Goal: Task Accomplishment & Management: Manage account settings

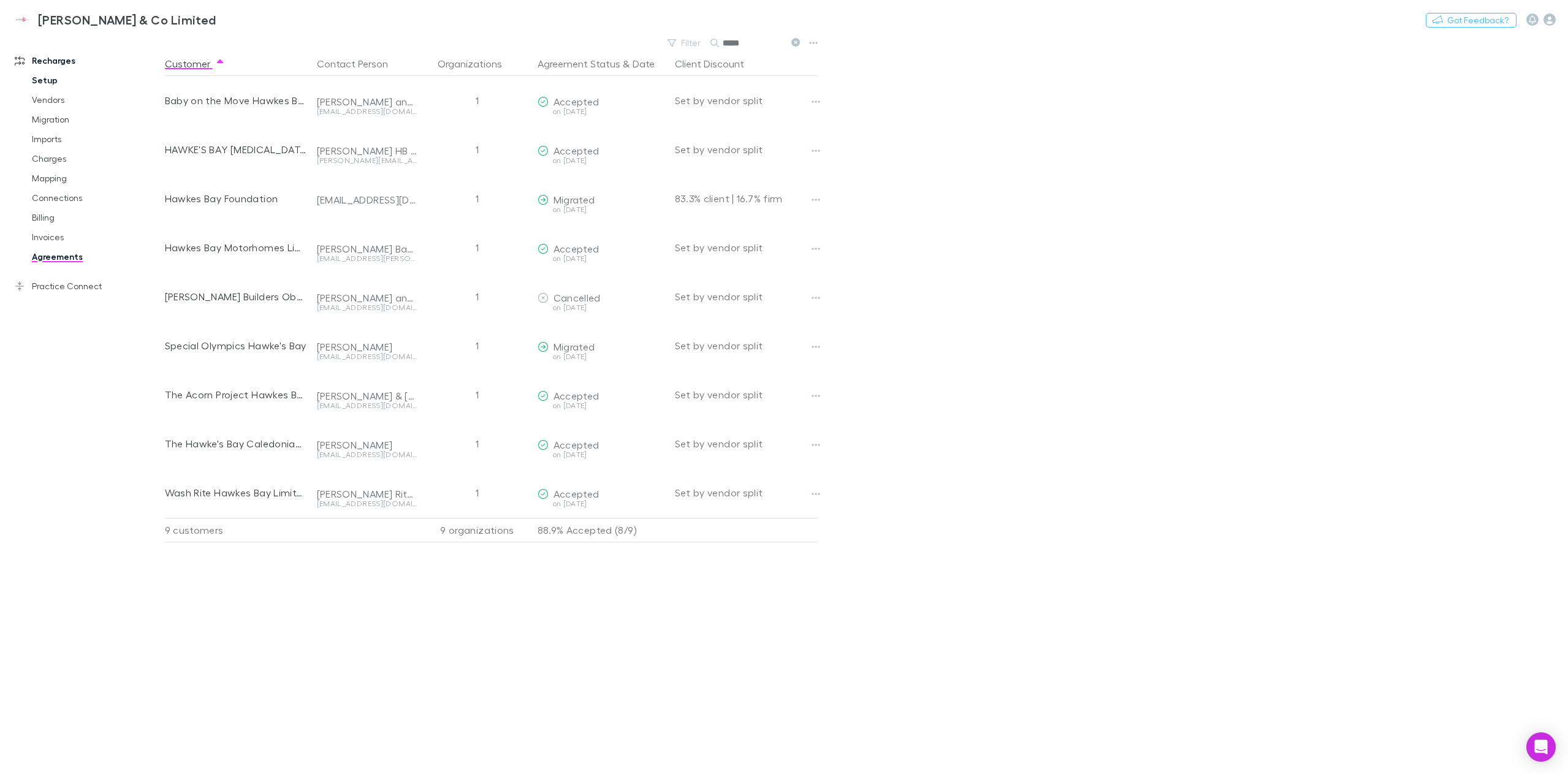
click at [58, 86] on link "Setup" at bounding box center [96, 81] width 152 height 20
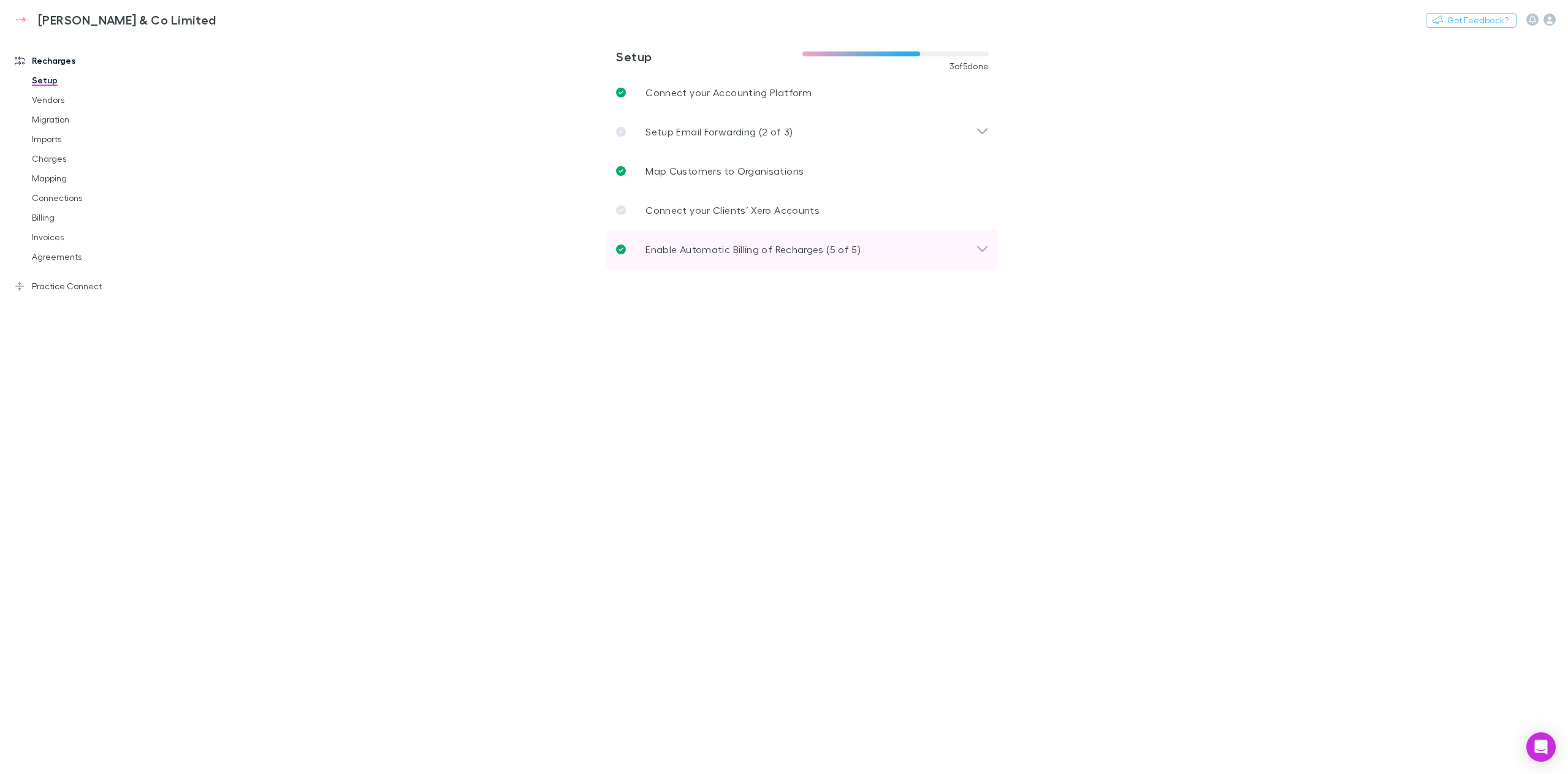
click at [741, 250] on p "Enable Automatic Billing of Recharges (5 of 5)" at bounding box center [753, 249] width 215 height 15
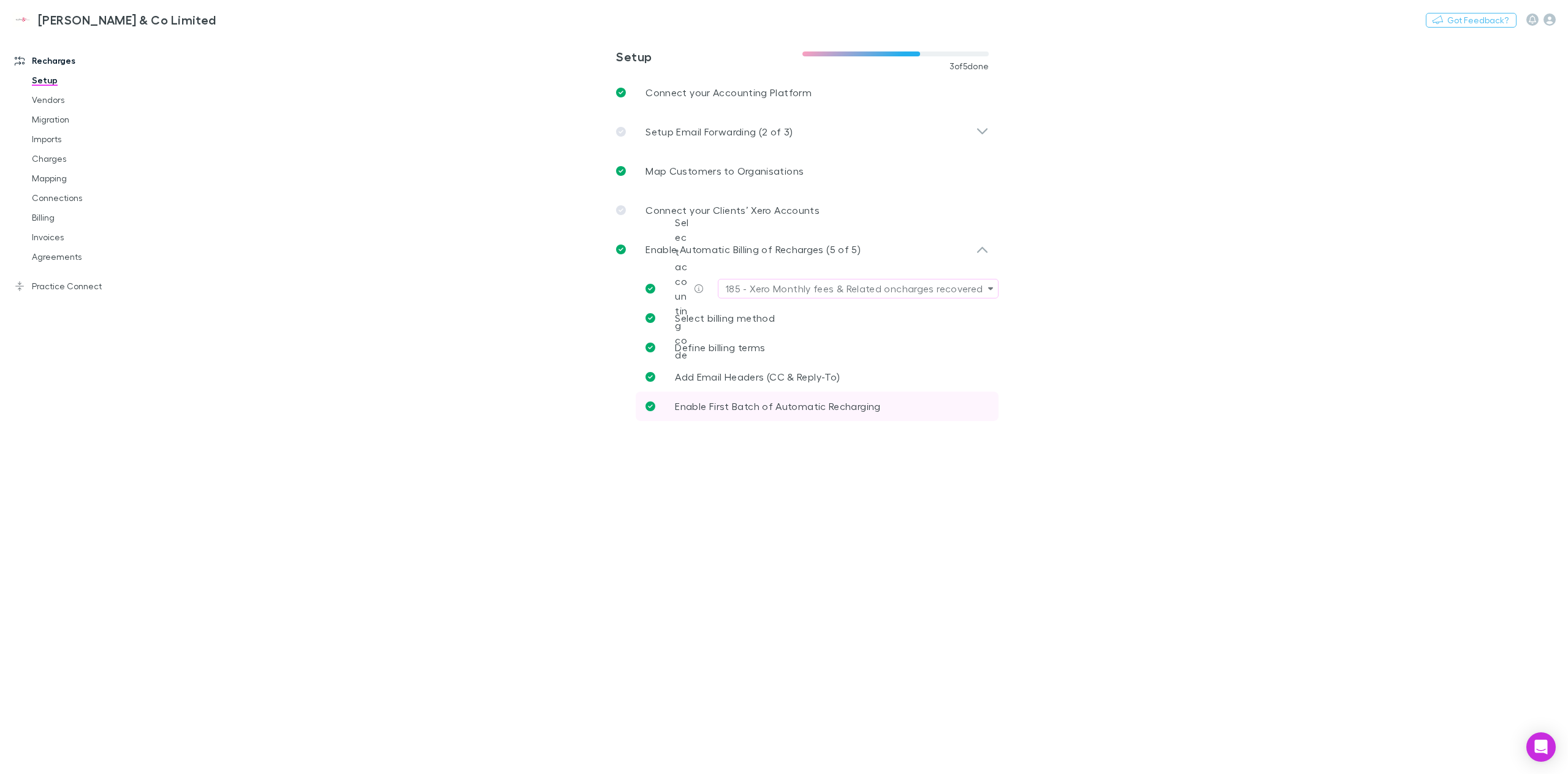
click at [762, 409] on span "Enable First Batch of Automatic Recharging" at bounding box center [778, 406] width 205 height 12
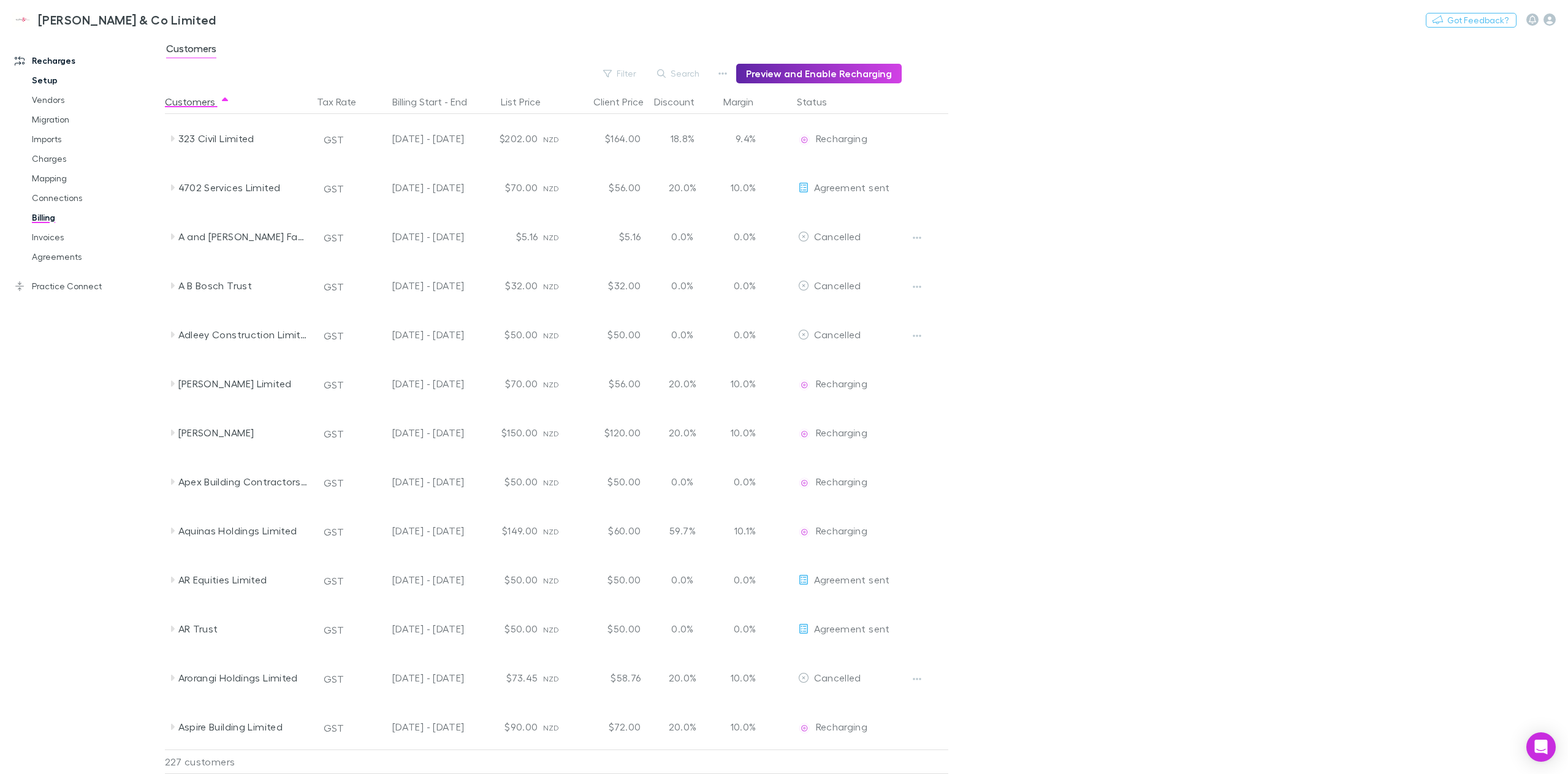
click at [50, 82] on link "Setup" at bounding box center [96, 81] width 152 height 20
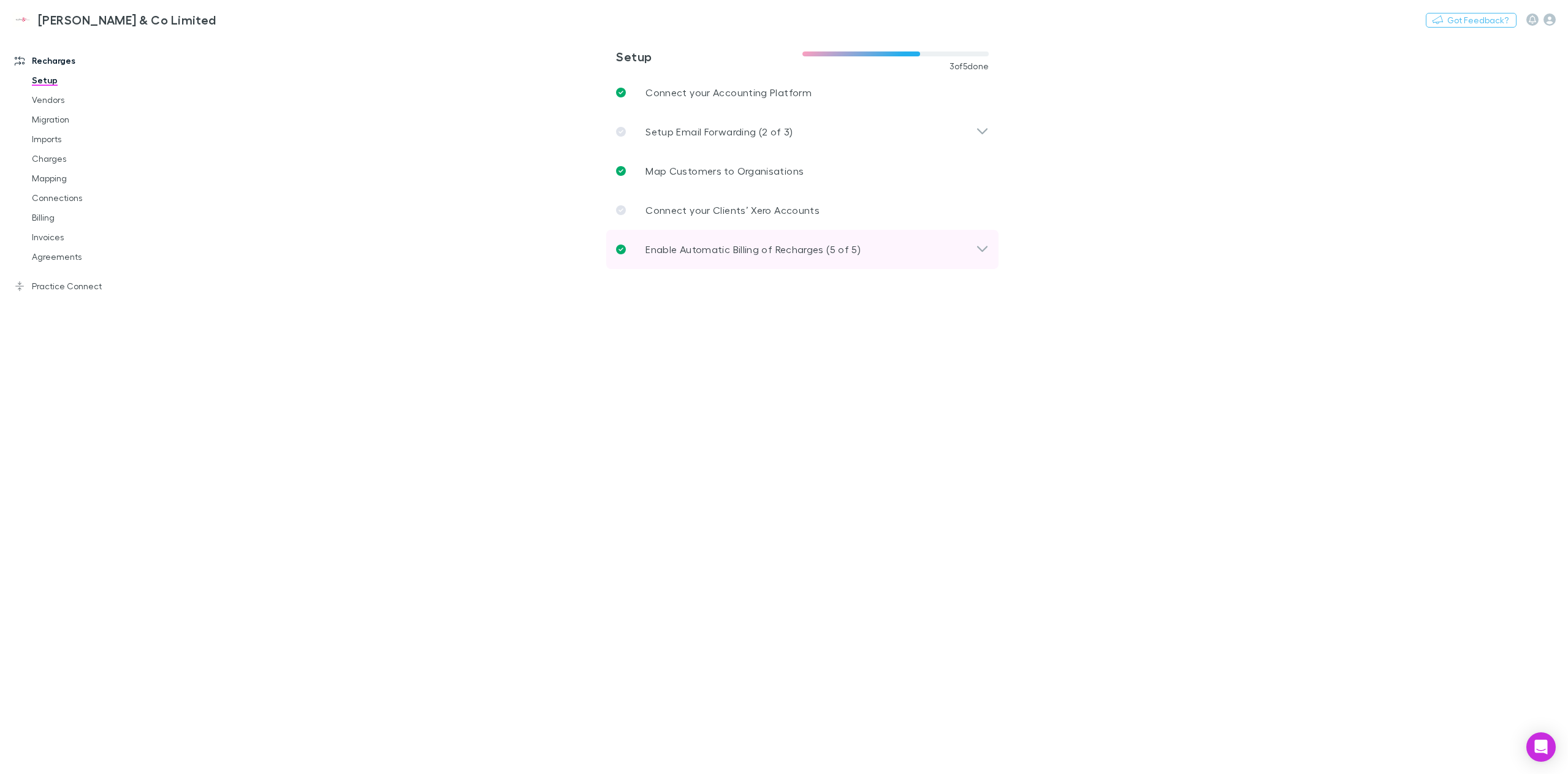
click at [723, 256] on p "Enable Automatic Billing of Recharges (5 of 5)" at bounding box center [753, 249] width 215 height 15
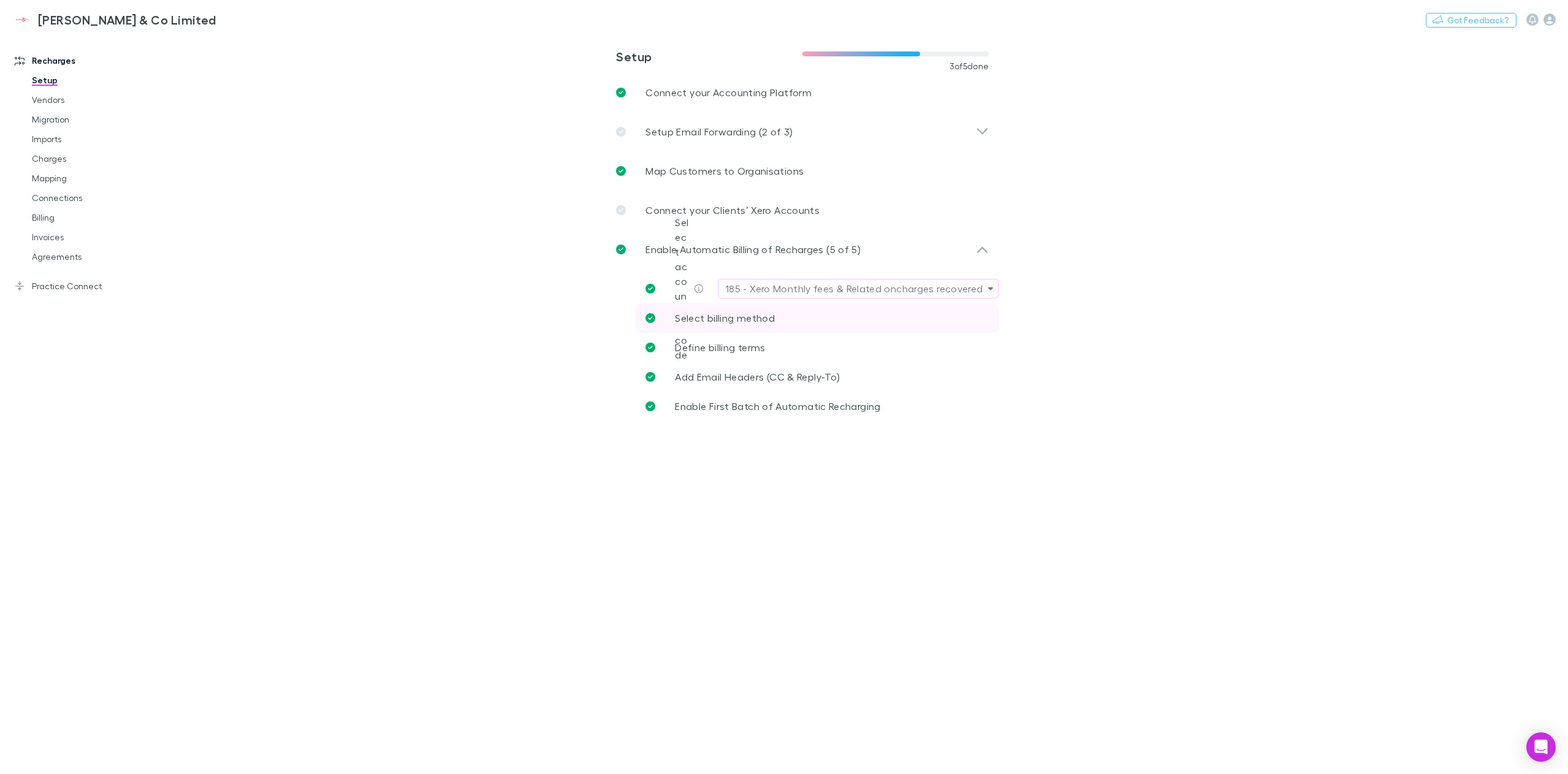
click at [702, 321] on span "Select billing method" at bounding box center [725, 318] width 100 height 12
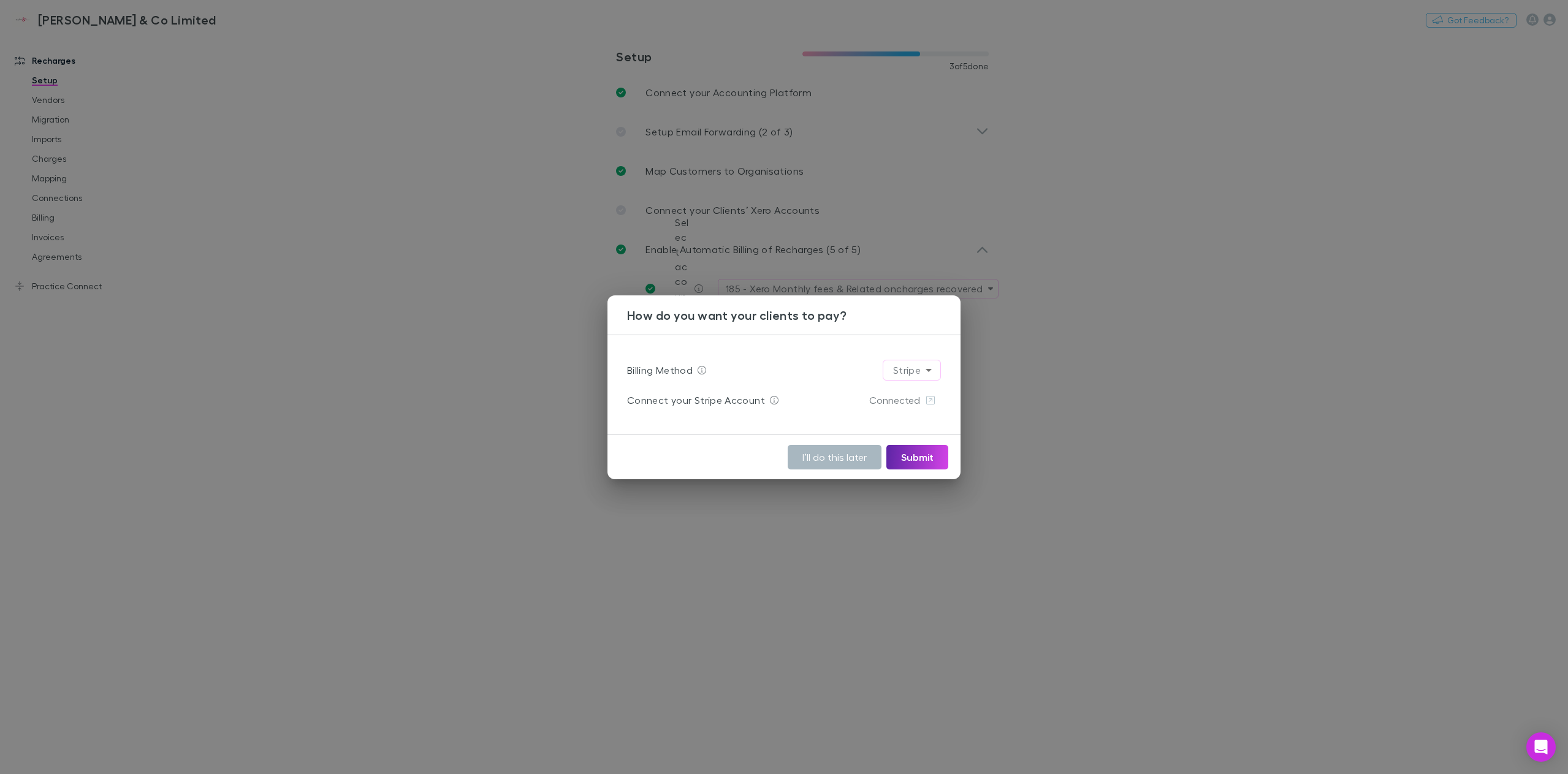
click at [833, 462] on button "I’ll do this later" at bounding box center [835, 456] width 94 height 24
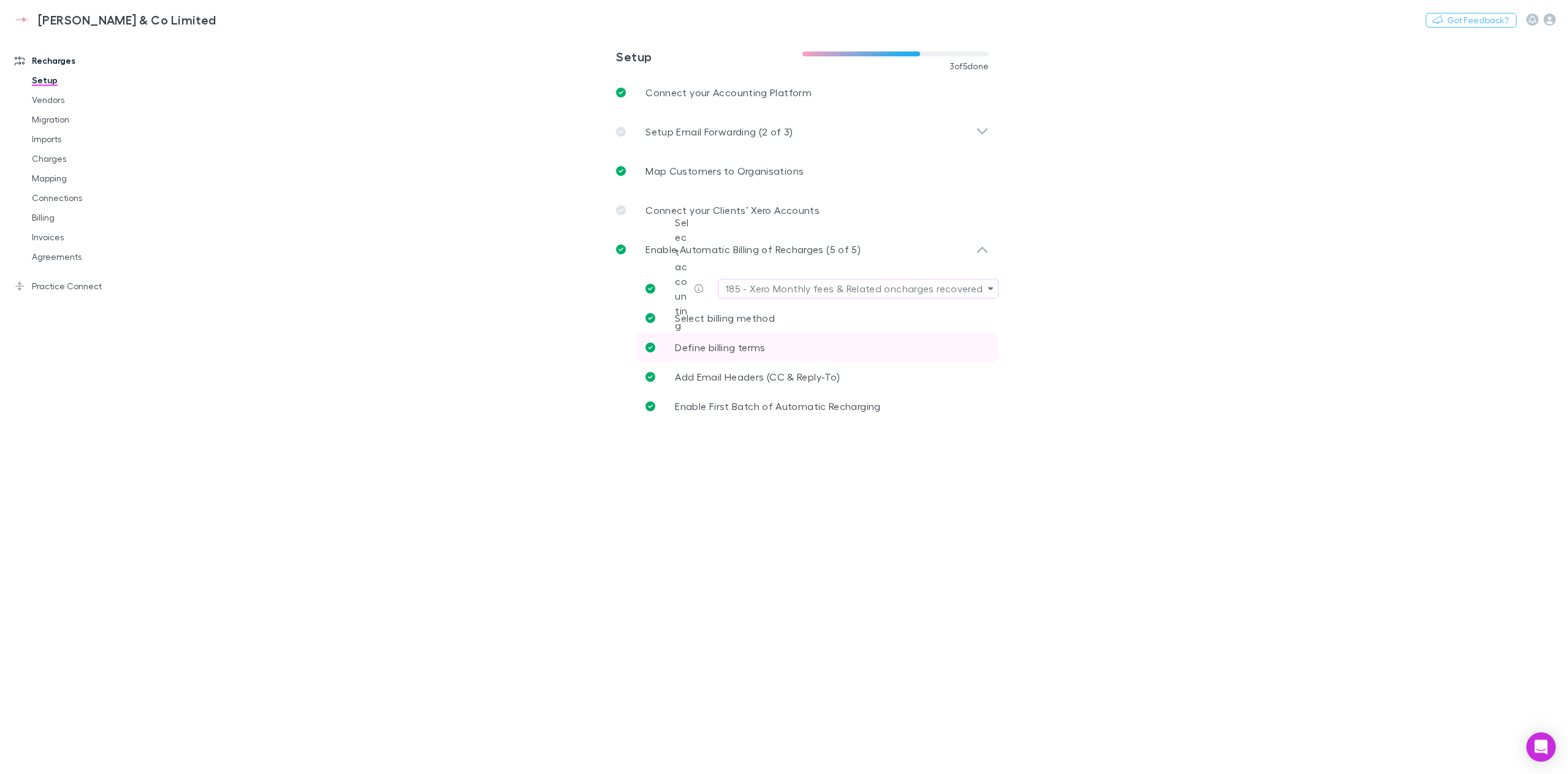
click at [728, 349] on span "Define billing terms" at bounding box center [720, 347] width 90 height 12
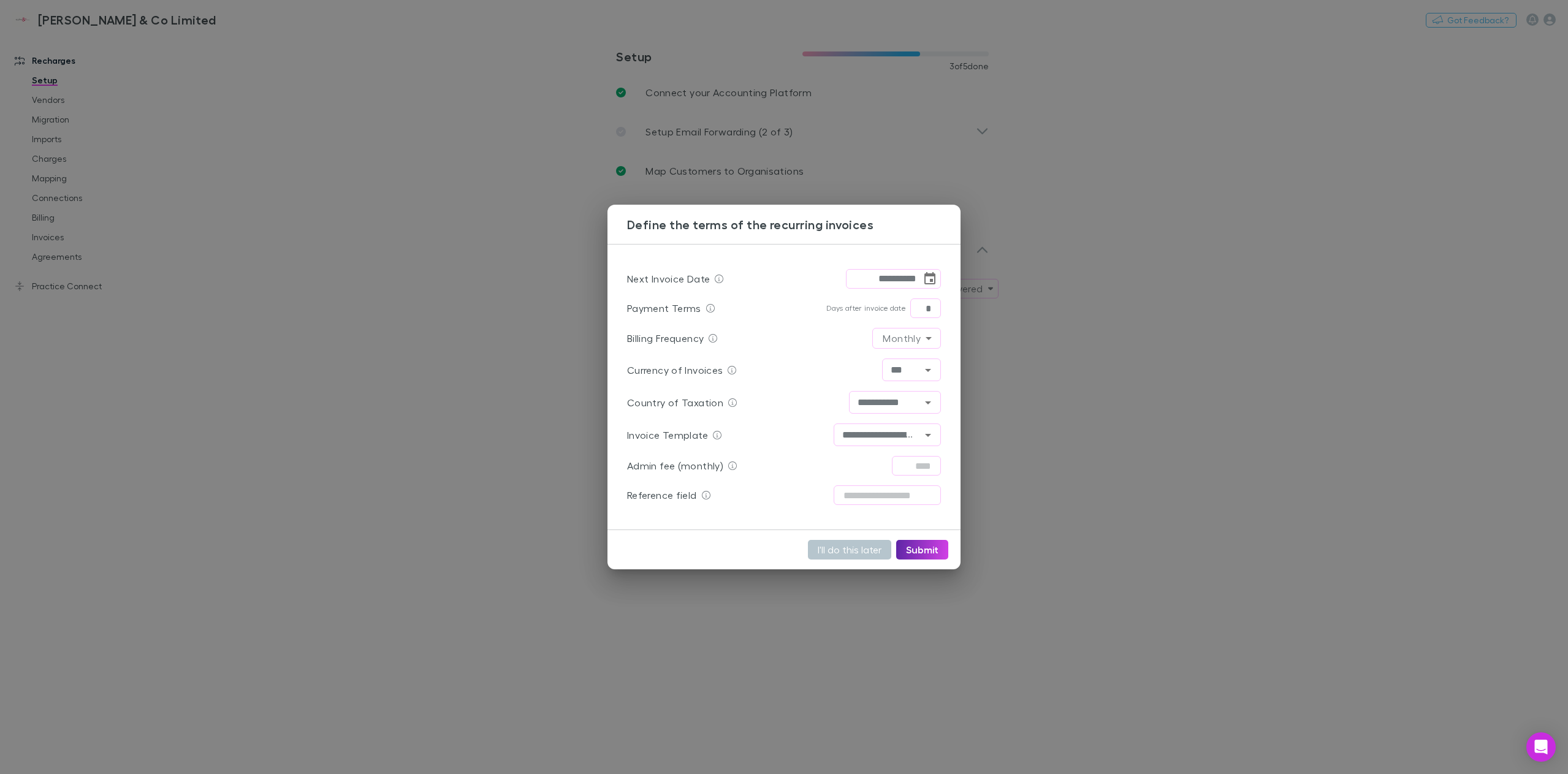
click at [811, 624] on div "**********" at bounding box center [784, 387] width 1568 height 774
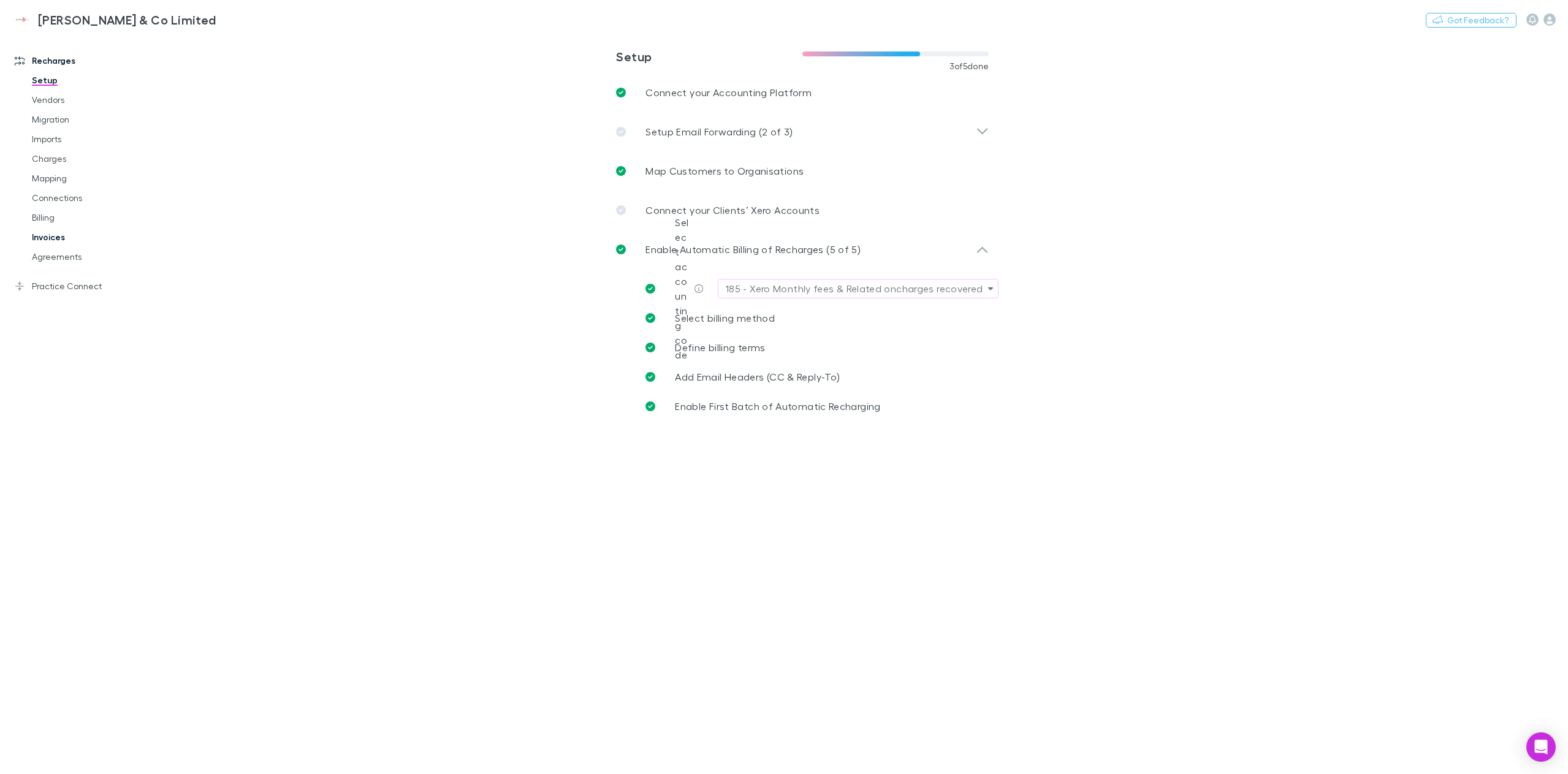
click at [45, 237] on link "Invoices" at bounding box center [96, 237] width 152 height 20
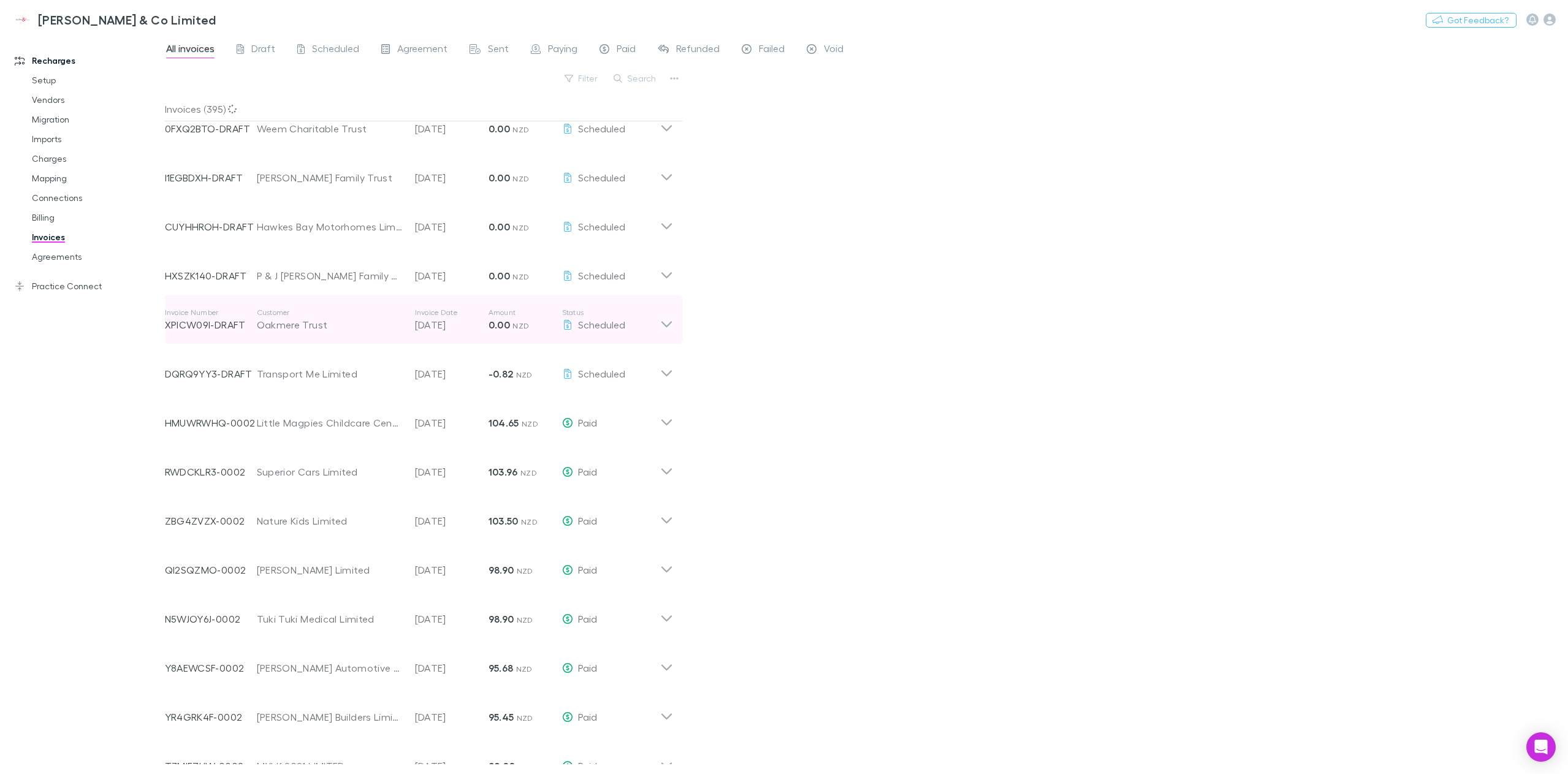
scroll to position [2378, 0]
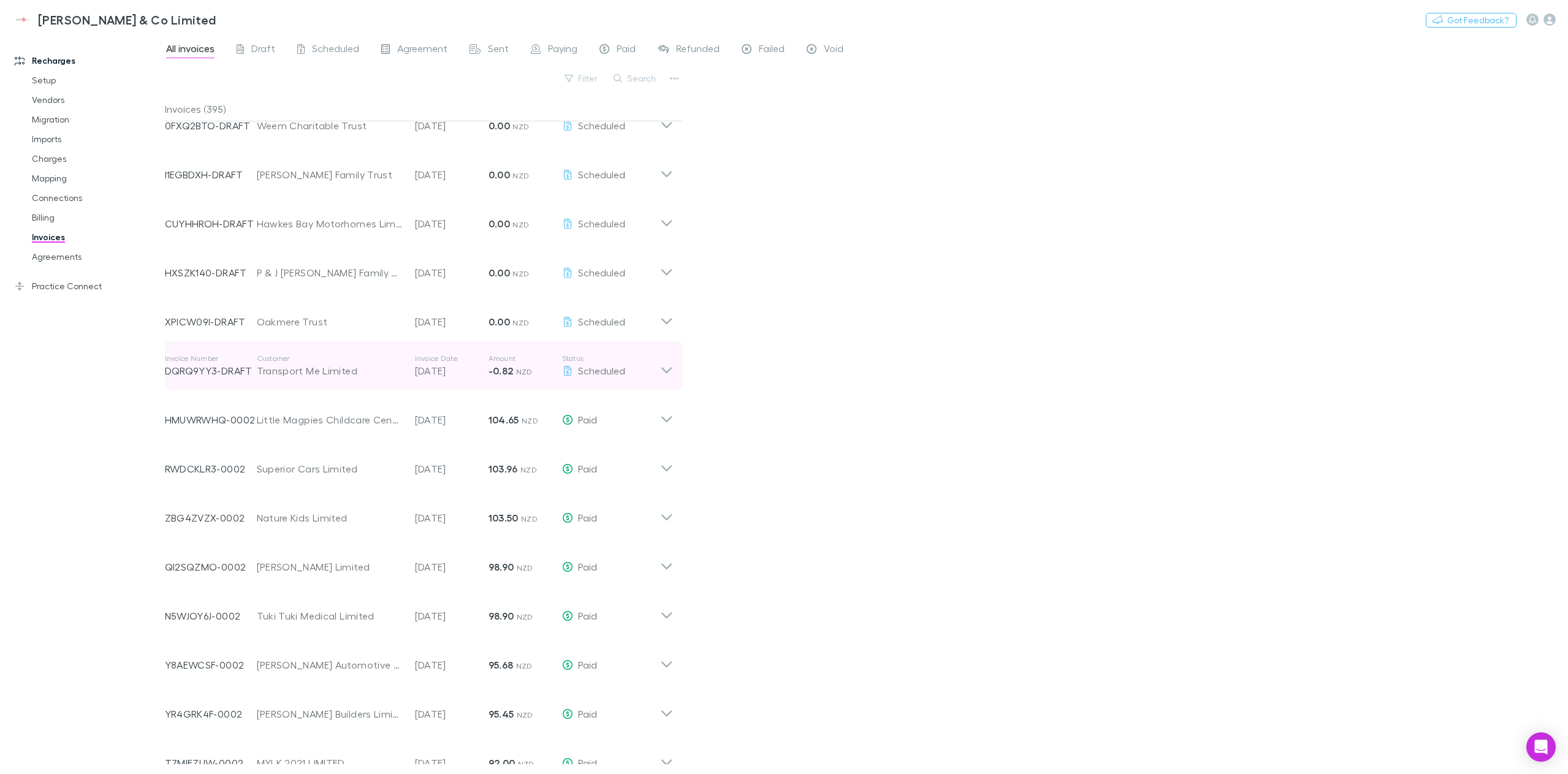
click at [669, 372] on icon at bounding box center [667, 365] width 13 height 24
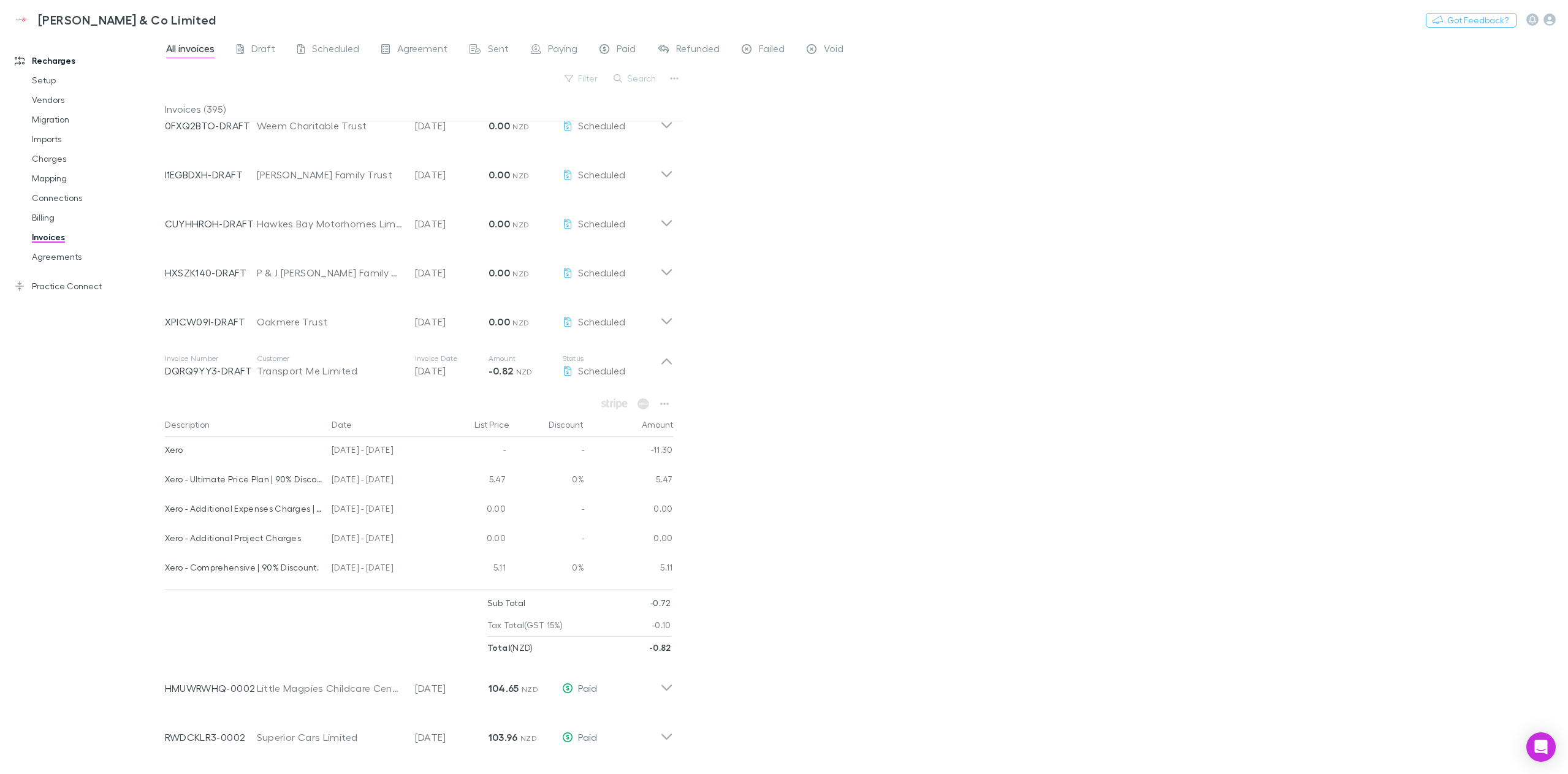
click at [875, 456] on div "All invoices Draft Scheduled Agreement Sent Paying Paid Refunded Failed Void Fi…" at bounding box center [866, 404] width 1403 height 740
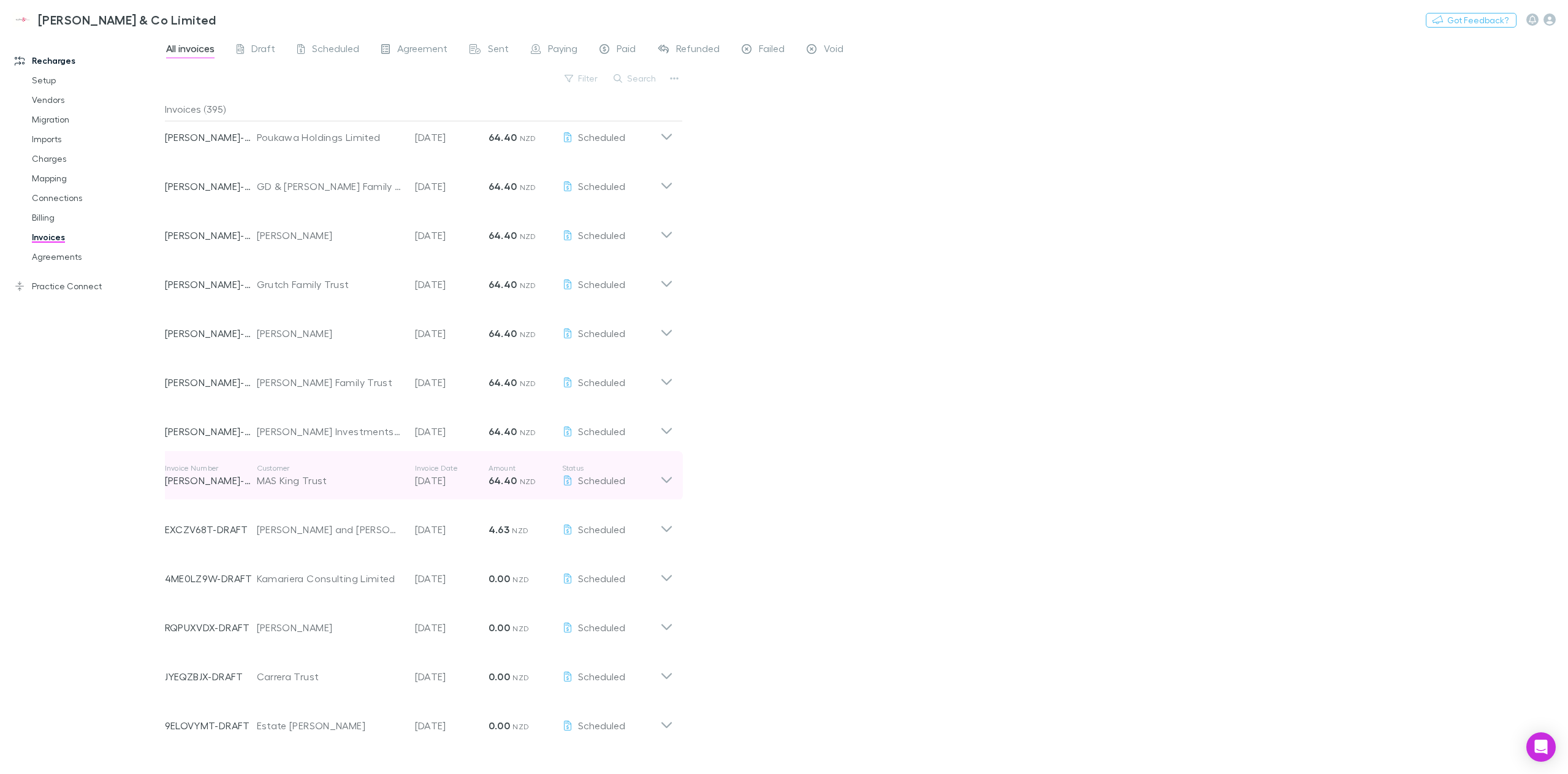
scroll to position [356, 0]
click at [666, 480] on icon at bounding box center [667, 476] width 13 height 24
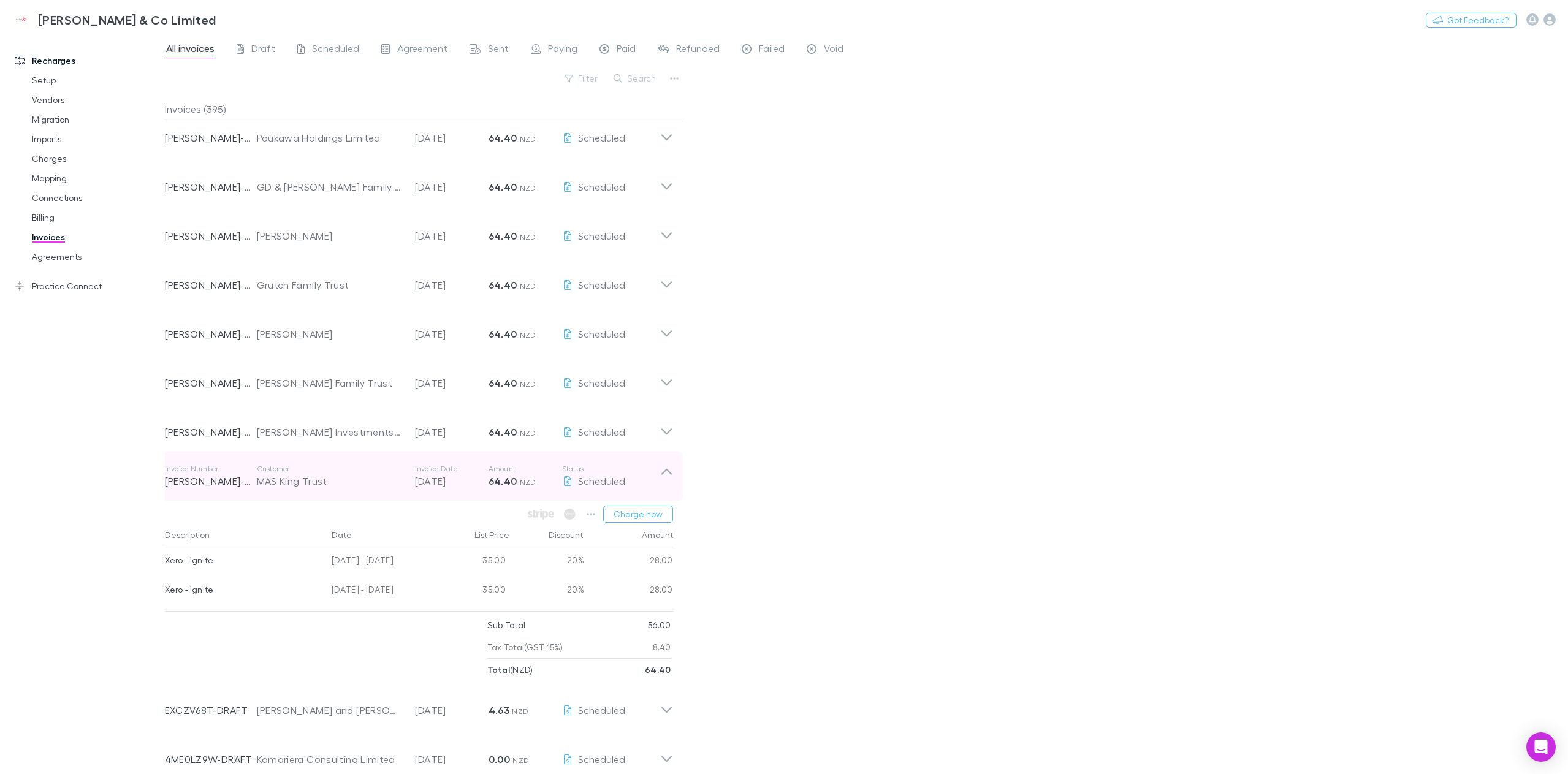
click at [666, 480] on icon at bounding box center [667, 476] width 13 height 24
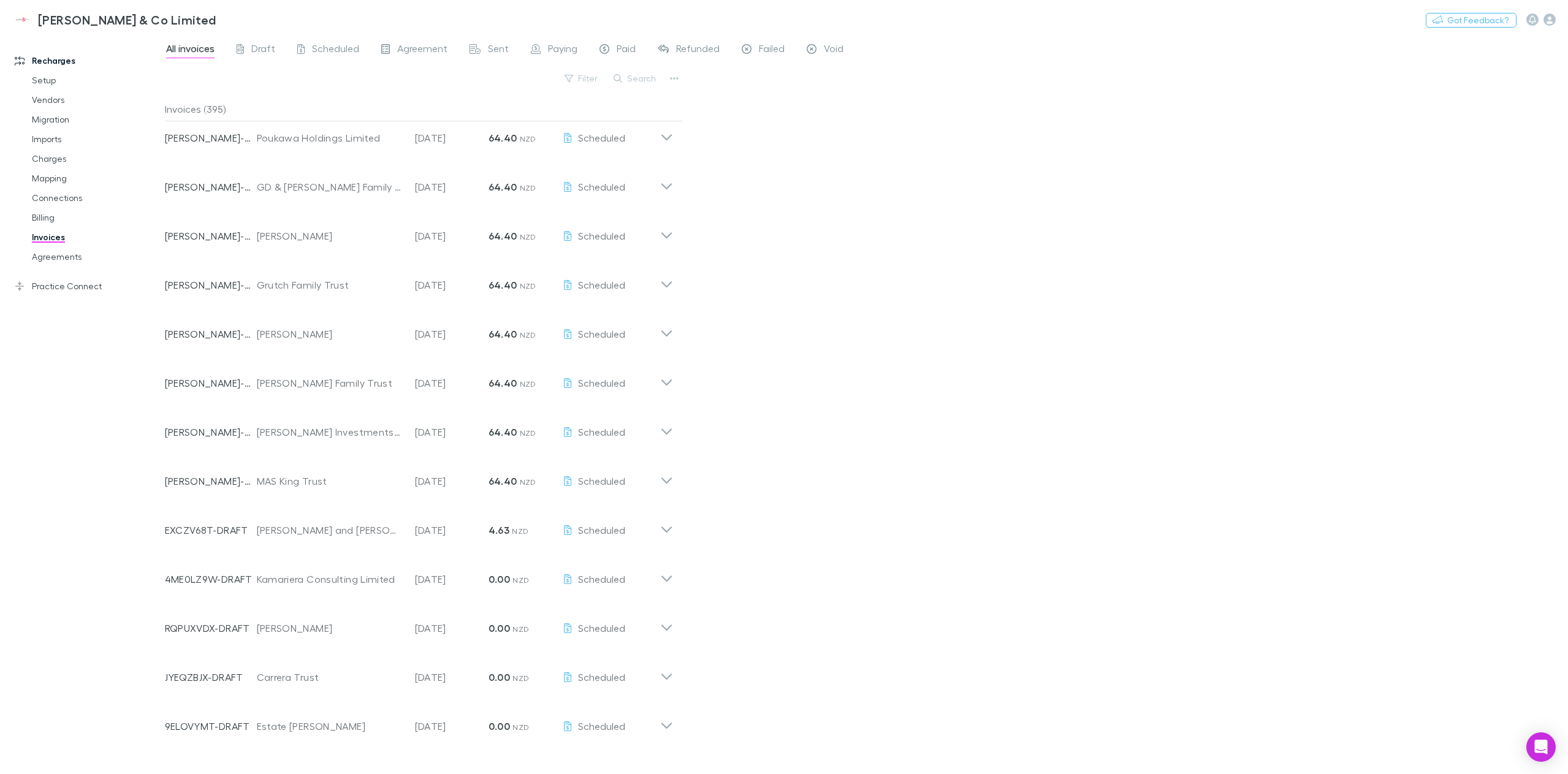
click at [944, 433] on div "All invoices Draft Scheduled Agreement Sent Paying Paid Refunded Failed Void Fi…" at bounding box center [866, 404] width 1403 height 740
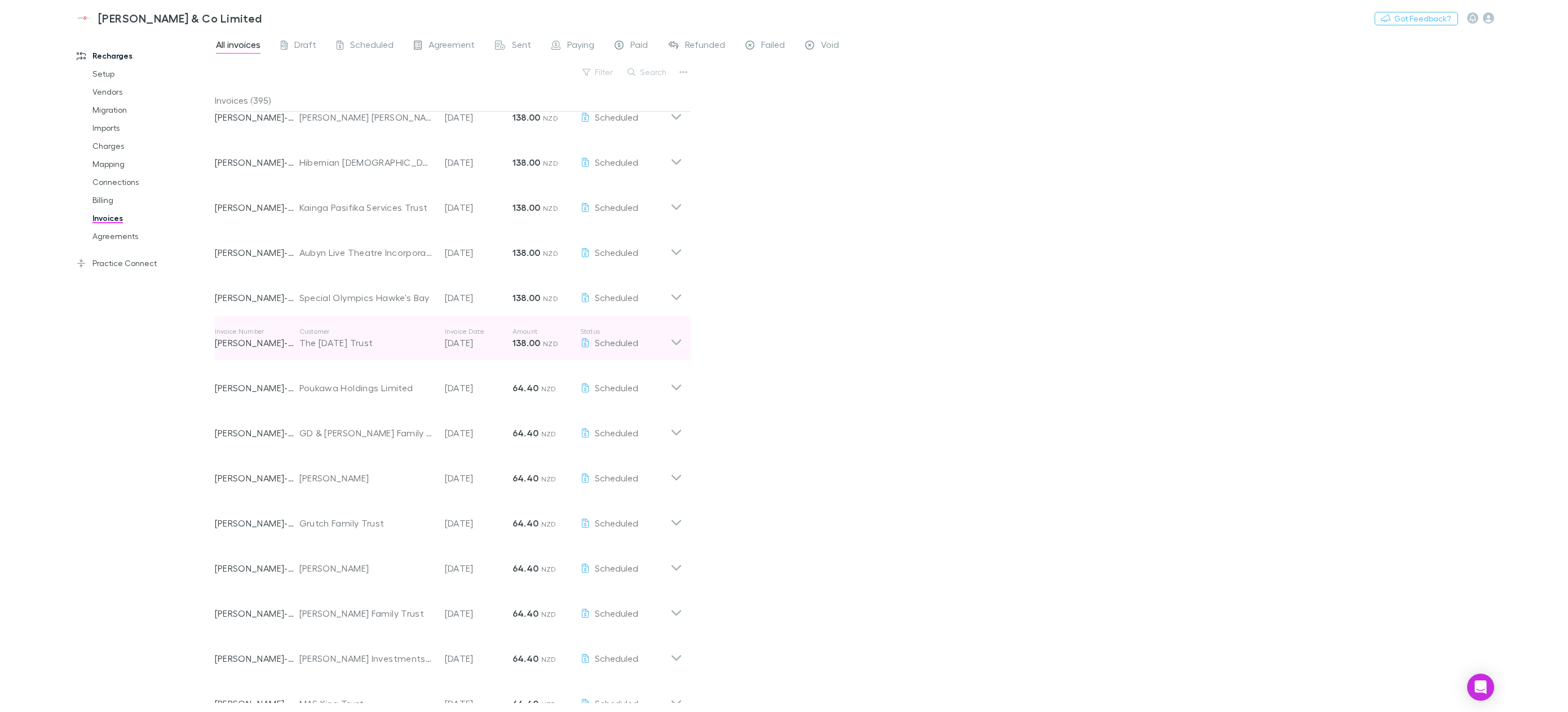
scroll to position [0, 0]
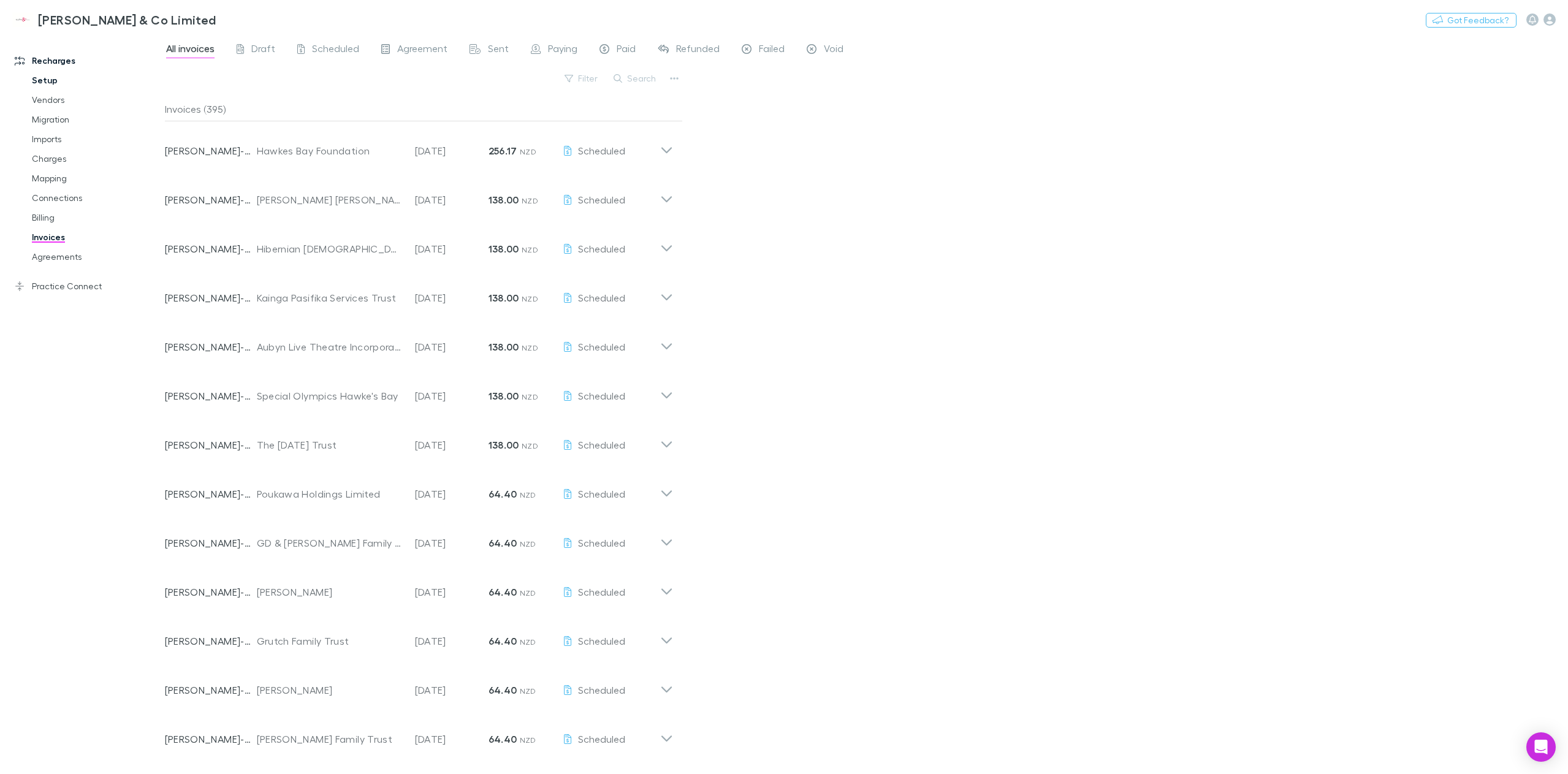
click at [38, 72] on link "Setup" at bounding box center [96, 81] width 152 height 20
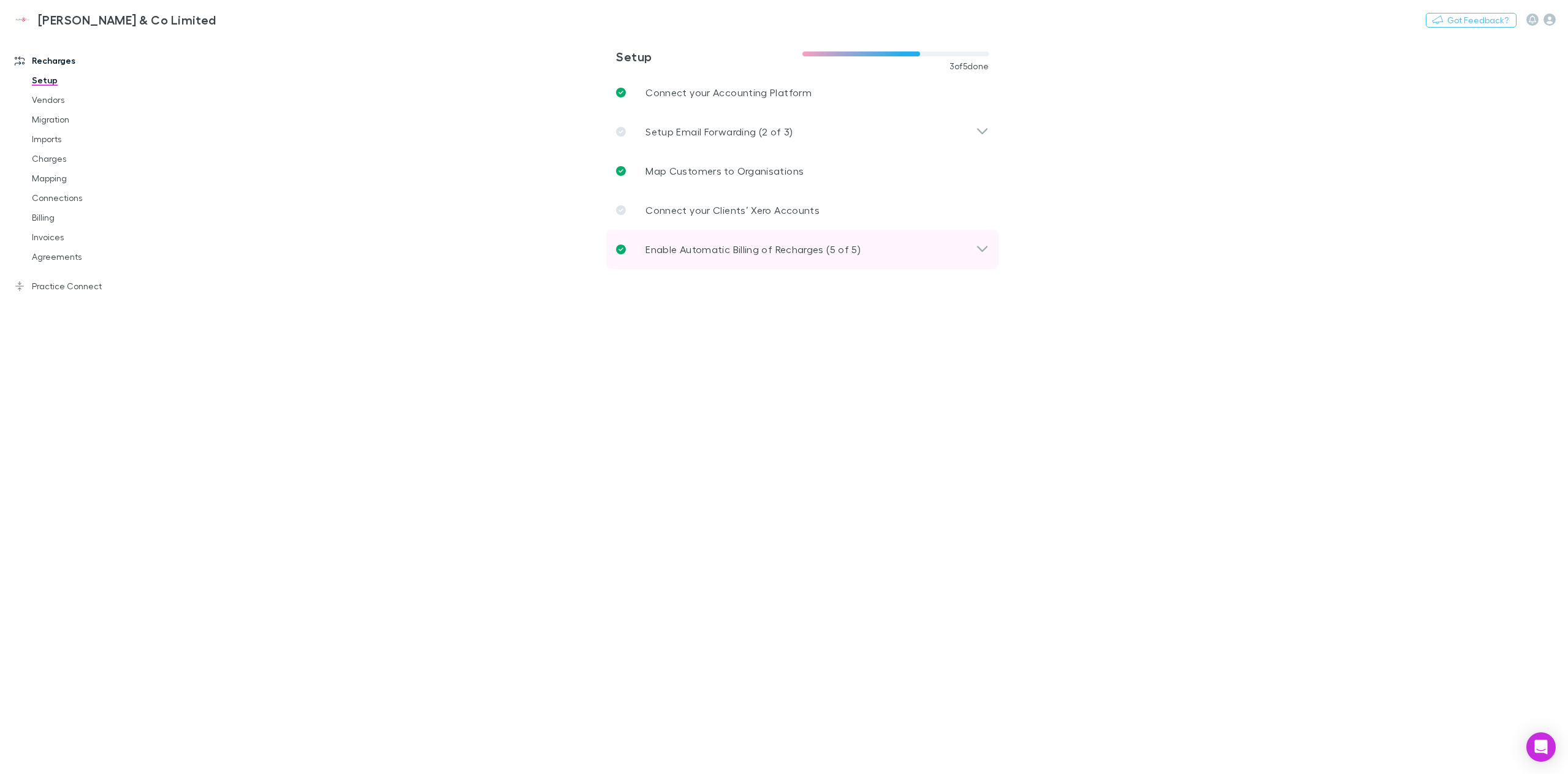
click at [727, 254] on p "Enable Automatic Billing of Recharges (5 of 5)" at bounding box center [753, 249] width 215 height 15
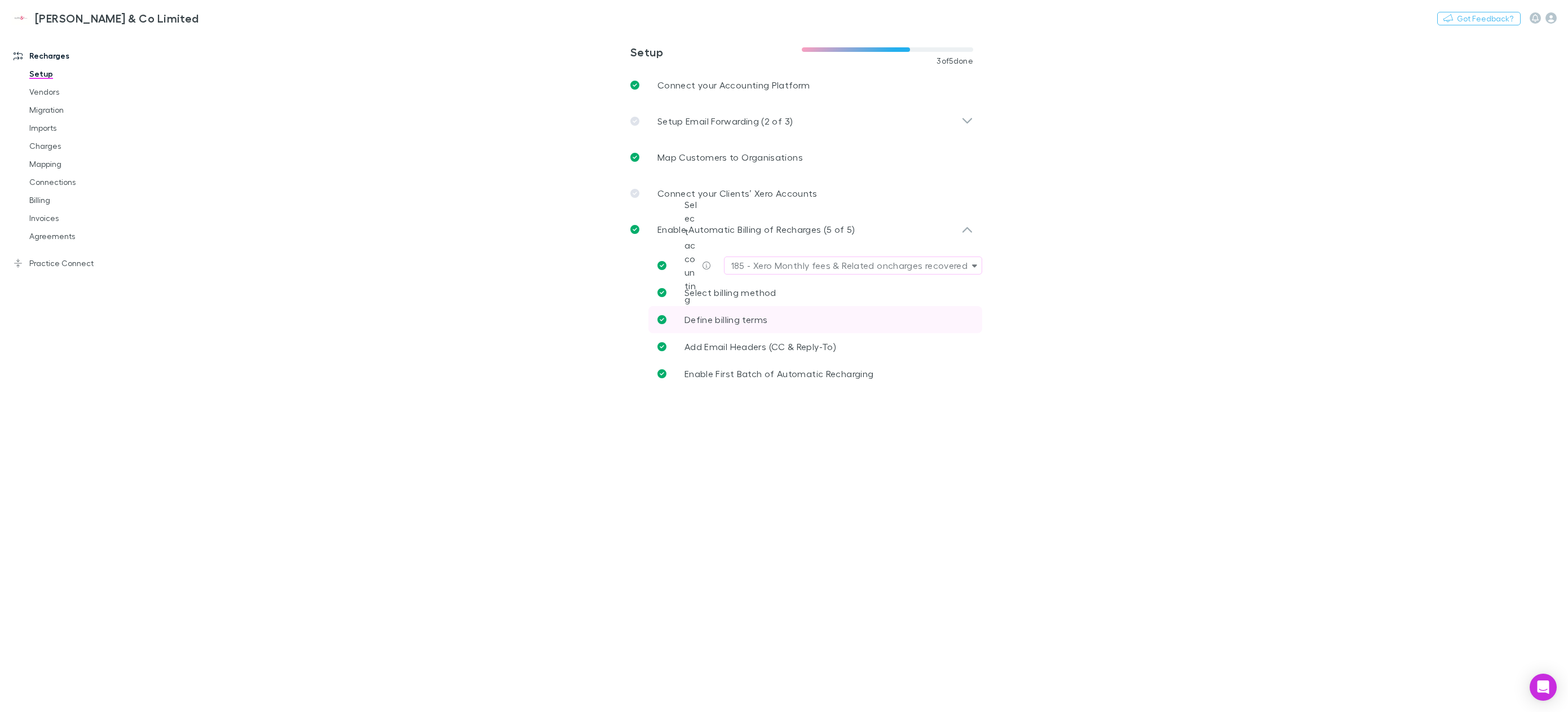
click at [740, 319] on span "Define billing terms" at bounding box center [726, 319] width 83 height 11
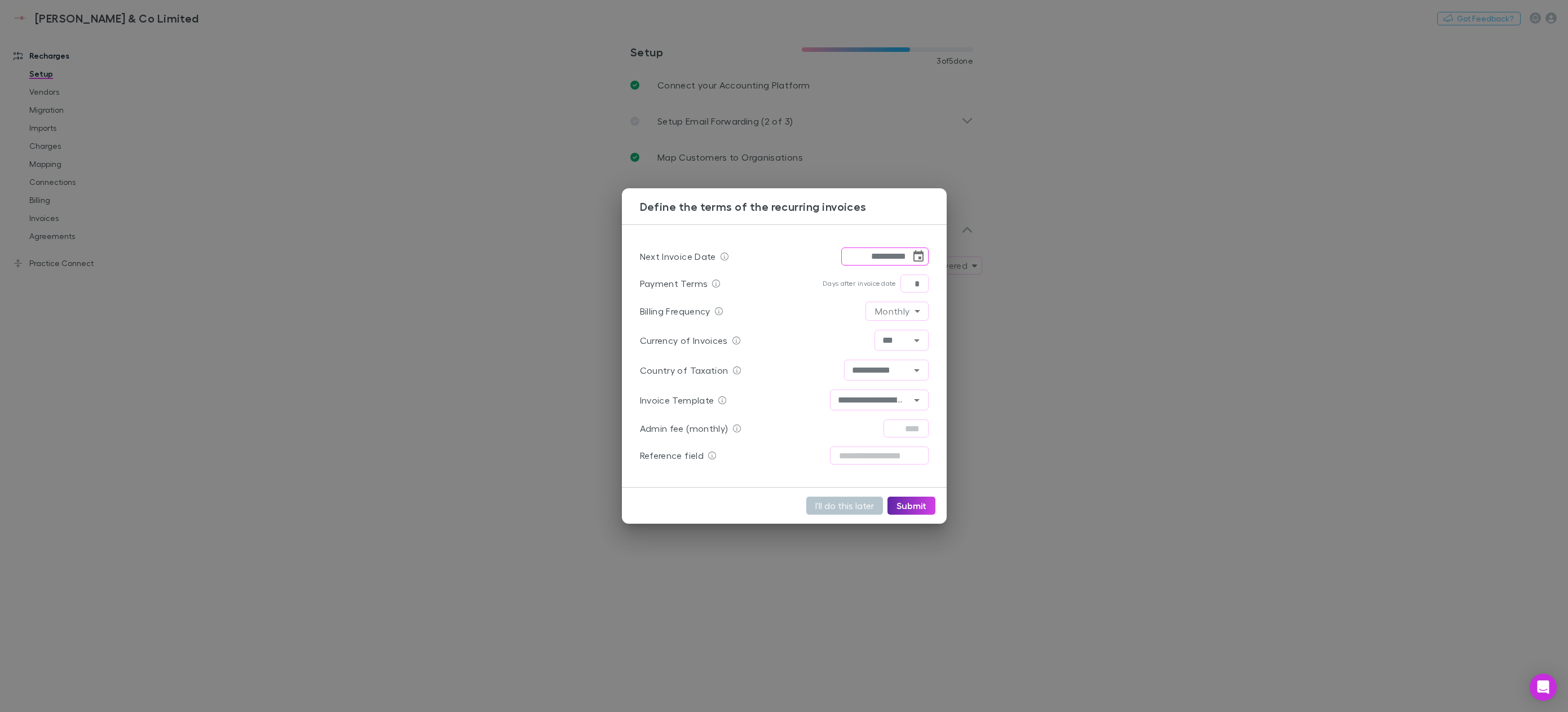
click at [849, 560] on div "**********" at bounding box center [784, 356] width 1568 height 712
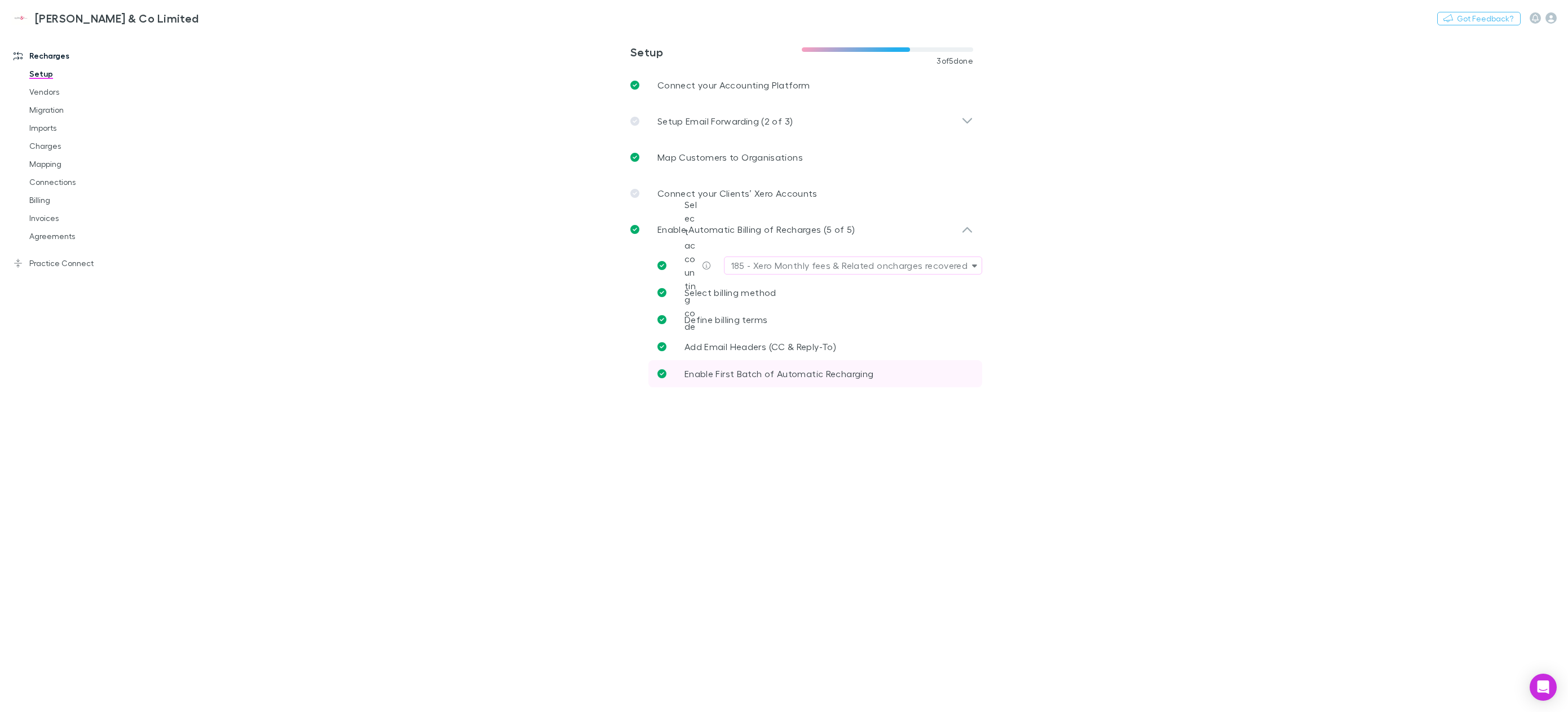
click at [810, 379] on span "Enable First Batch of Automatic Recharging" at bounding box center [779, 374] width 189 height 11
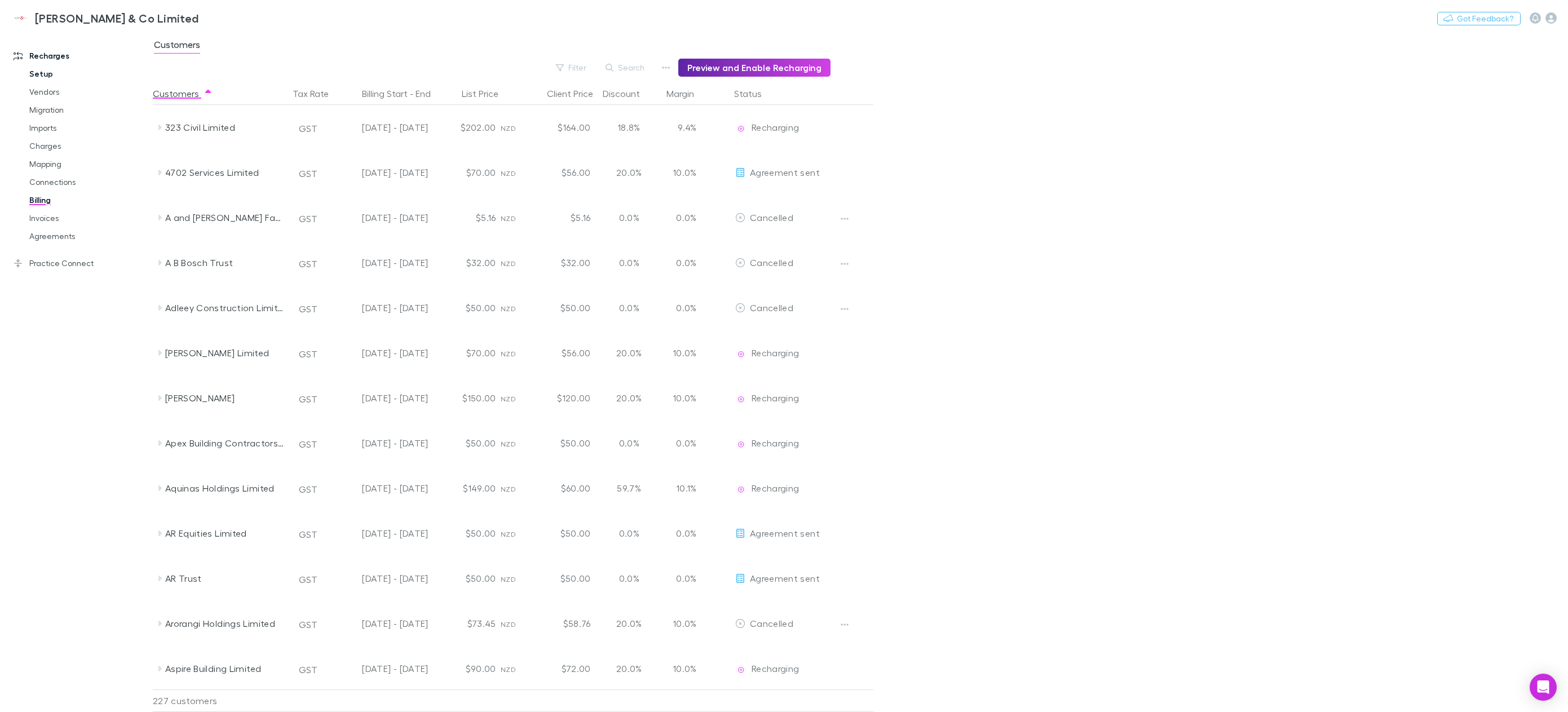
click at [67, 74] on link "Setup" at bounding box center [89, 74] width 141 height 18
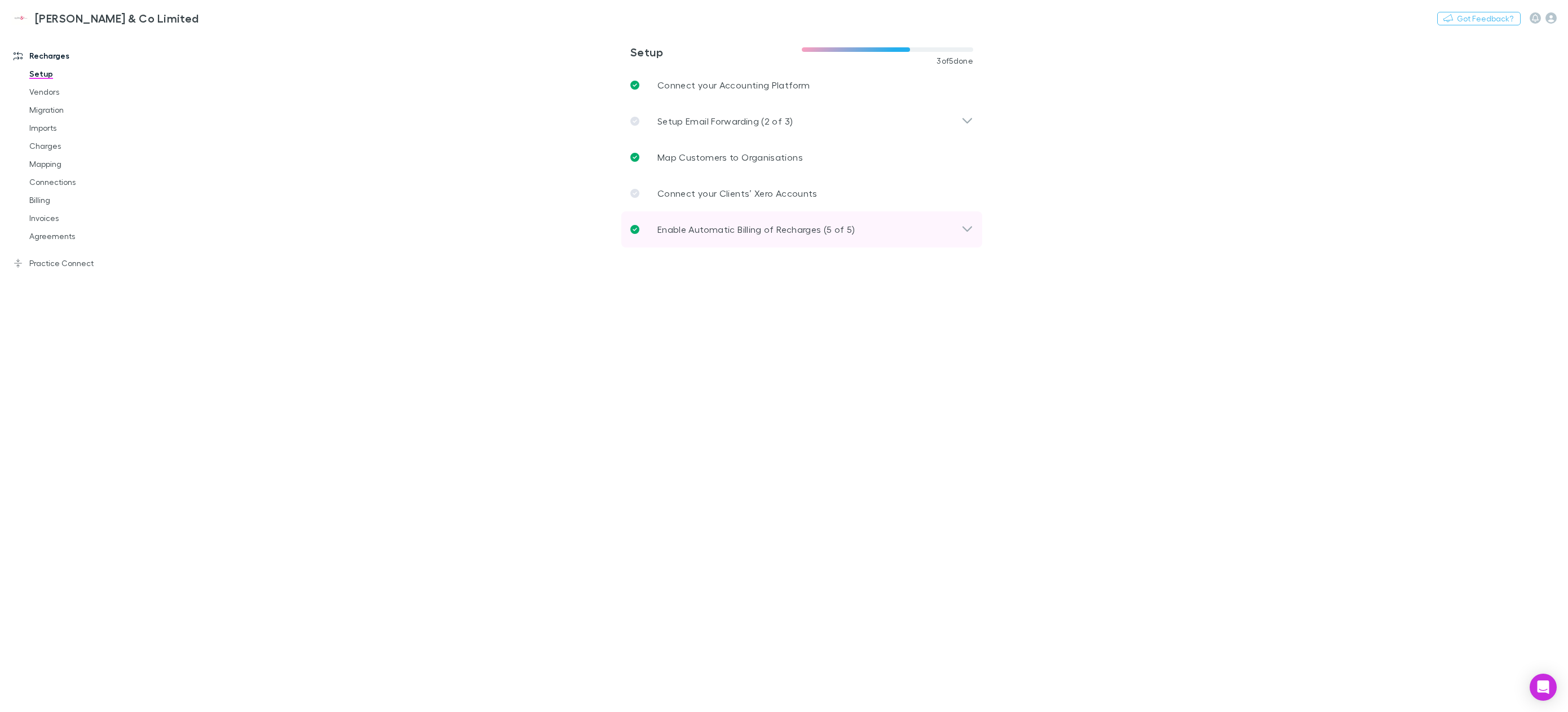
click at [768, 230] on p "Enable Automatic Billing of Recharges (5 of 5)" at bounding box center [756, 229] width 198 height 13
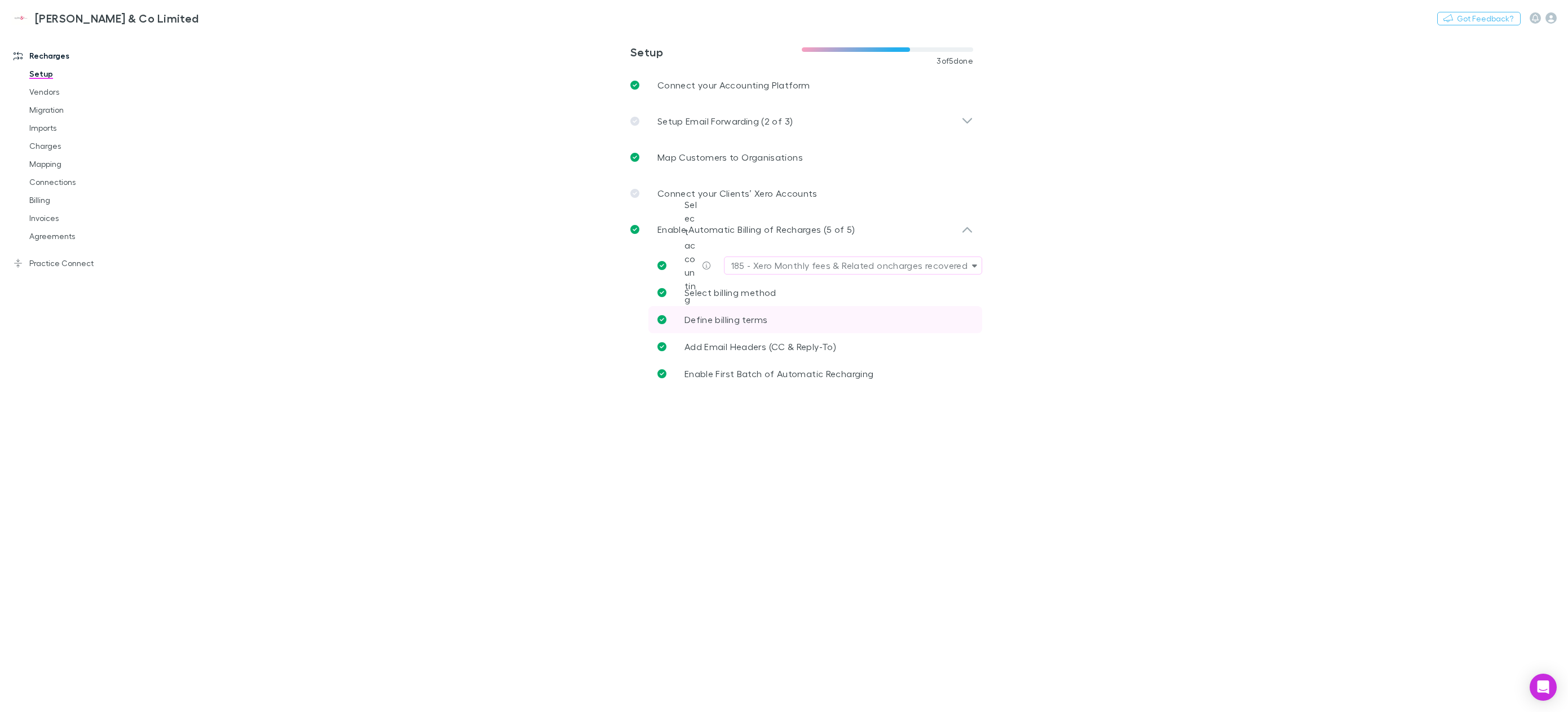
click at [755, 319] on span "Define billing terms" at bounding box center [726, 319] width 83 height 11
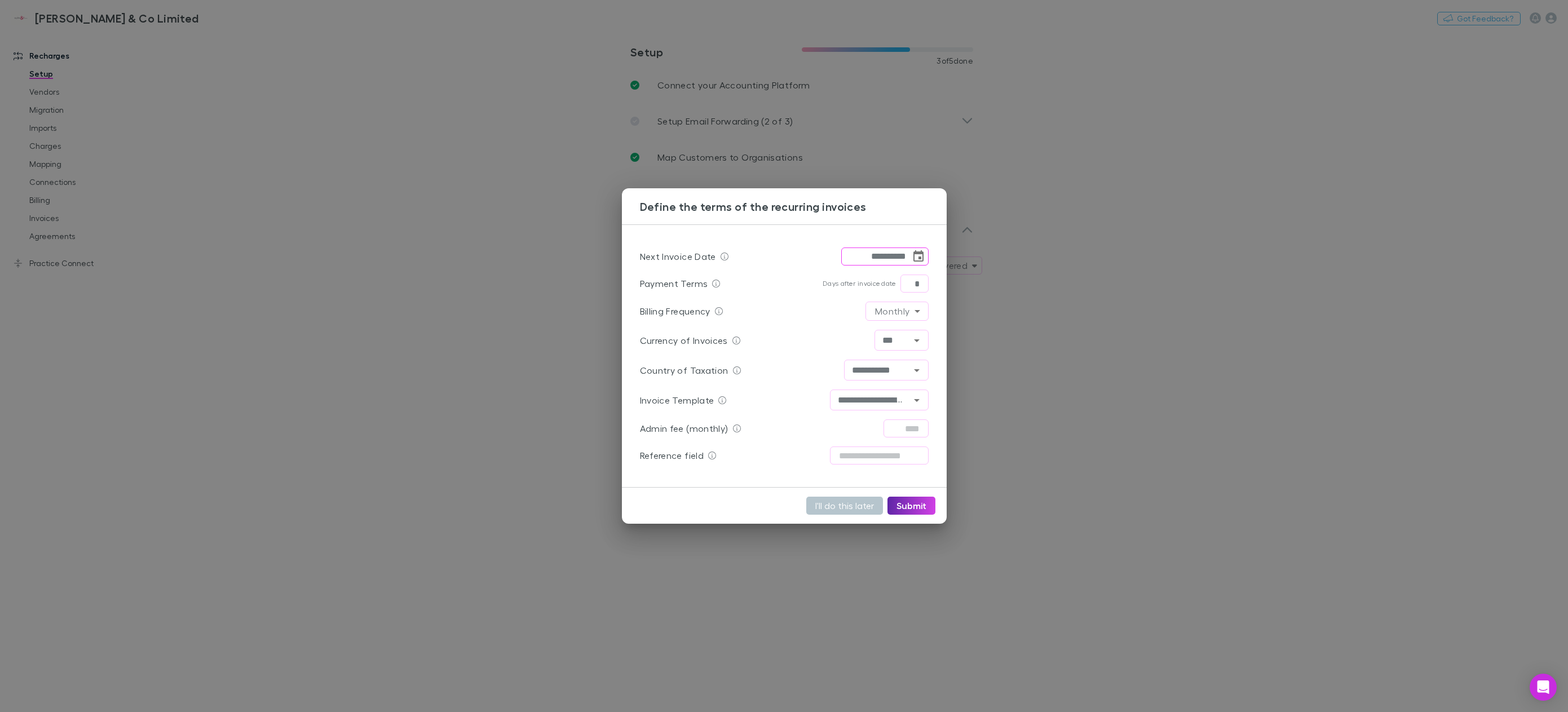
click at [914, 257] on icon "Choose date, selected date is Sep 18, 2025" at bounding box center [919, 256] width 10 height 12
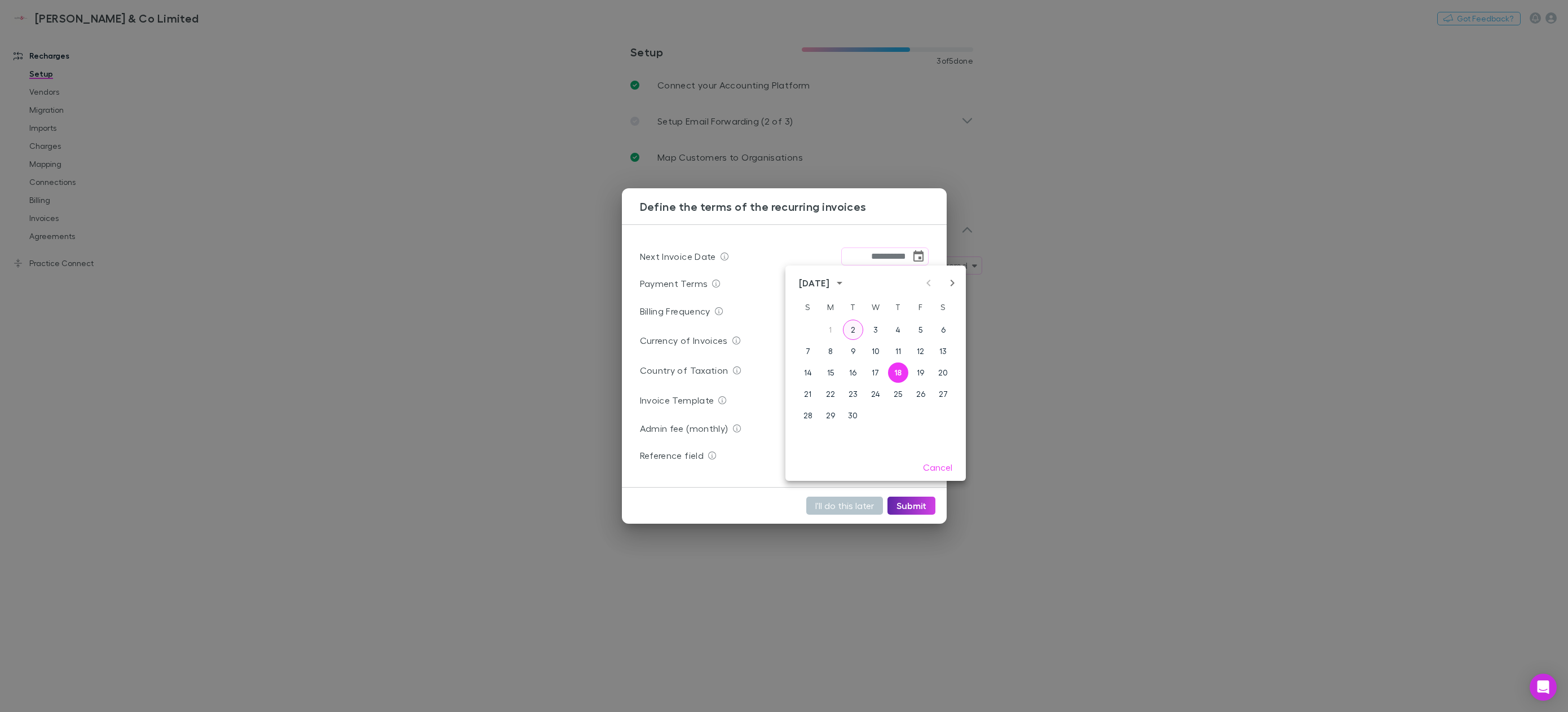
click at [850, 332] on button "2" at bounding box center [853, 329] width 20 height 20
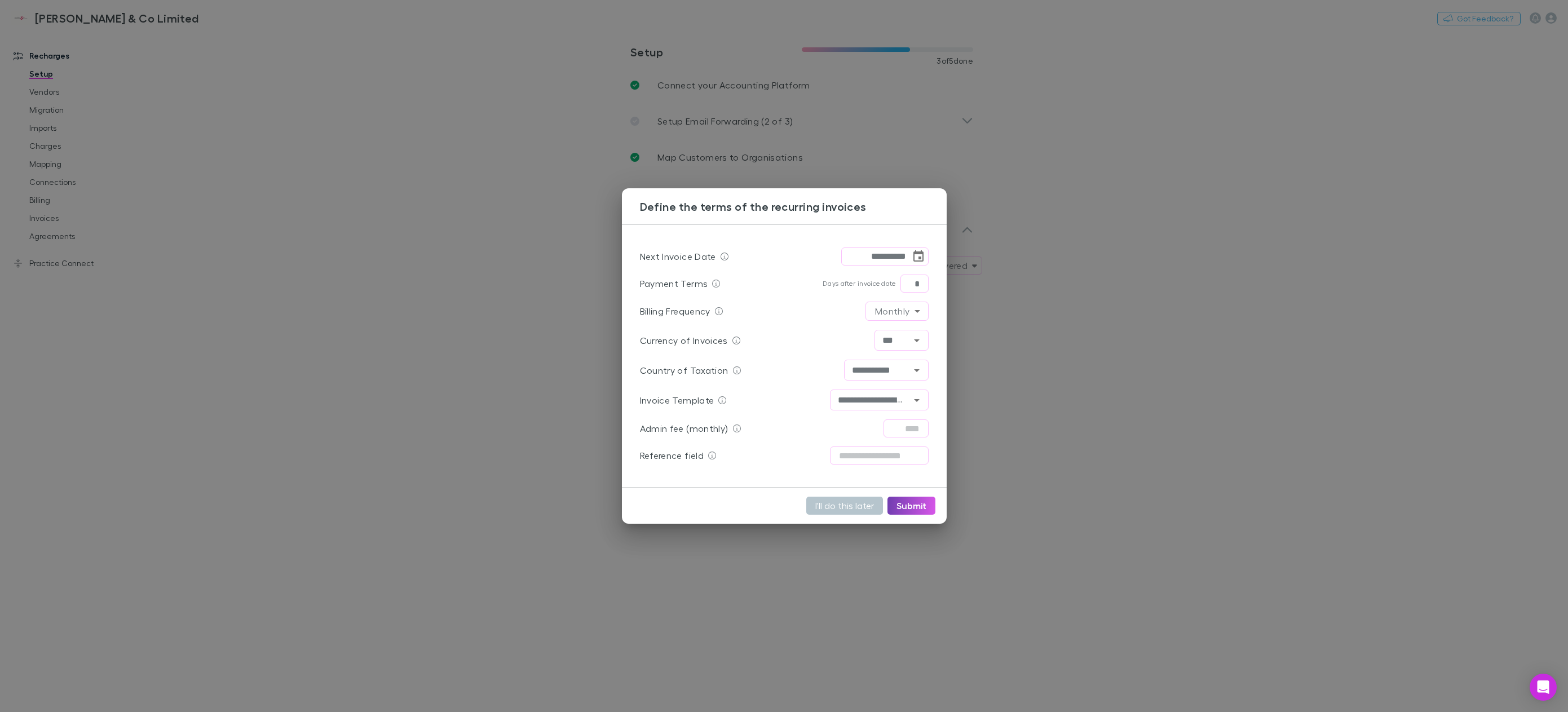
click at [911, 502] on button "Submit" at bounding box center [911, 506] width 48 height 18
type input "**********"
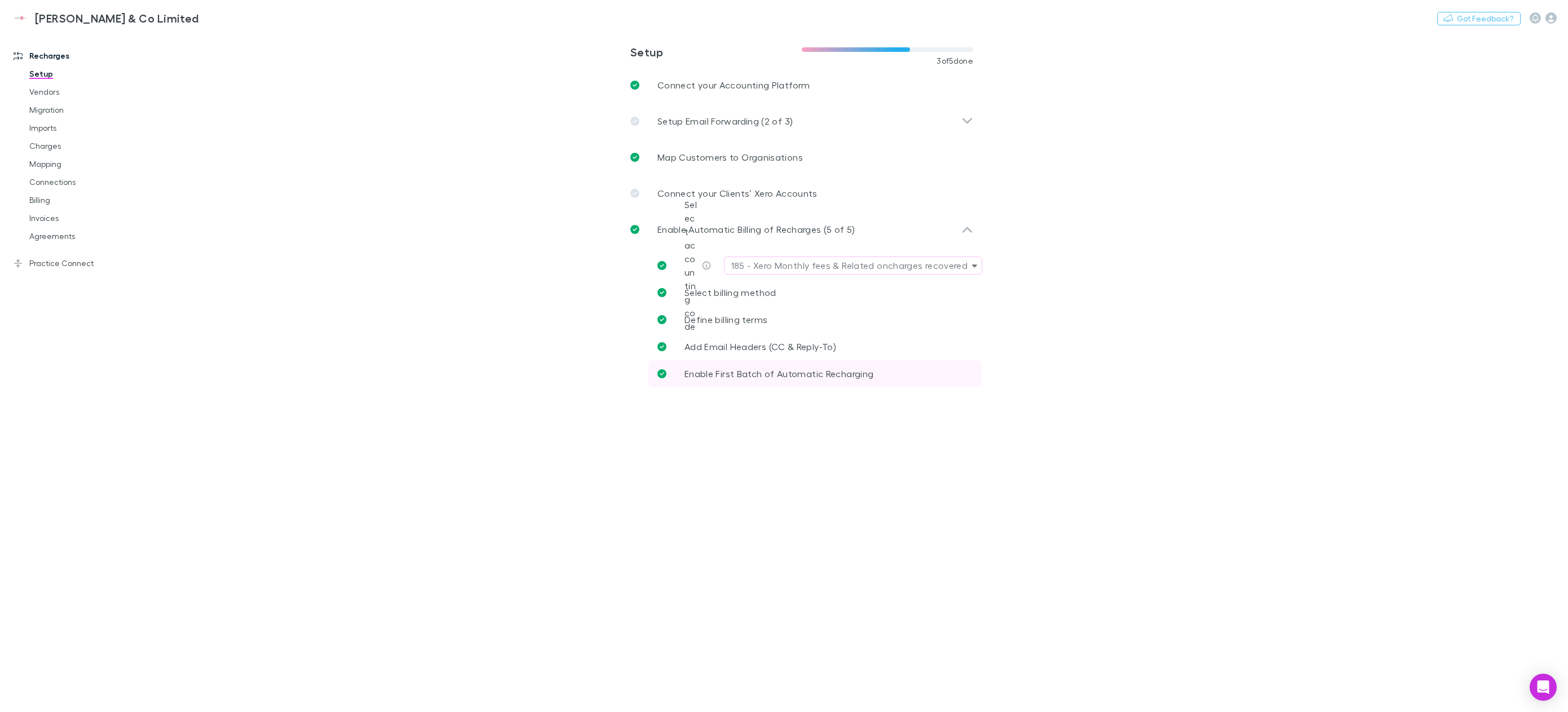
click at [849, 372] on span "Enable First Batch of Automatic Recharging" at bounding box center [779, 374] width 189 height 11
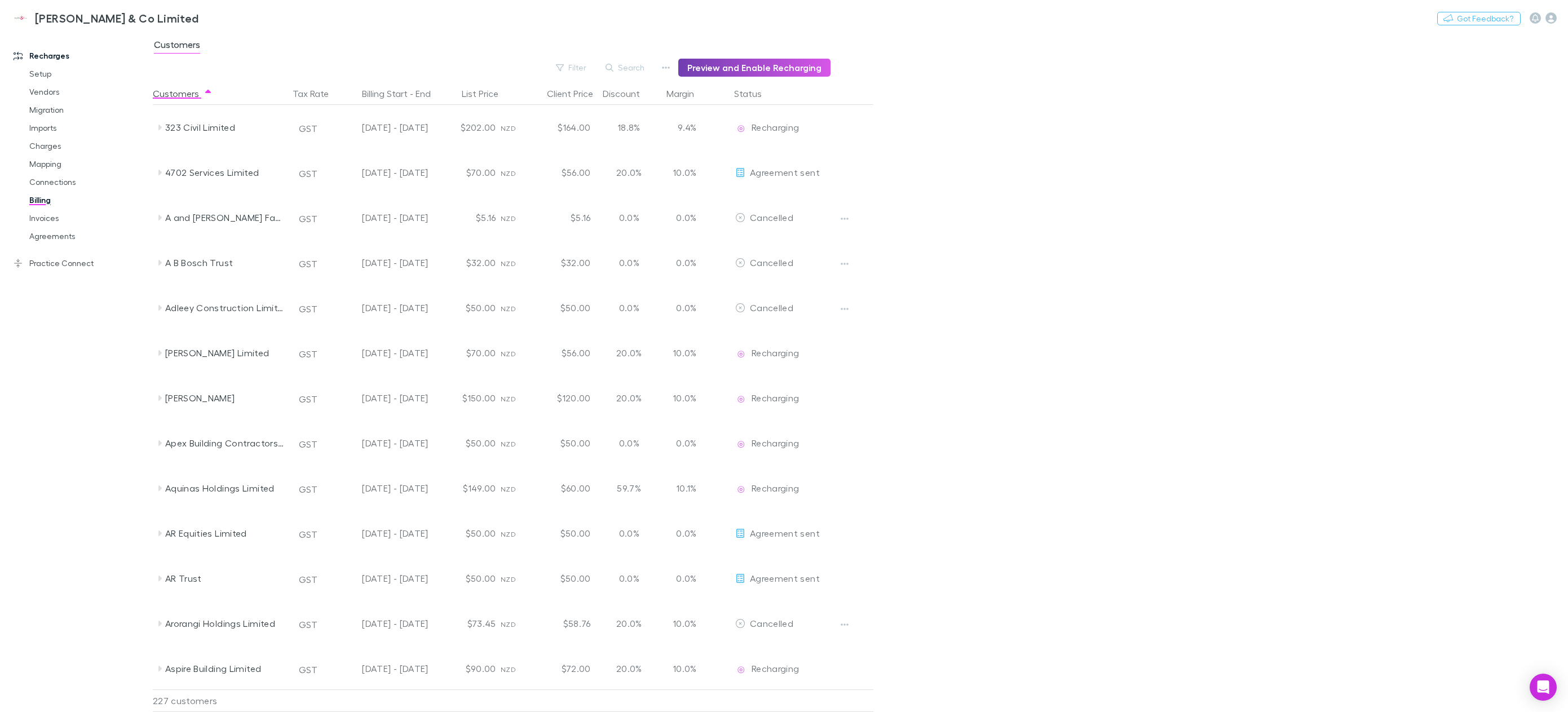
click at [771, 67] on button "Preview and Enable Recharging" at bounding box center [754, 68] width 152 height 18
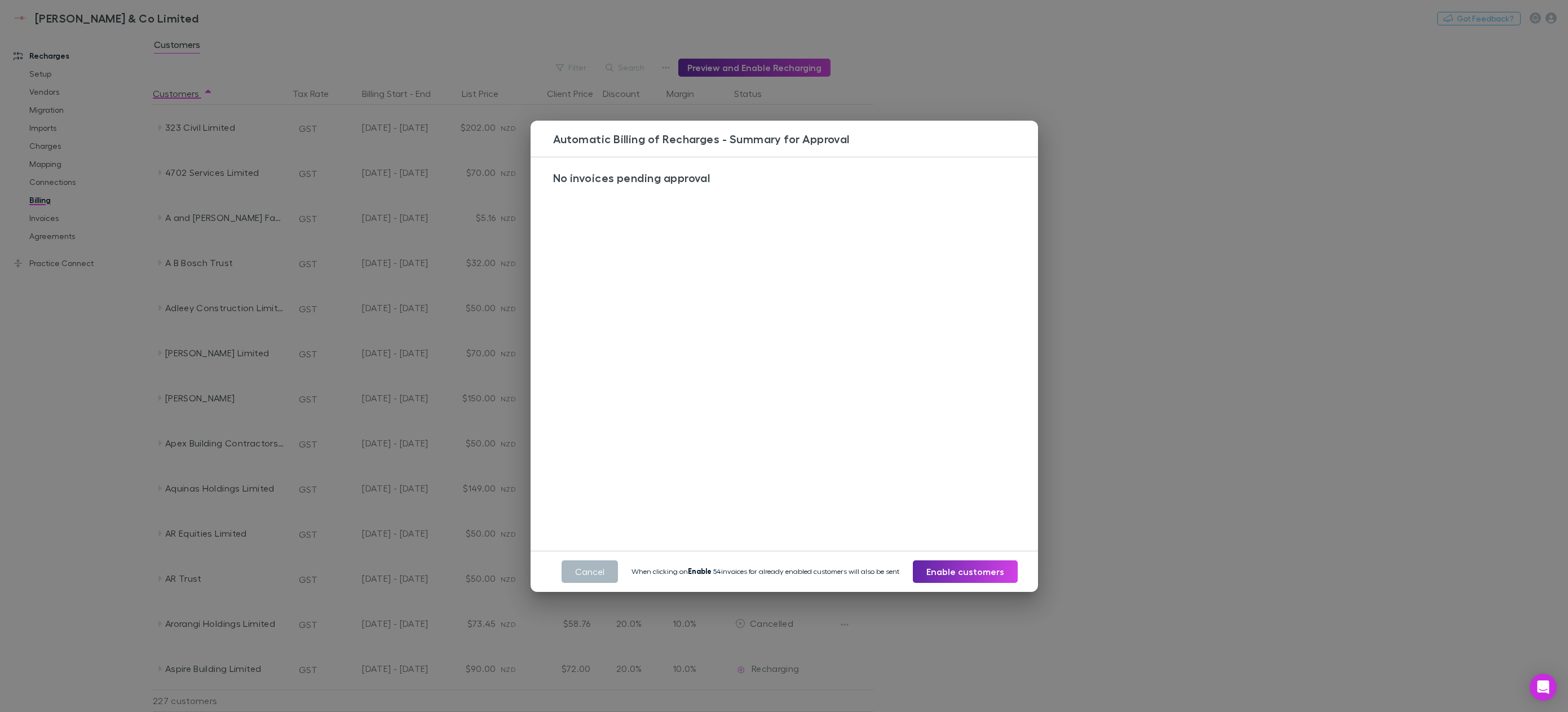
click at [597, 571] on button "Cancel" at bounding box center [590, 571] width 57 height 23
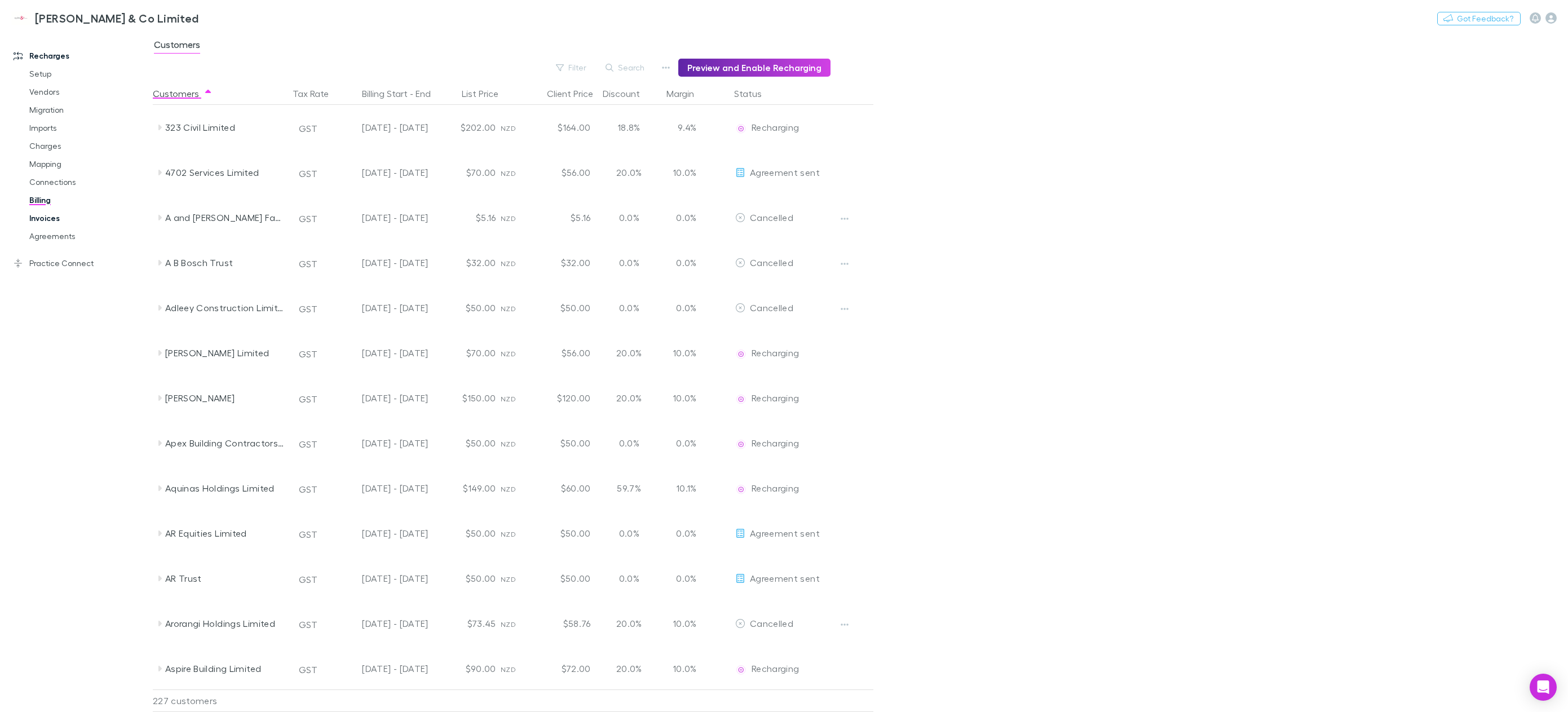
click at [58, 219] on link "Invoices" at bounding box center [89, 218] width 141 height 18
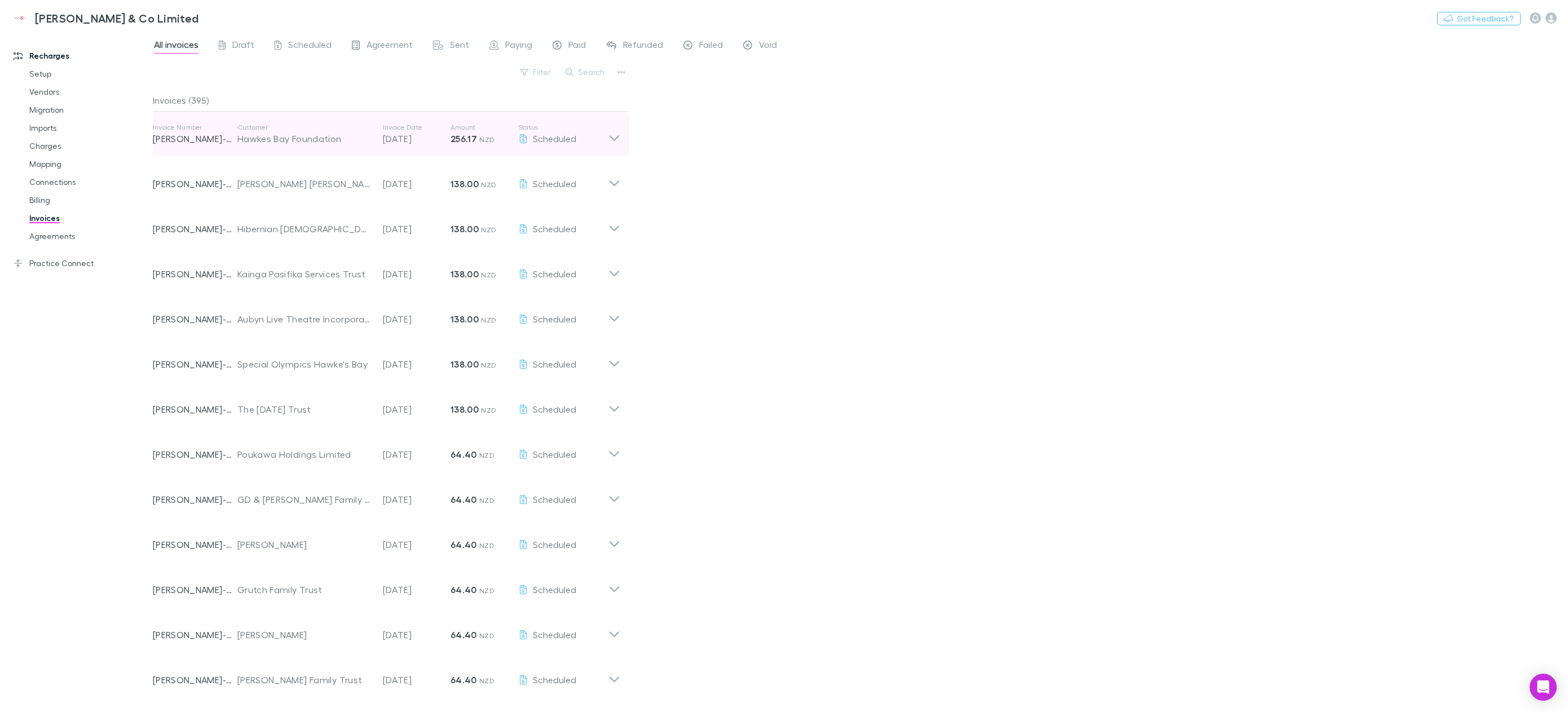
click at [614, 139] on icon at bounding box center [614, 134] width 12 height 23
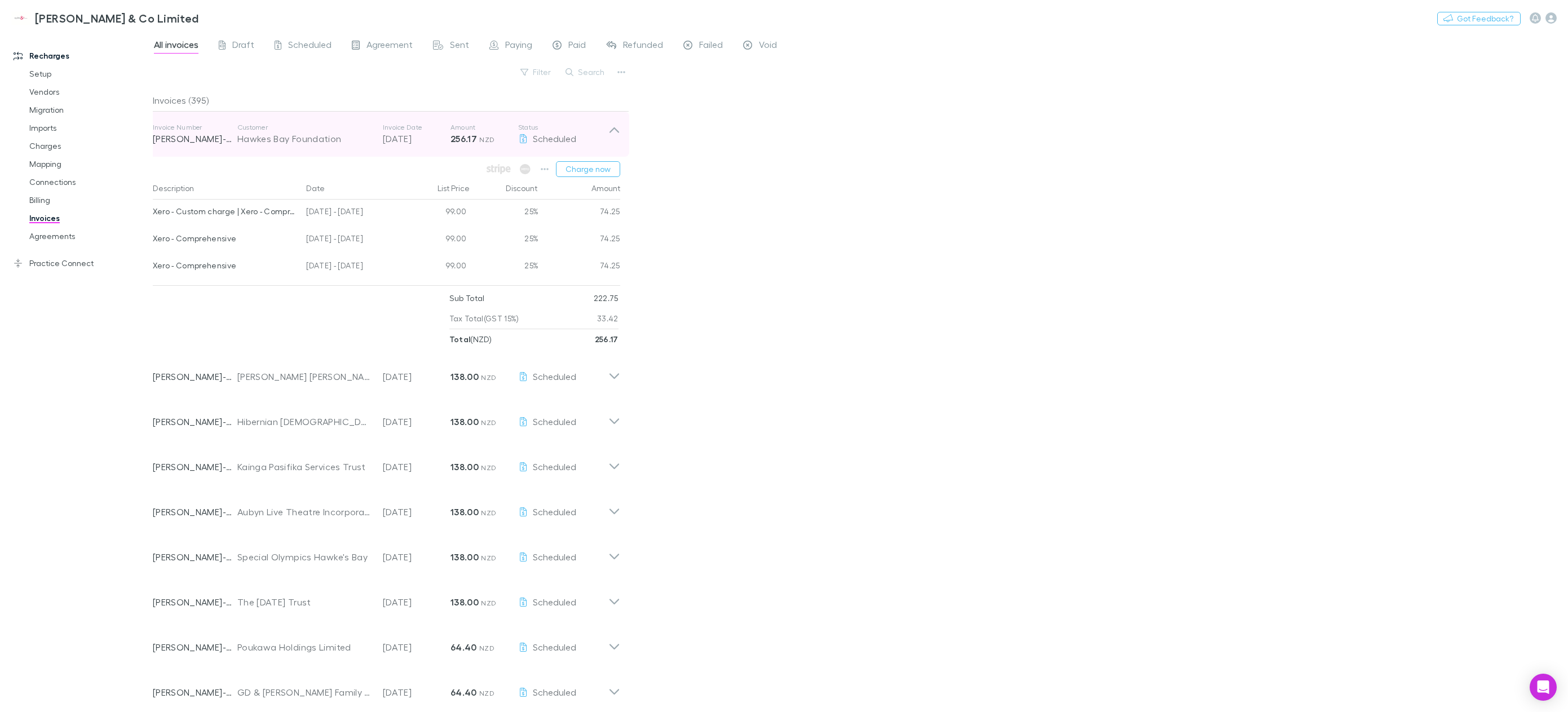
click at [614, 139] on icon at bounding box center [614, 134] width 12 height 23
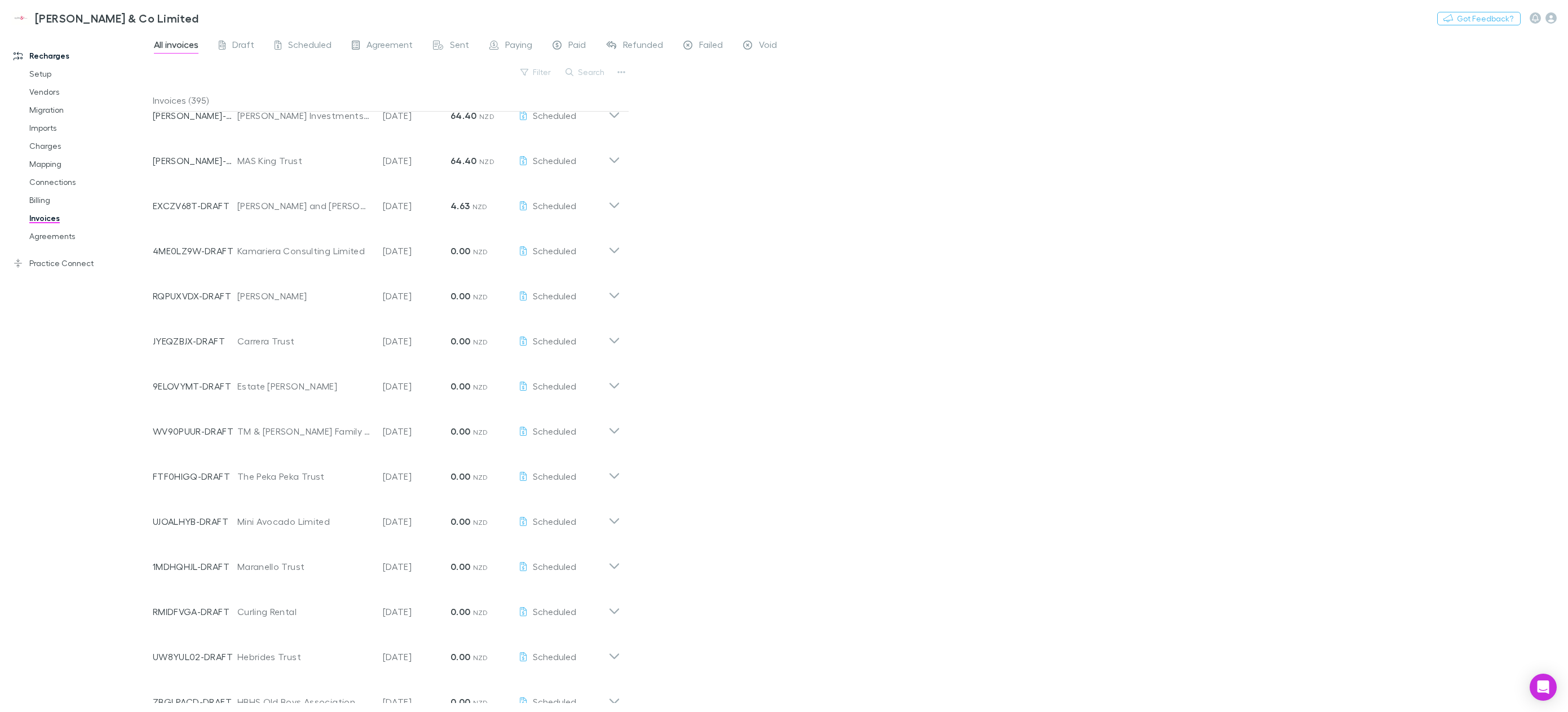
scroll to position [384, 0]
click at [66, 234] on link "Agreements" at bounding box center [89, 236] width 141 height 18
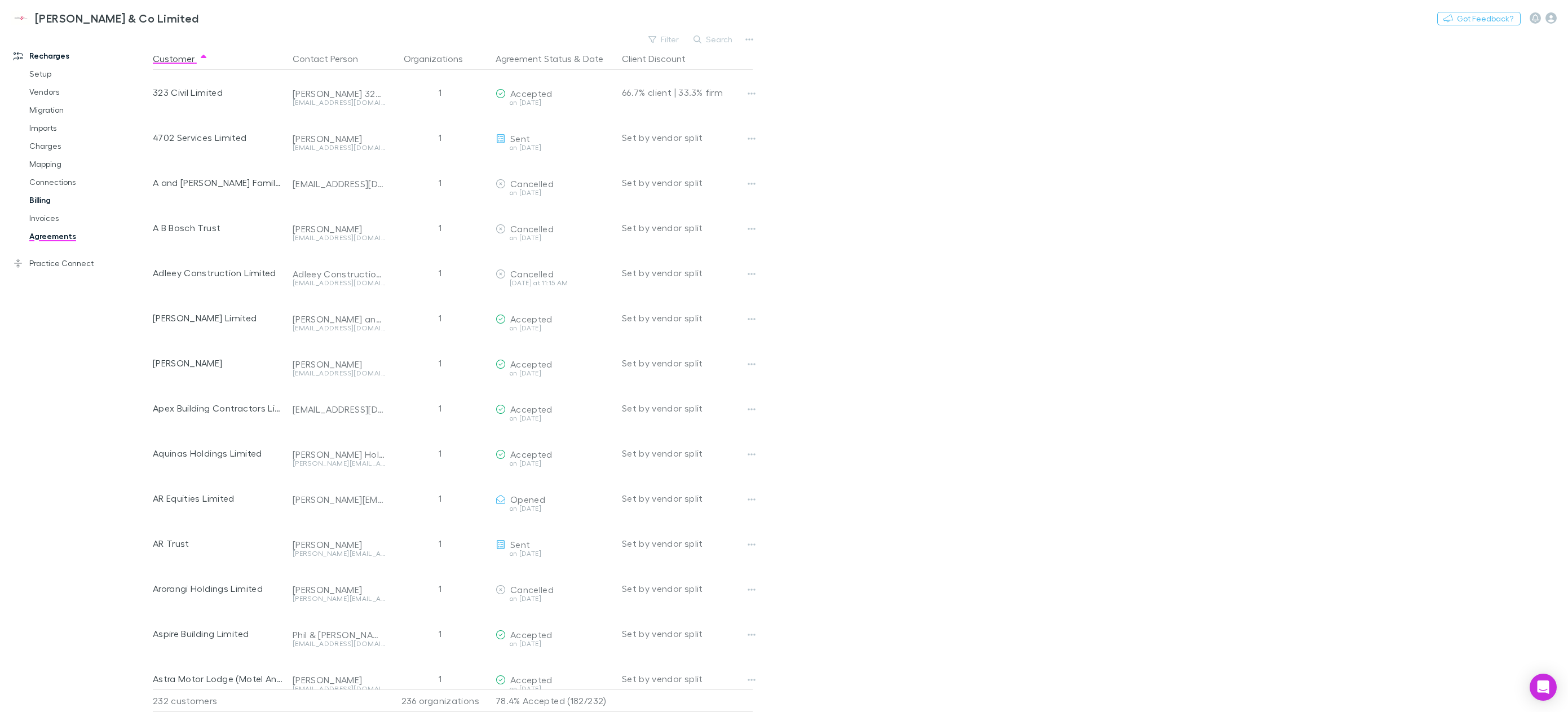
click at [54, 204] on link "Billing" at bounding box center [89, 200] width 141 height 18
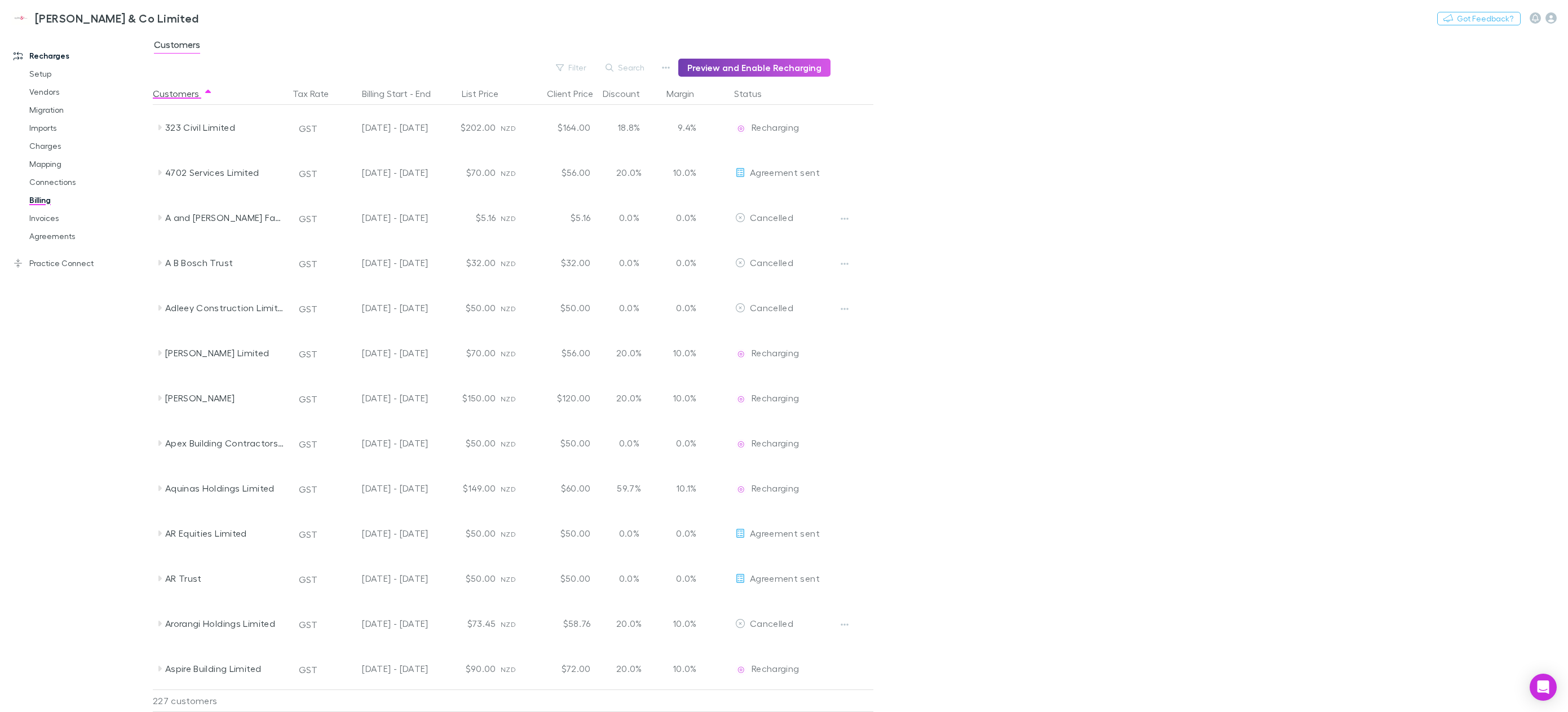
click at [740, 68] on button "Preview and Enable Recharging" at bounding box center [754, 68] width 152 height 18
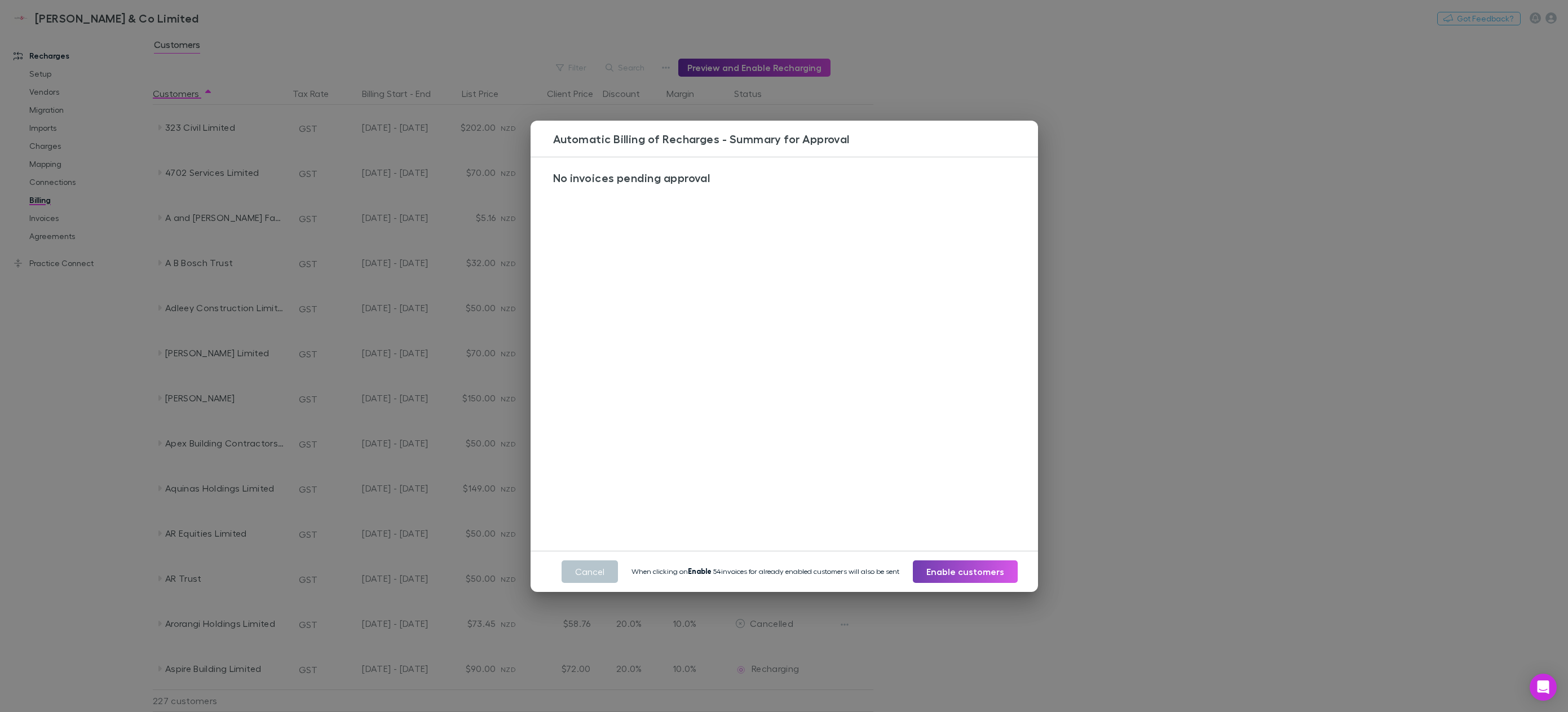
click at [968, 573] on button "Enable customers" at bounding box center [965, 571] width 105 height 23
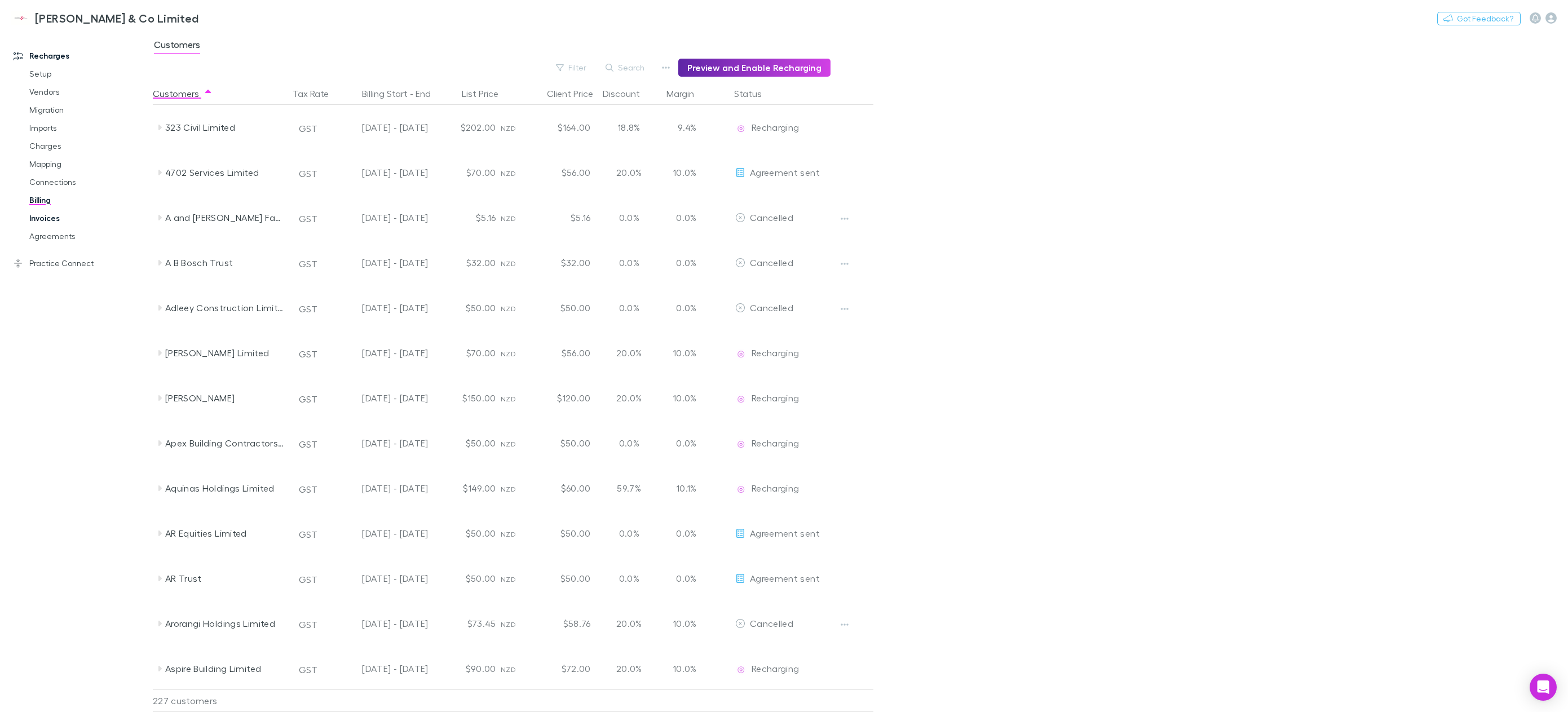
drag, startPoint x: 60, startPoint y: 218, endPoint x: 104, endPoint y: 226, distance: 44.7
click at [60, 218] on link "Invoices" at bounding box center [89, 218] width 141 height 18
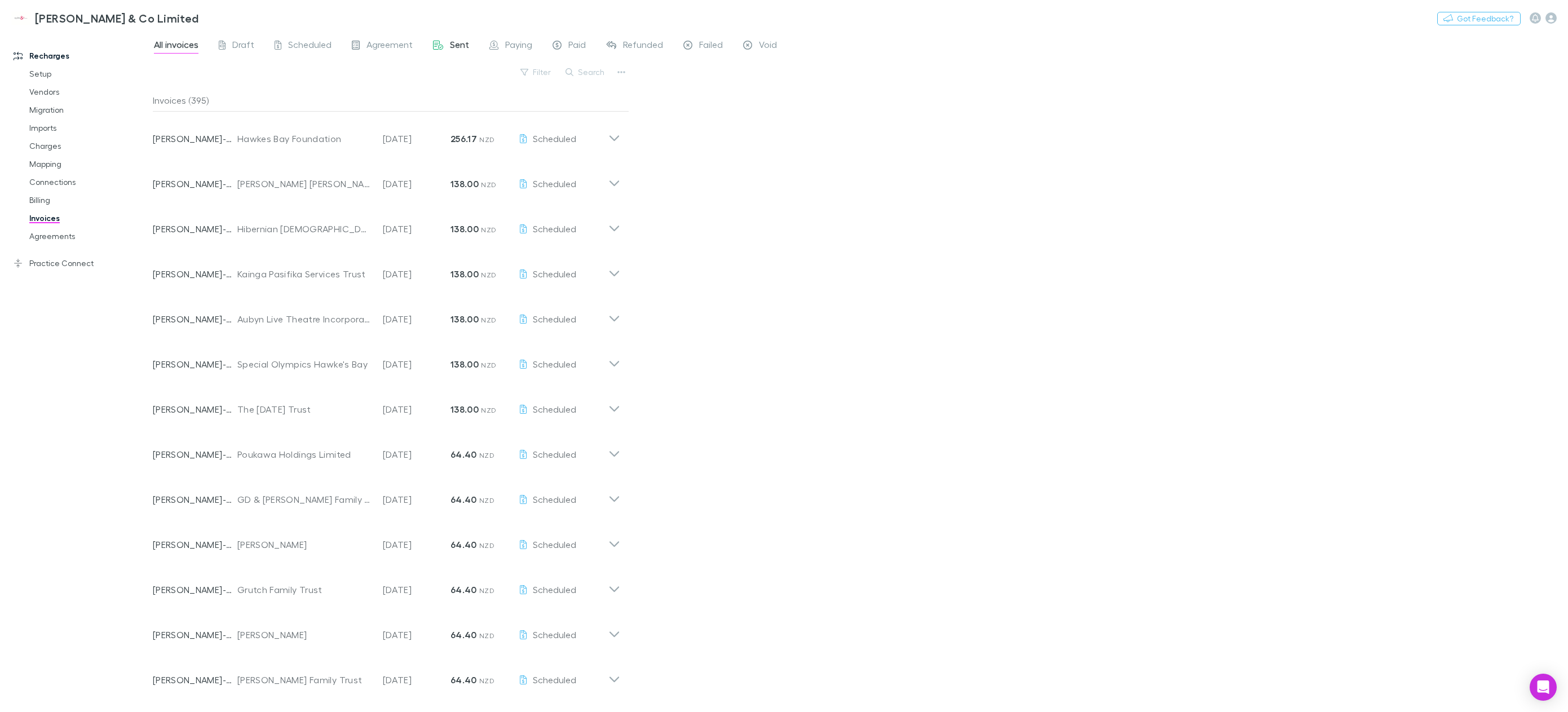
click at [466, 46] on span "Sent" at bounding box center [459, 46] width 19 height 15
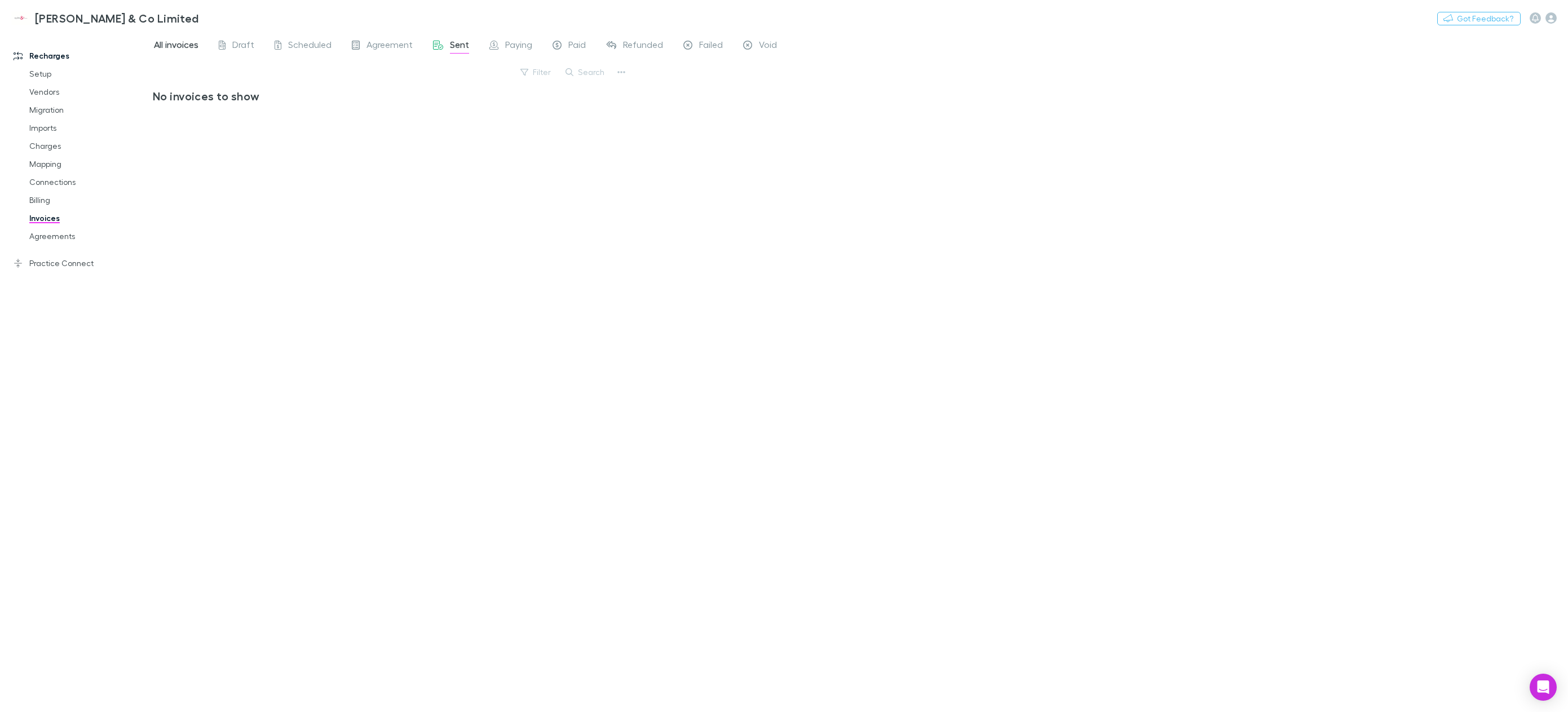
click at [187, 41] on span "All invoices" at bounding box center [176, 46] width 44 height 15
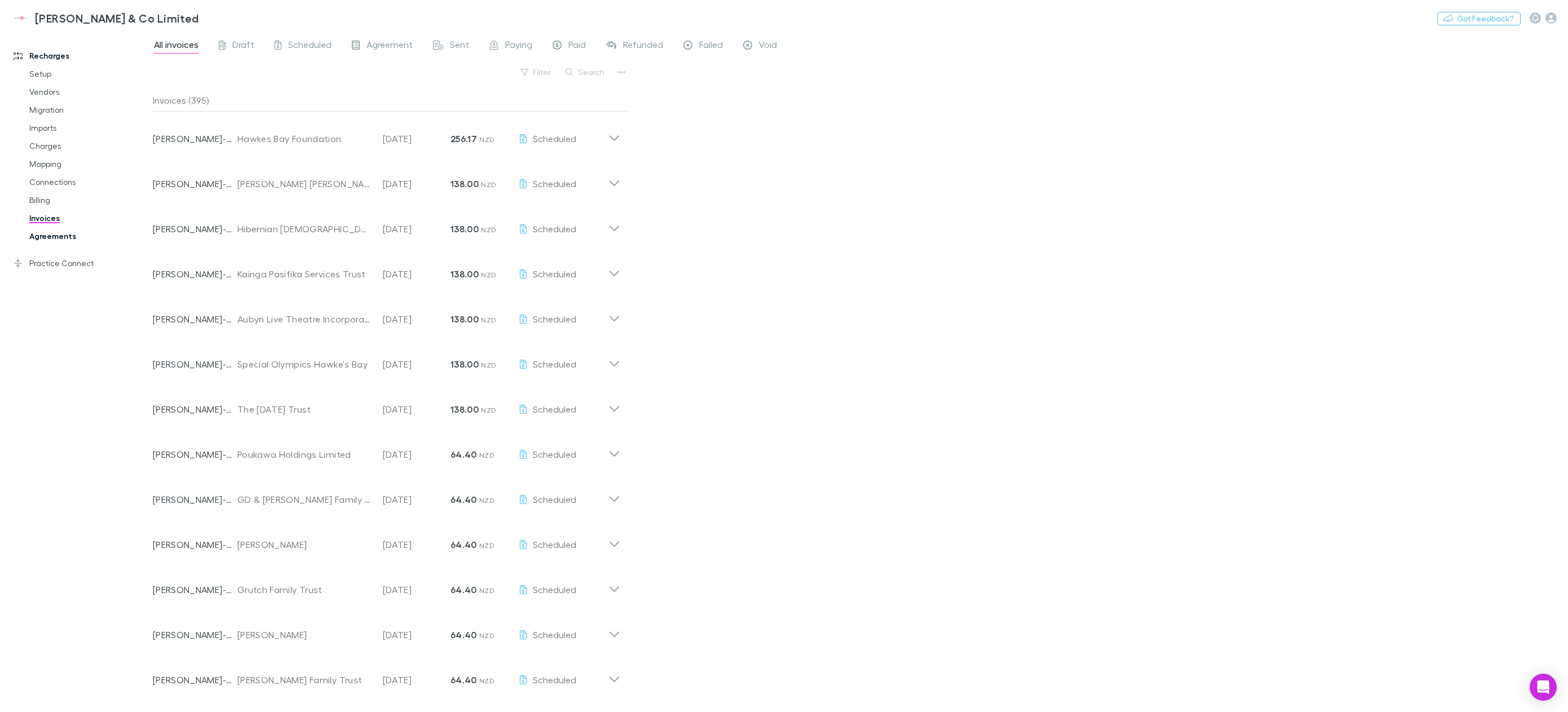
click at [83, 228] on link "Agreements" at bounding box center [89, 236] width 141 height 18
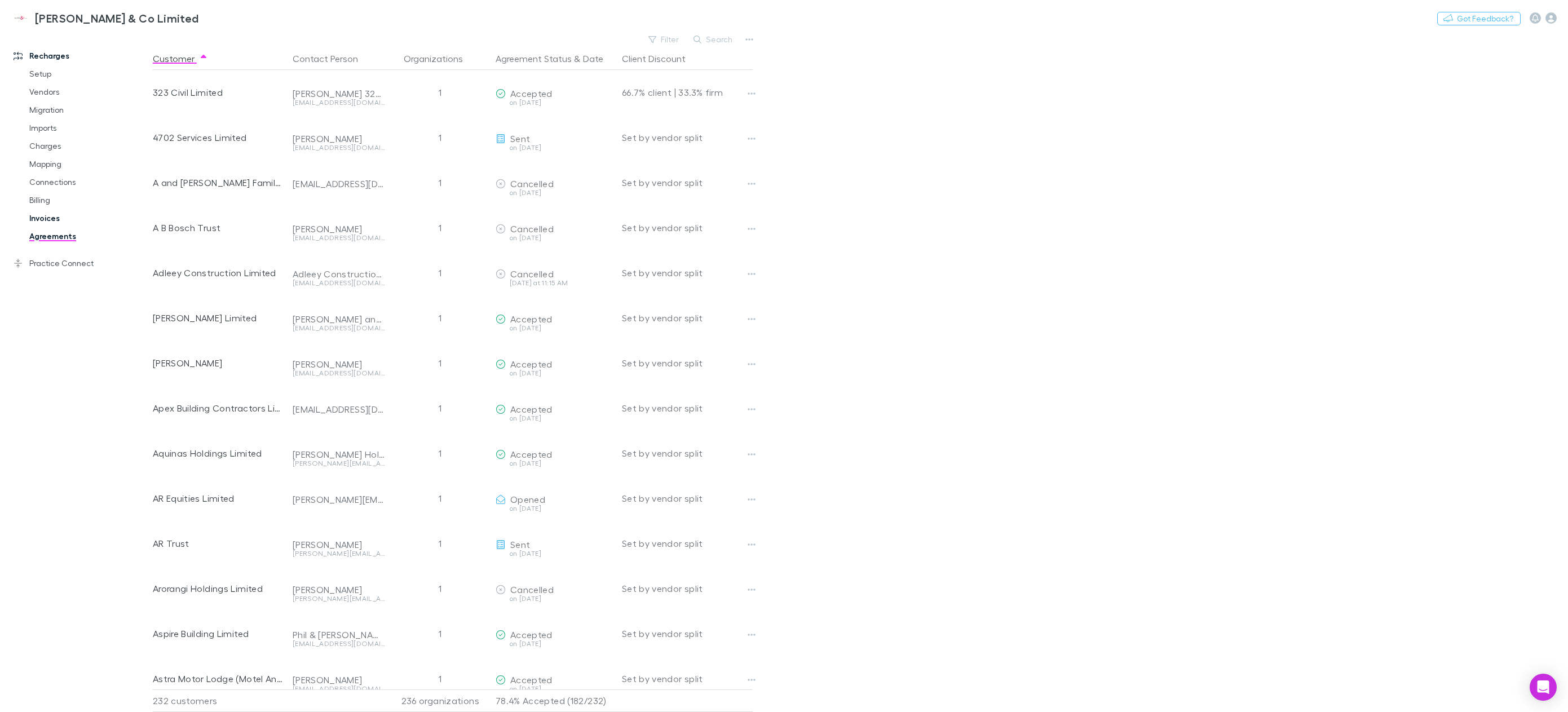
click at [65, 215] on link "Invoices" at bounding box center [89, 218] width 141 height 18
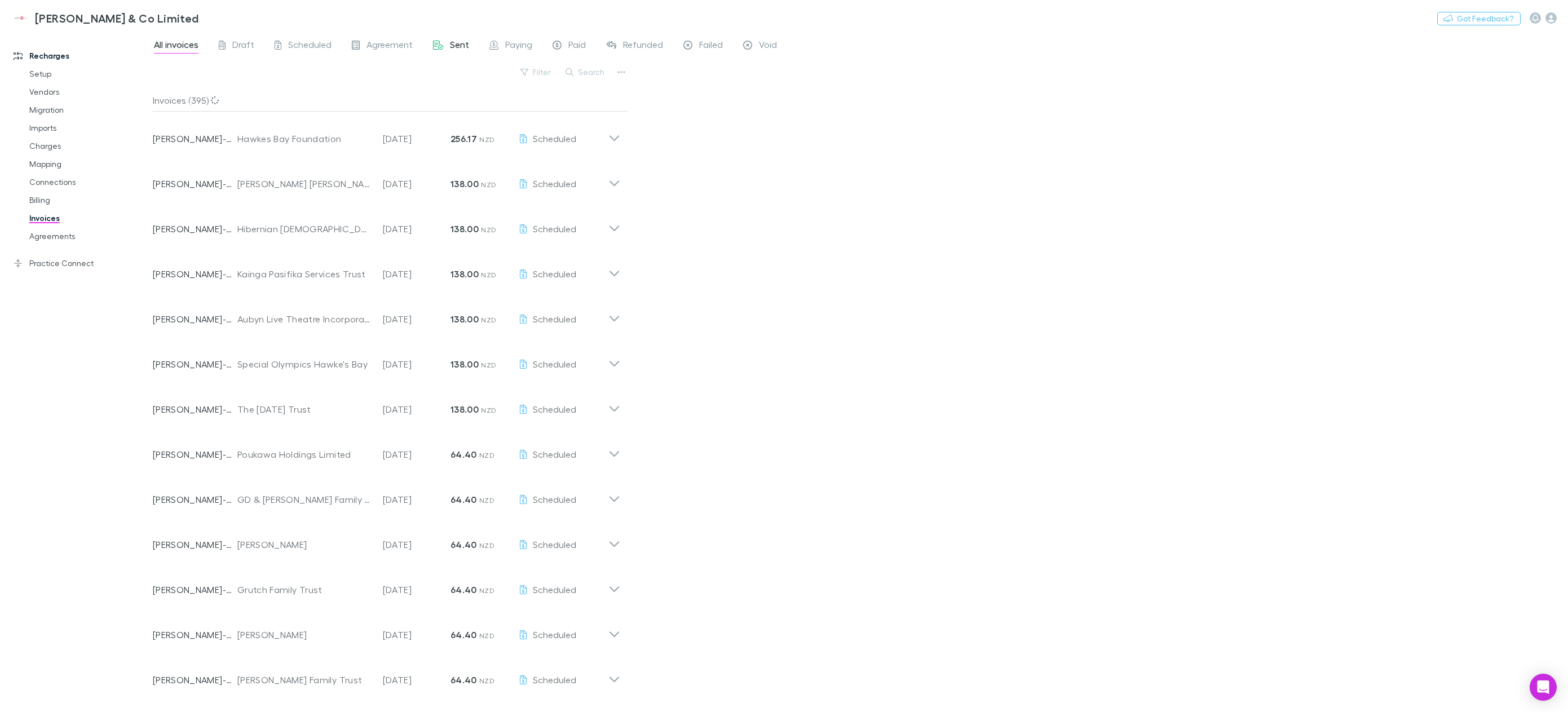
click at [445, 41] on div "Sent" at bounding box center [450, 46] width 36 height 15
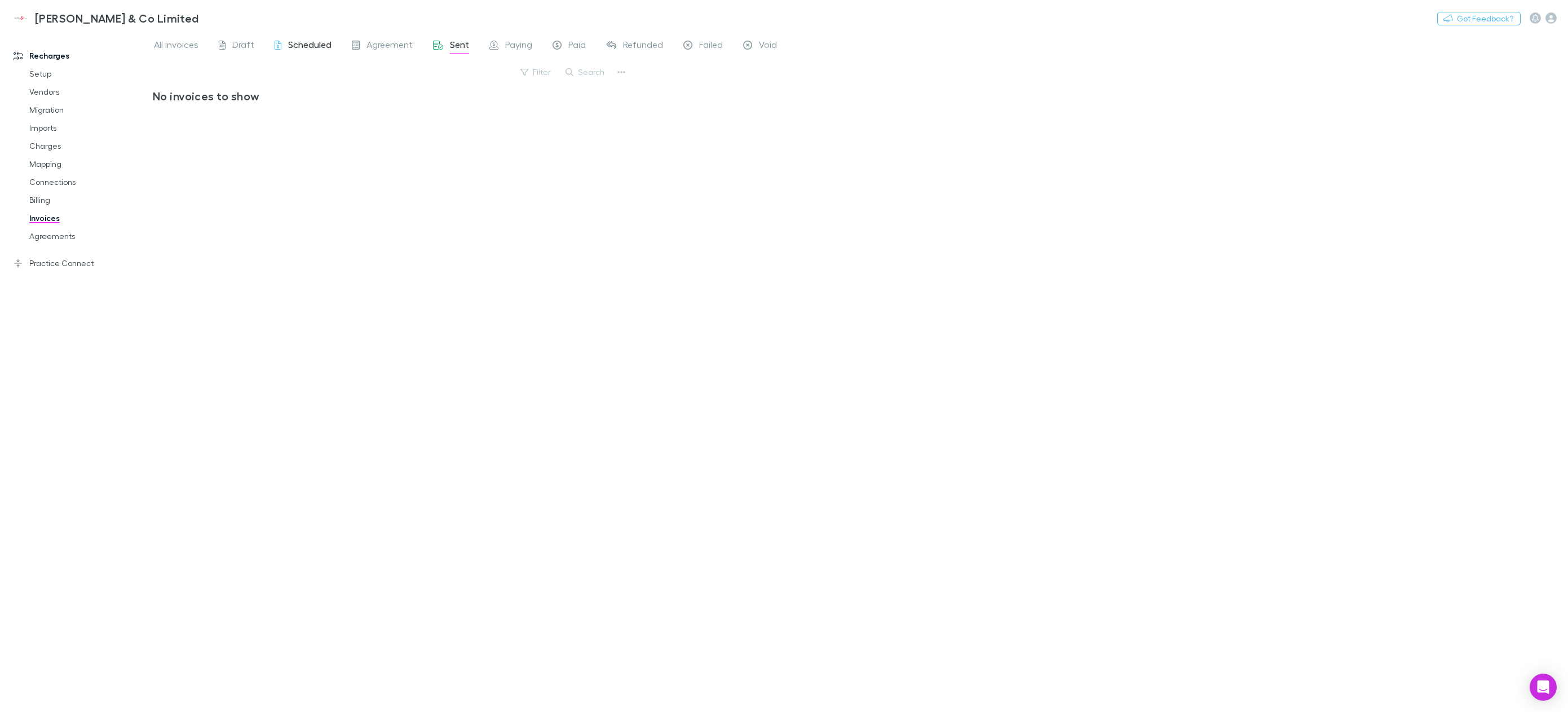
click at [285, 46] on div "Scheduled" at bounding box center [303, 46] width 57 height 15
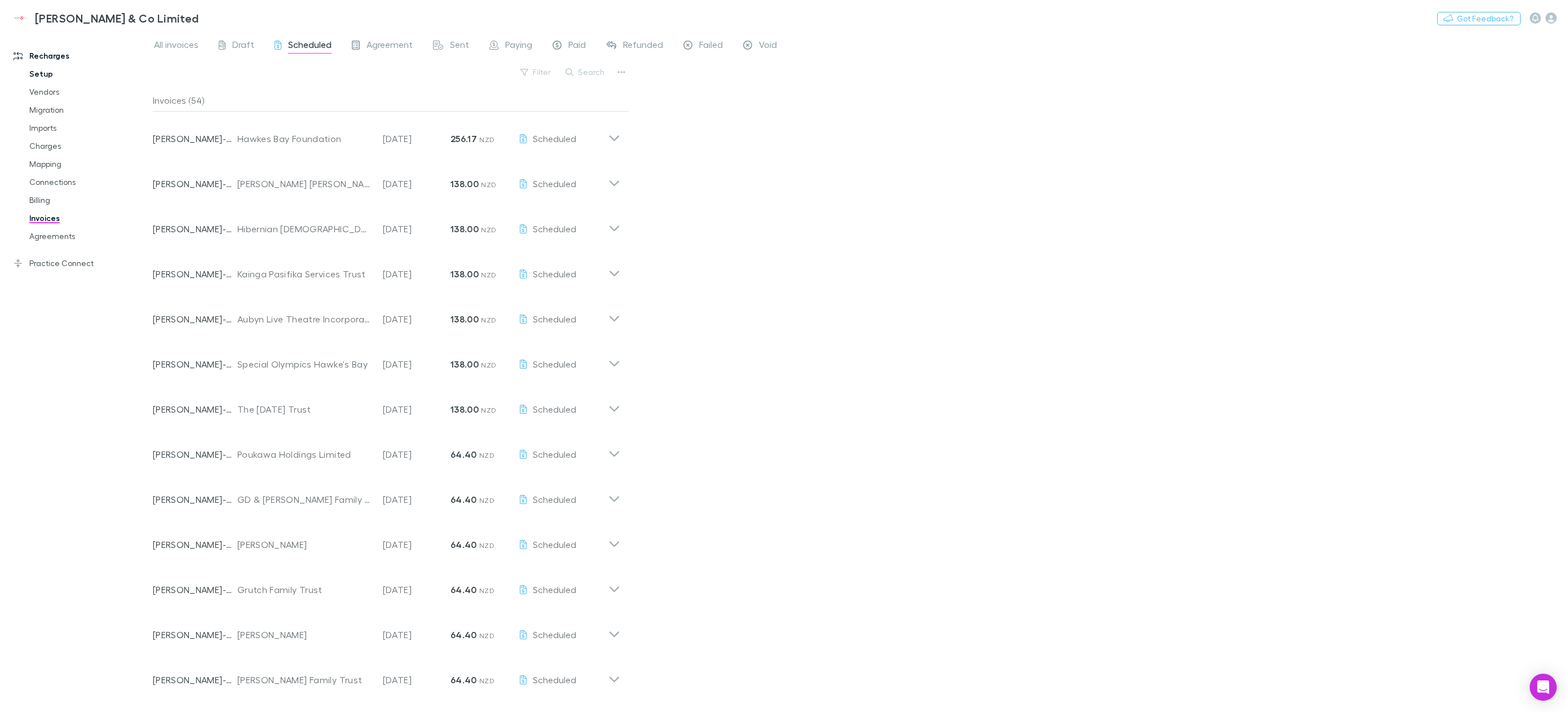
click at [40, 70] on link "Setup" at bounding box center [89, 74] width 141 height 18
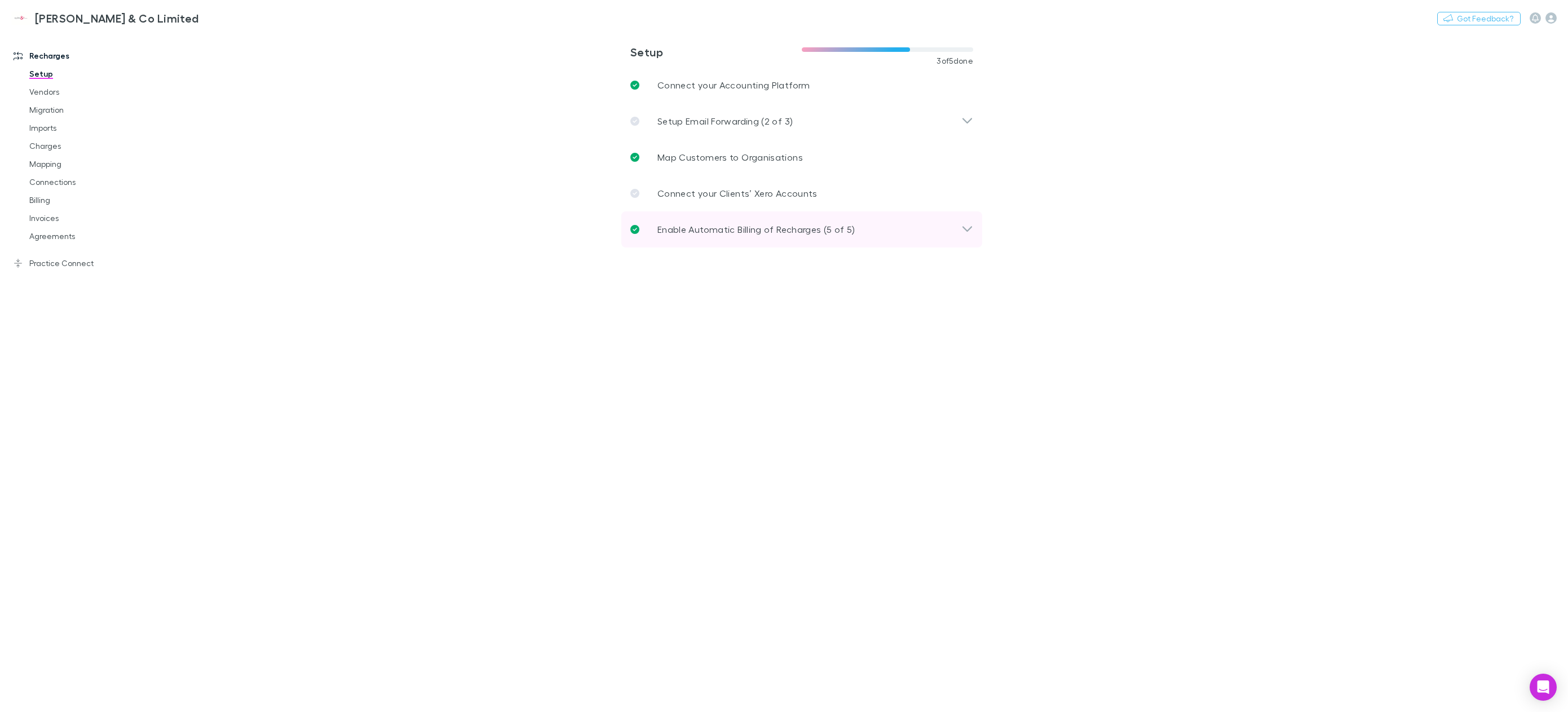
click at [724, 231] on p "Enable Automatic Billing of Recharges (5 of 5)" at bounding box center [756, 229] width 198 height 13
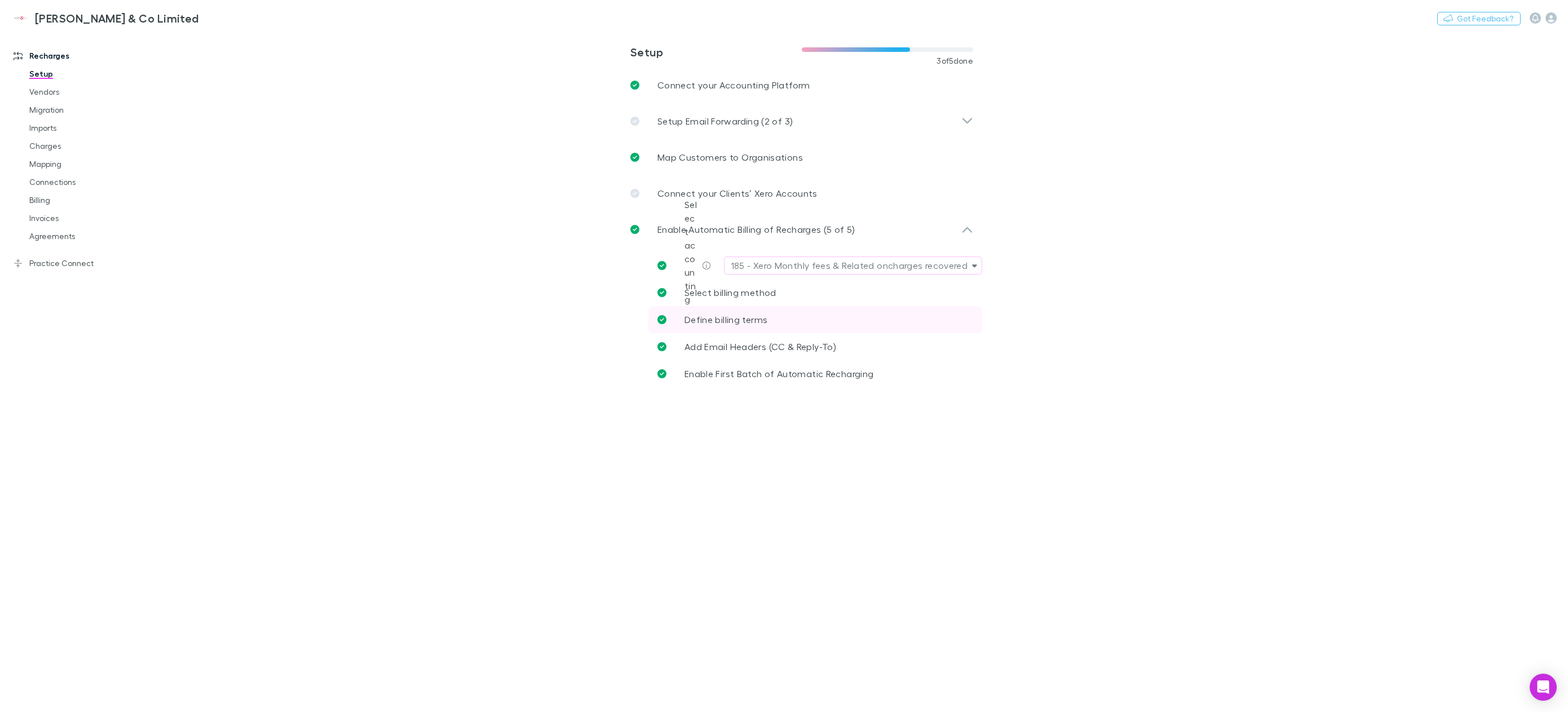
click at [752, 327] on link "Define billing terms" at bounding box center [815, 319] width 334 height 27
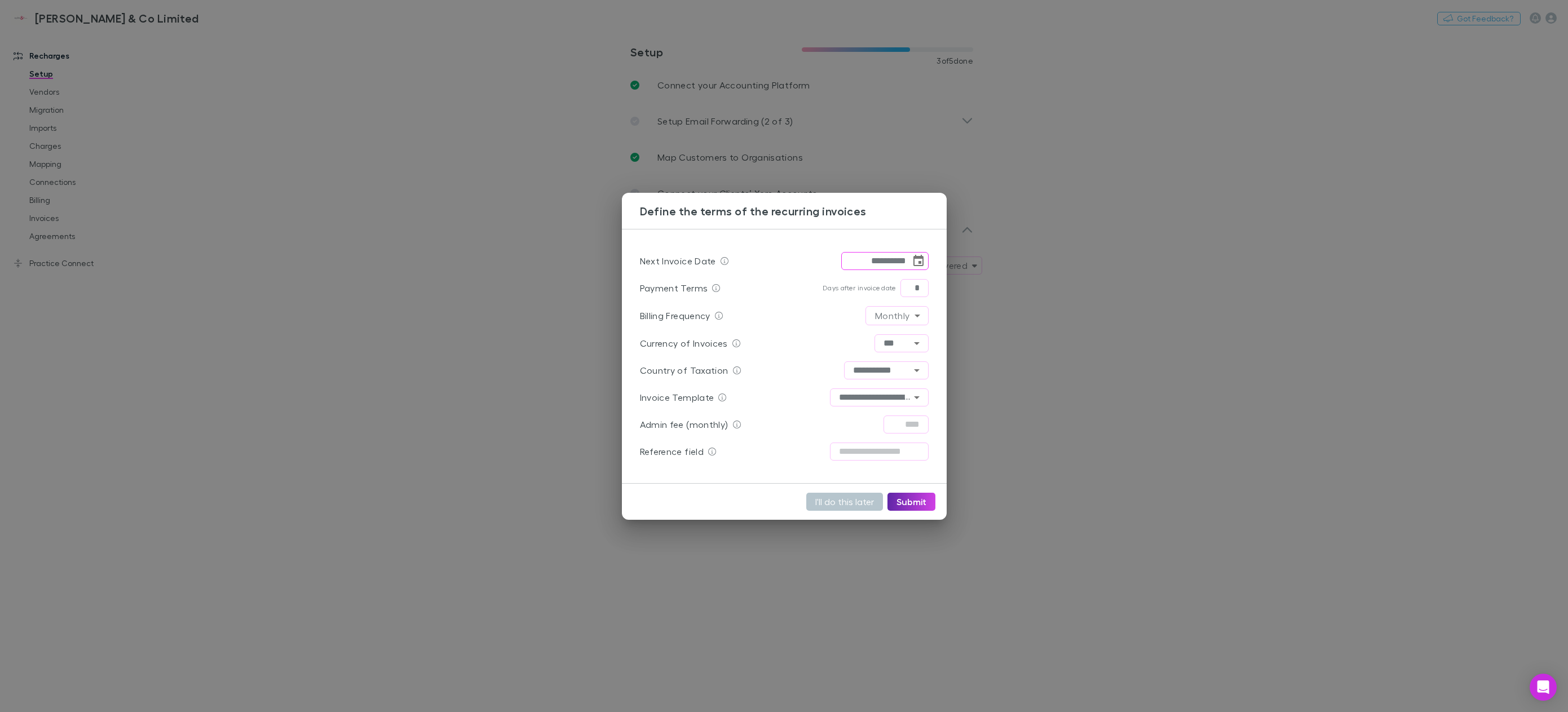
click at [870, 258] on input "**********" at bounding box center [876, 261] width 69 height 18
click at [914, 261] on icon "Choose date, selected date is Oct 2, 2025" at bounding box center [919, 261] width 13 height 13
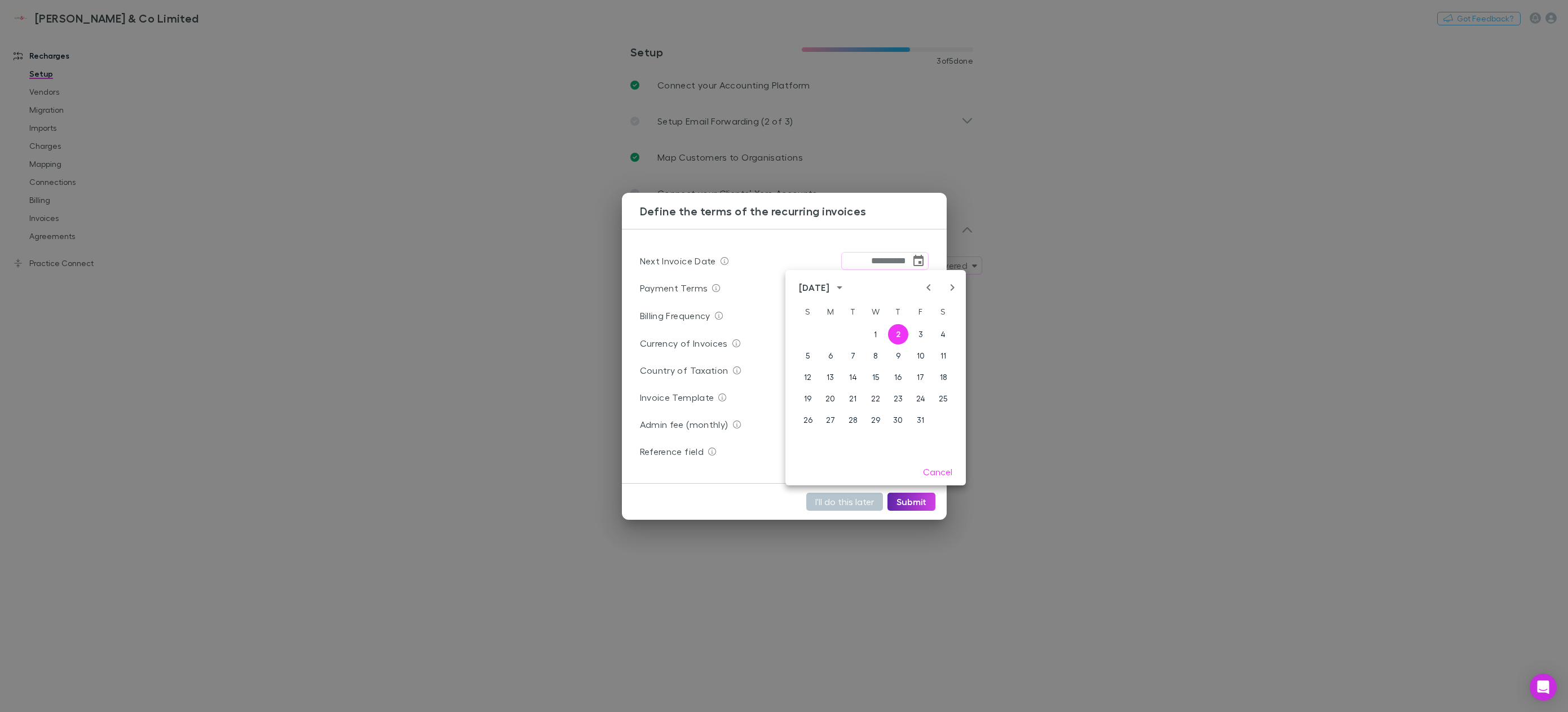
click at [928, 290] on icon "Previous month" at bounding box center [928, 287] width 13 height 13
click at [851, 338] on button "2" at bounding box center [853, 334] width 20 height 20
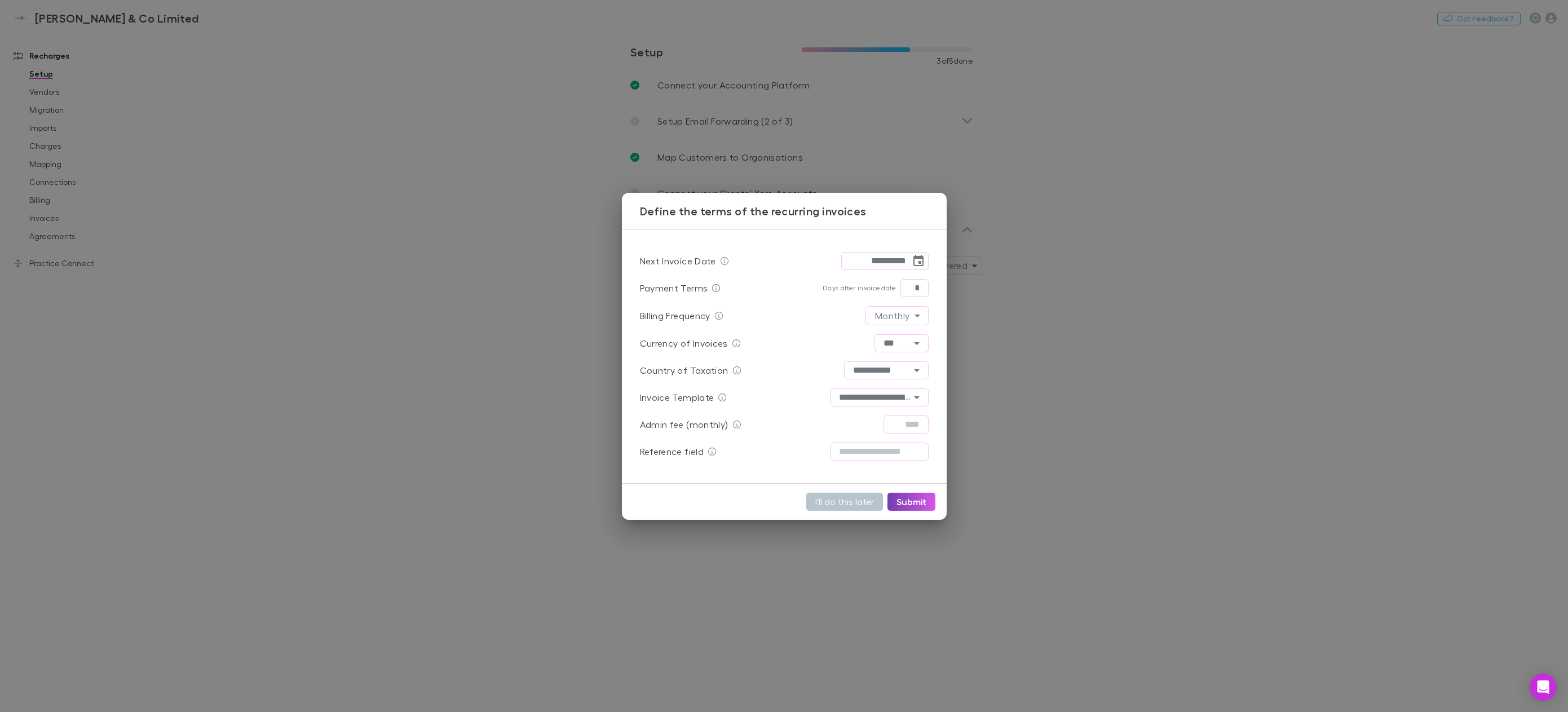
click at [908, 504] on button "Submit" at bounding box center [911, 502] width 48 height 18
type input "**********"
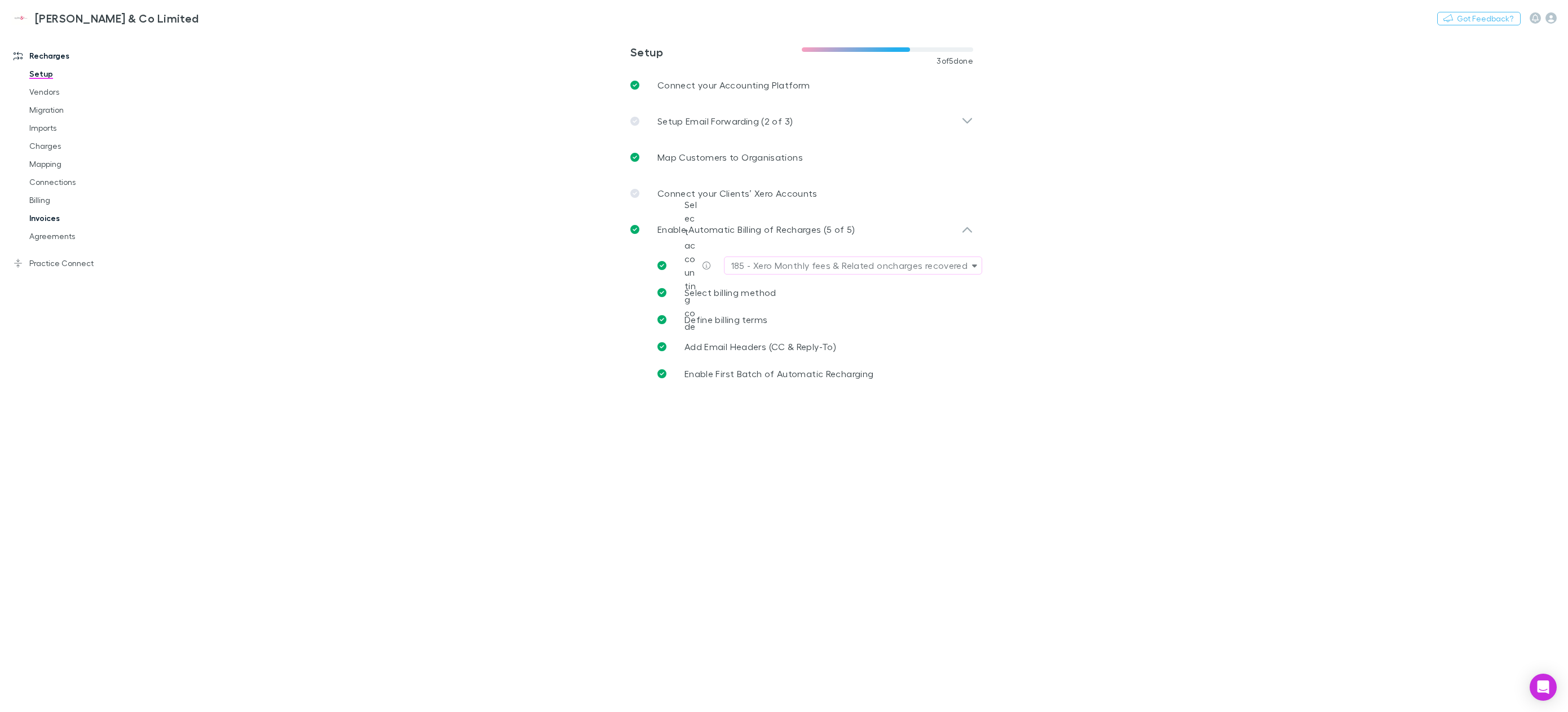
click at [54, 223] on link "Invoices" at bounding box center [89, 218] width 141 height 18
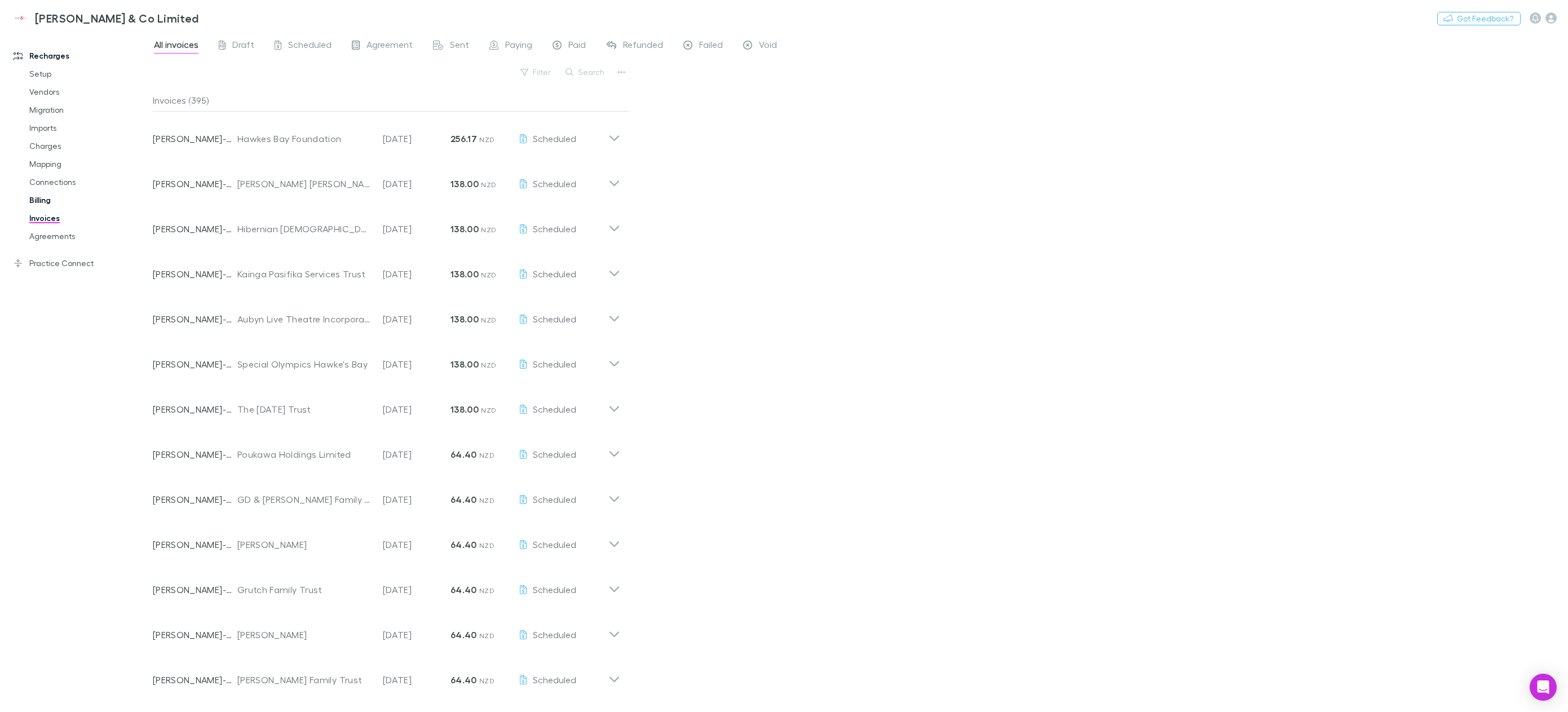
click at [57, 203] on link "Billing" at bounding box center [89, 200] width 141 height 18
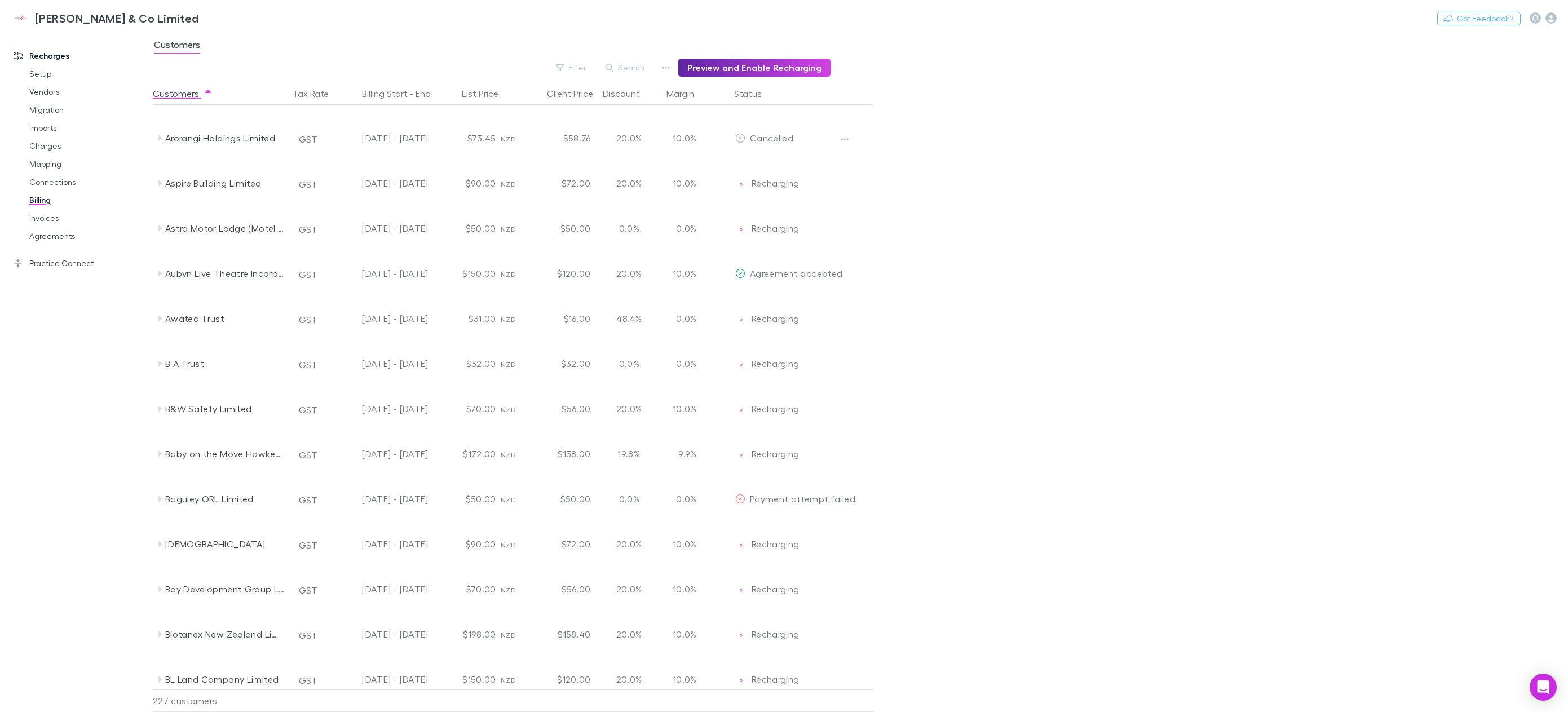
scroll to position [508, 0]
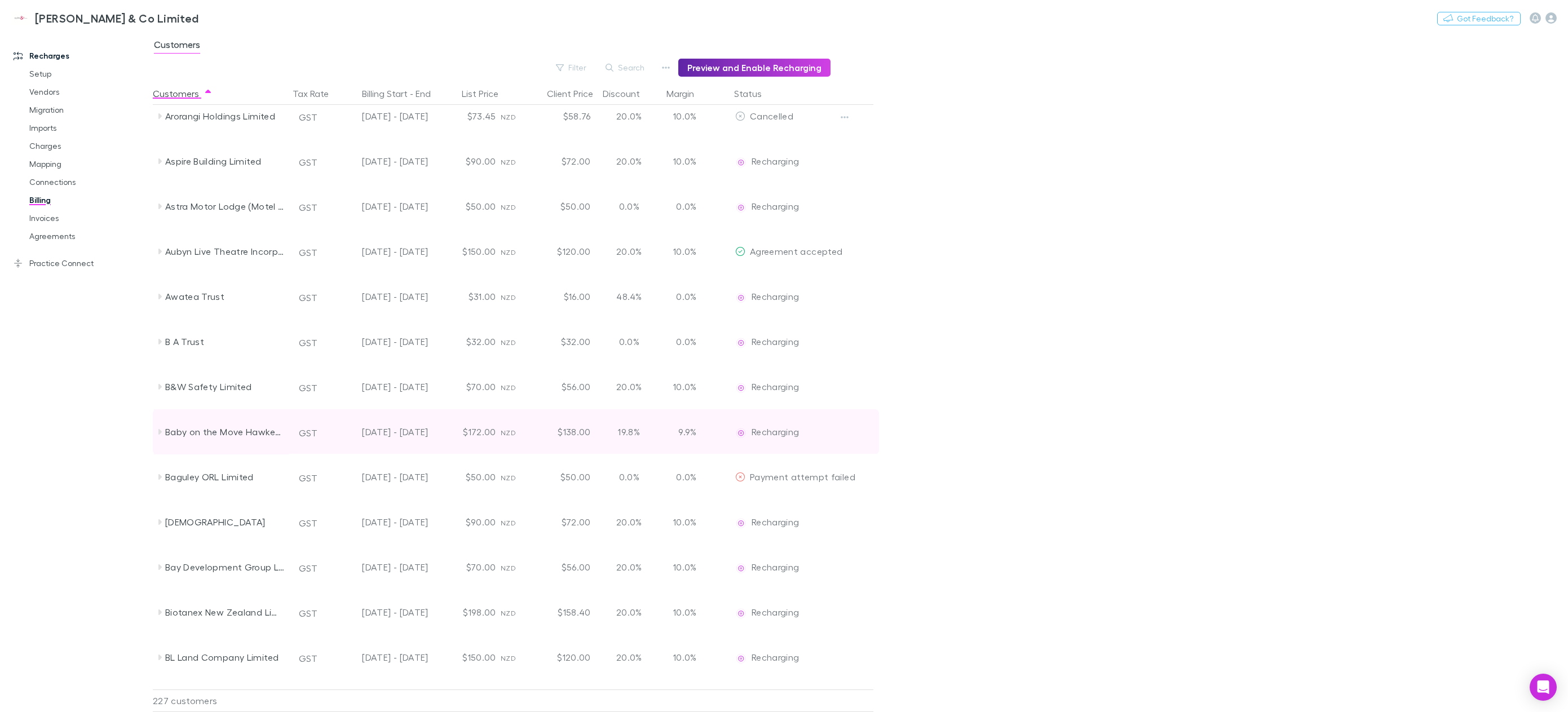
click at [160, 432] on icon at bounding box center [160, 431] width 4 height 5
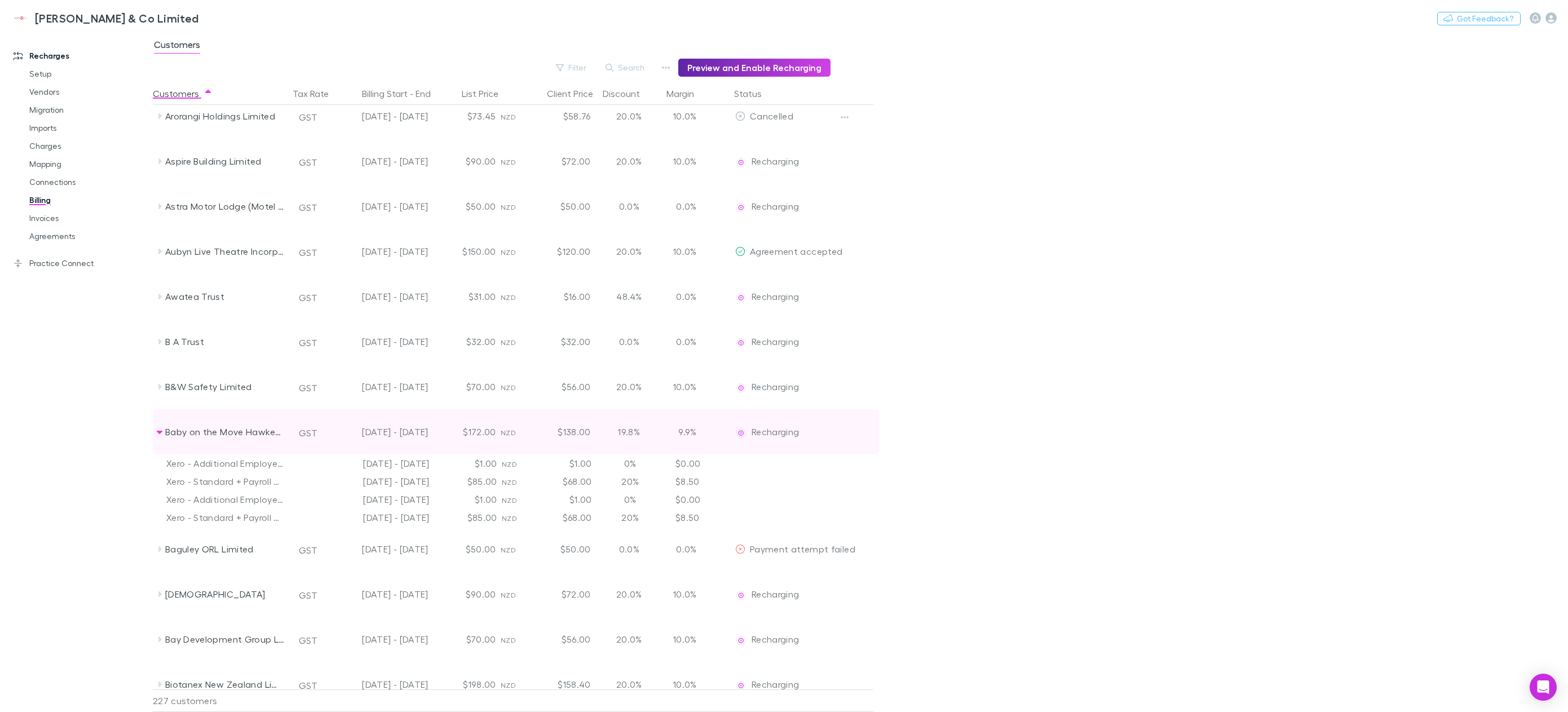
click at [158, 432] on icon at bounding box center [159, 433] width 5 height 4
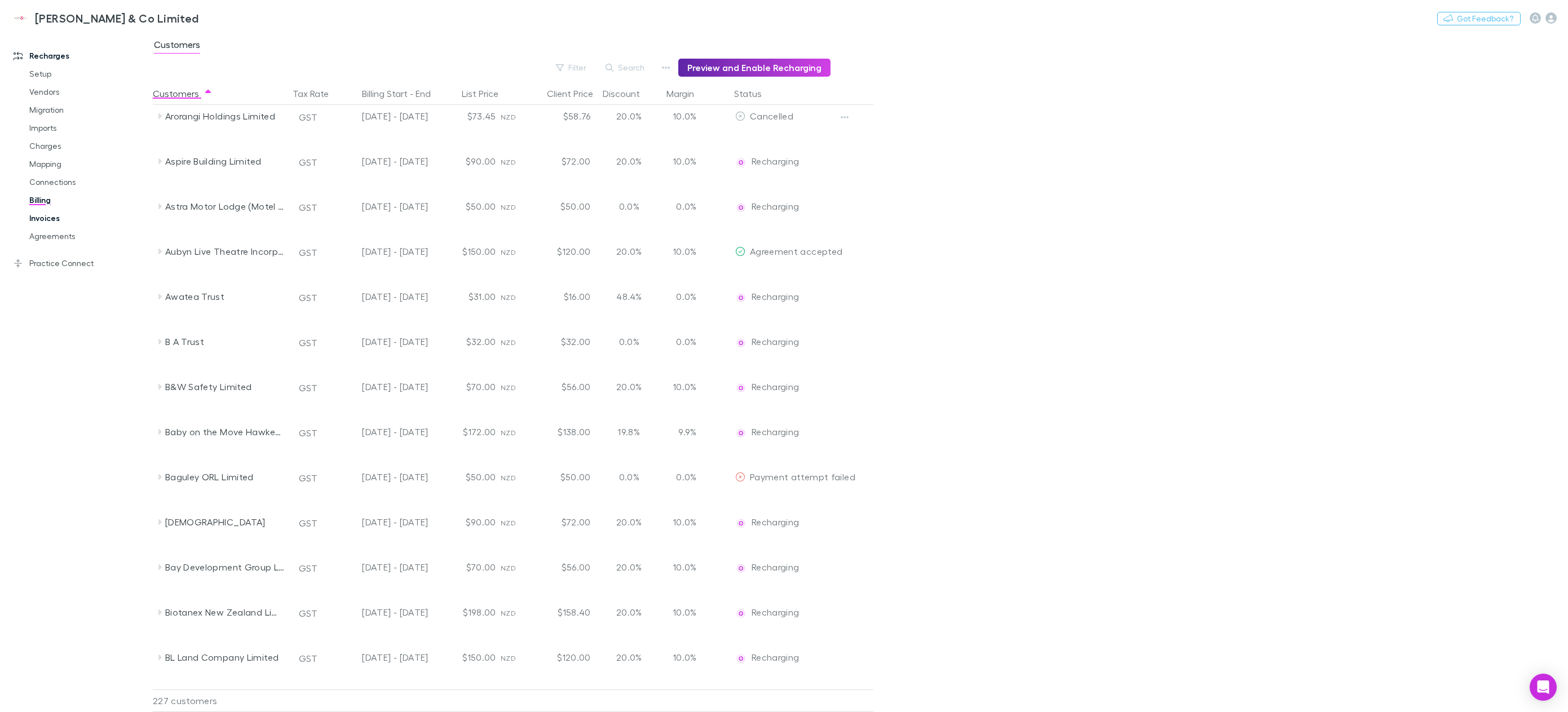
click at [52, 220] on link "Invoices" at bounding box center [89, 218] width 141 height 18
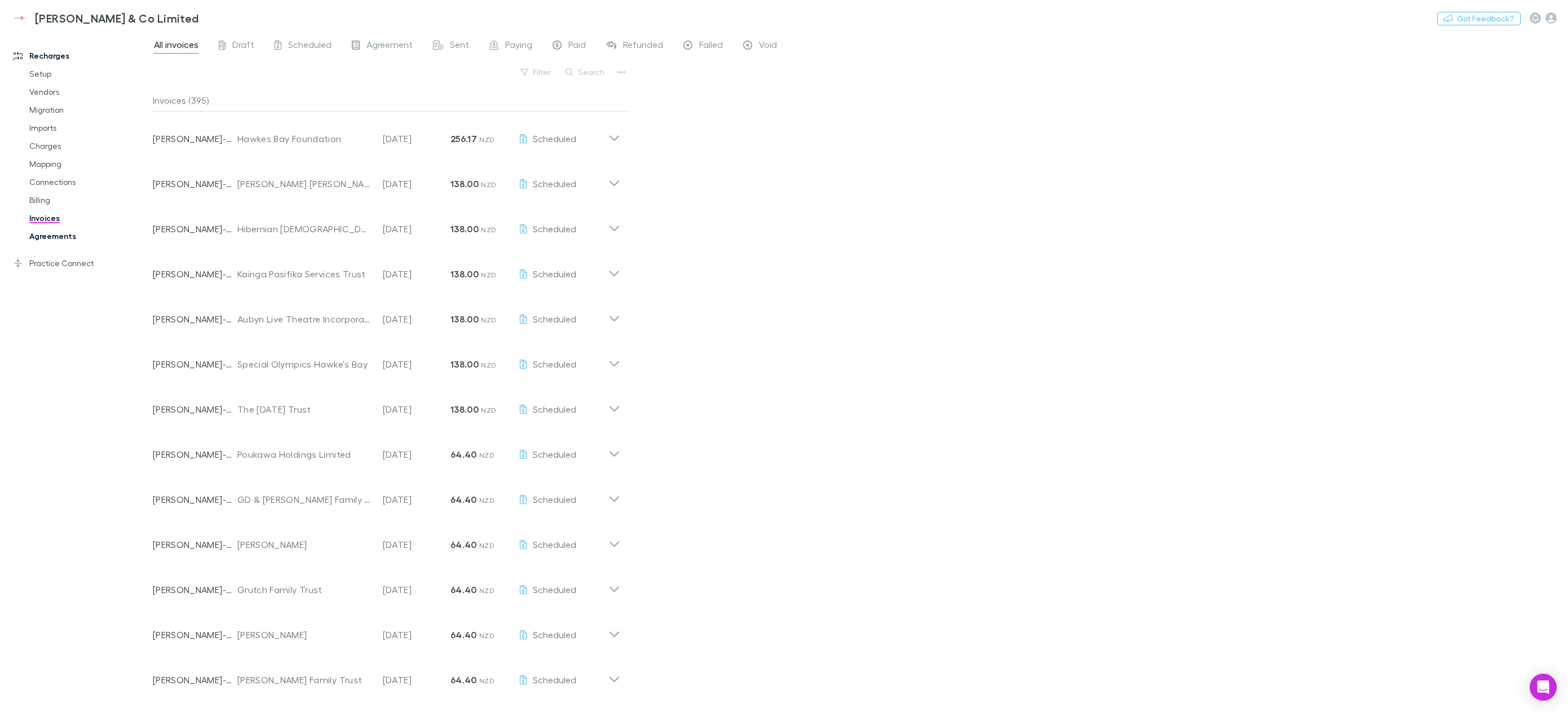
click at [45, 236] on link "Agreements" at bounding box center [89, 236] width 141 height 18
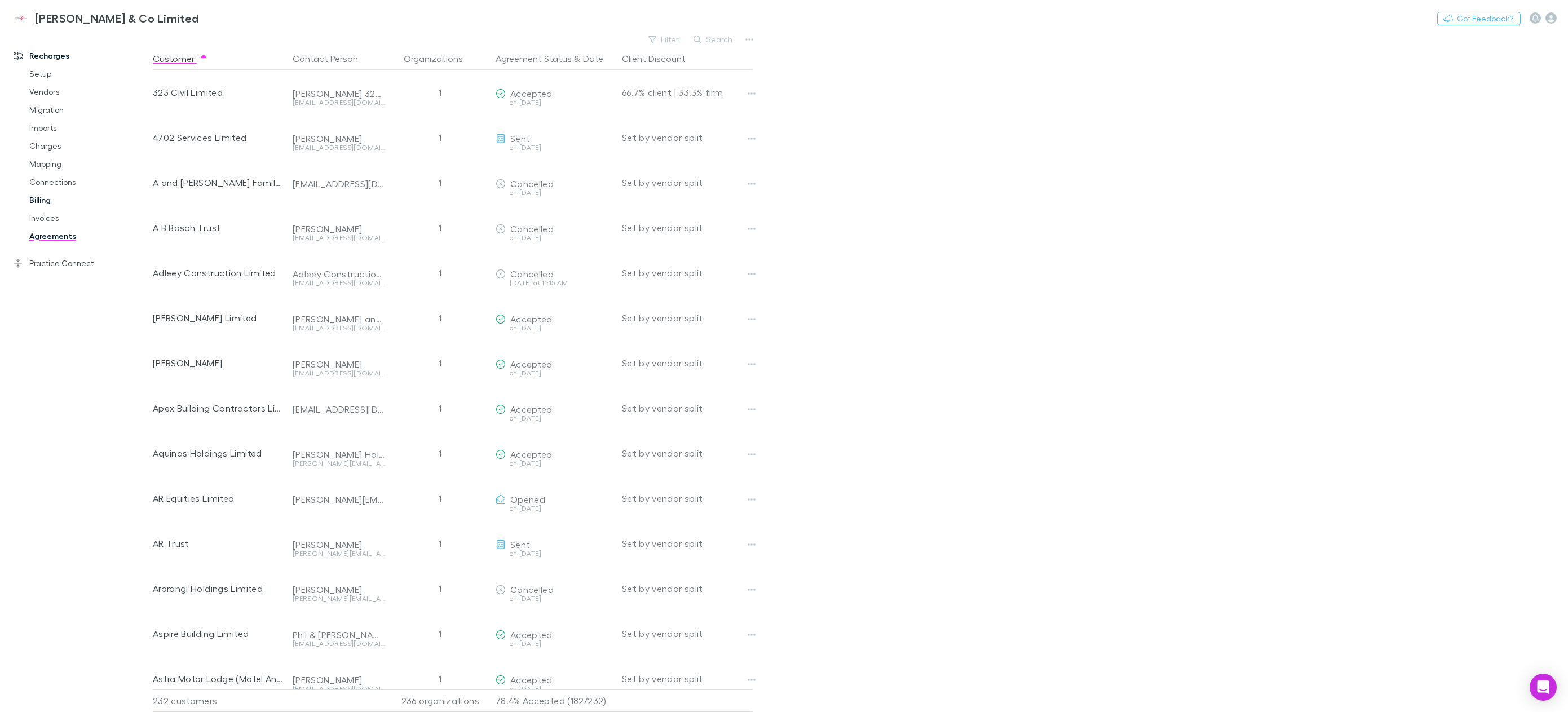
click at [47, 203] on link "Billing" at bounding box center [89, 200] width 141 height 18
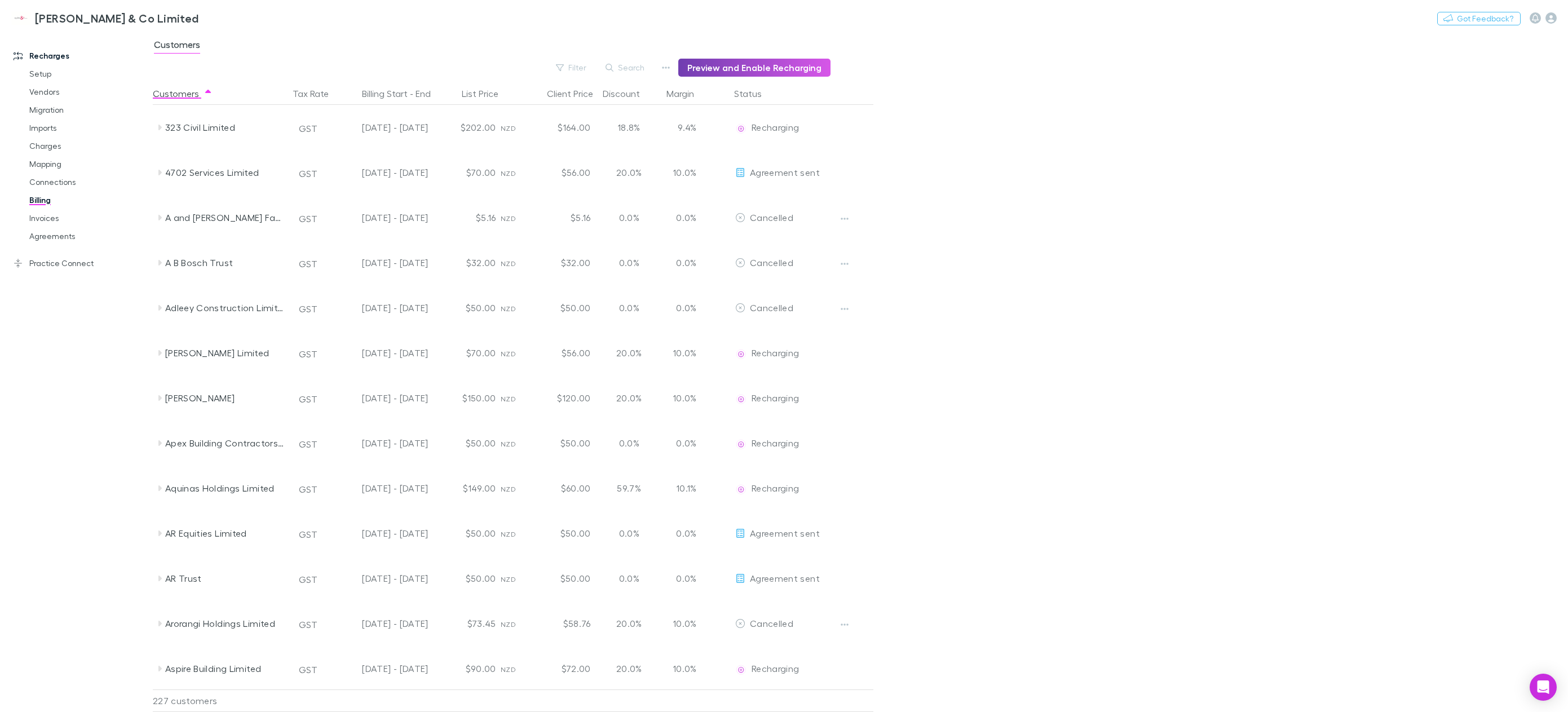
click at [749, 66] on button "Preview and Enable Recharging" at bounding box center [754, 68] width 152 height 18
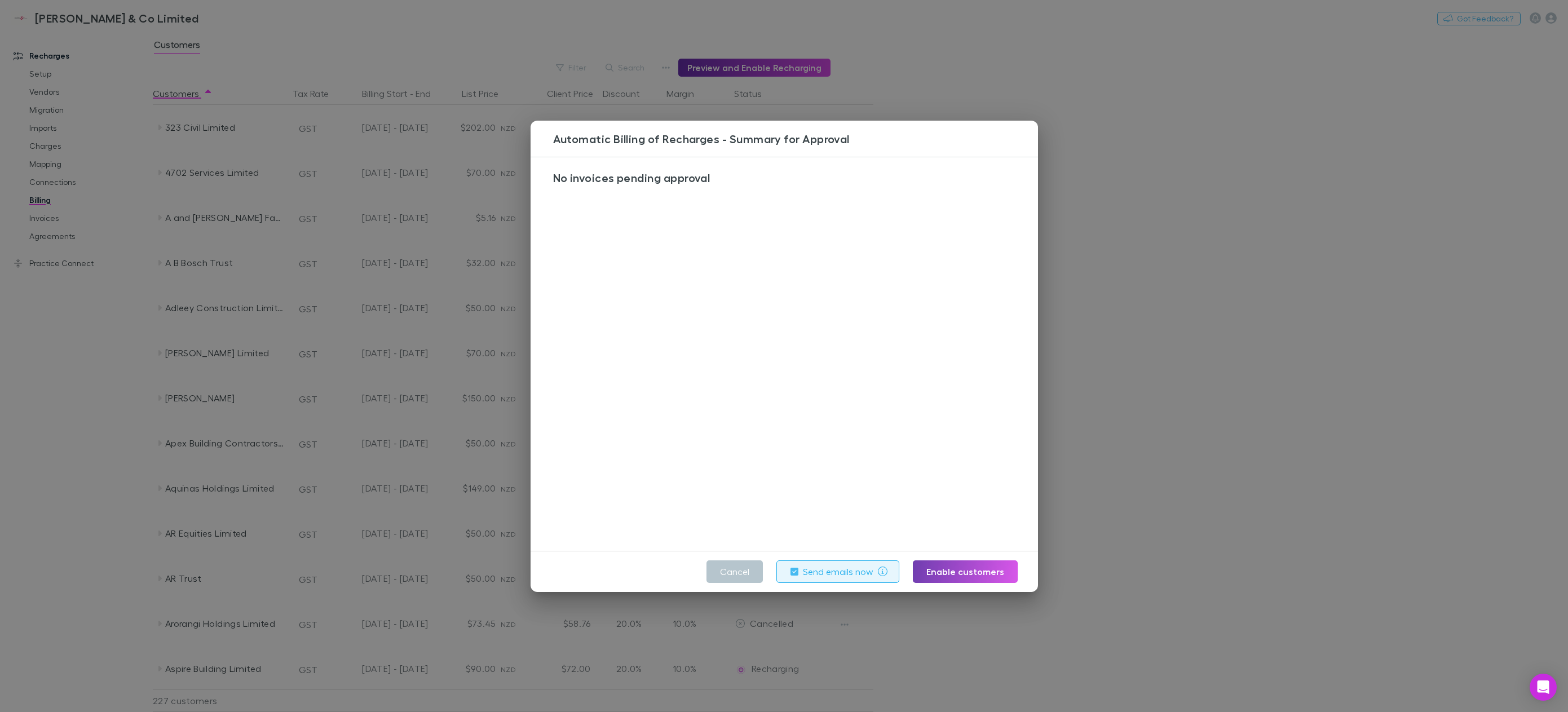
click at [980, 571] on button "Enable customers" at bounding box center [965, 571] width 105 height 23
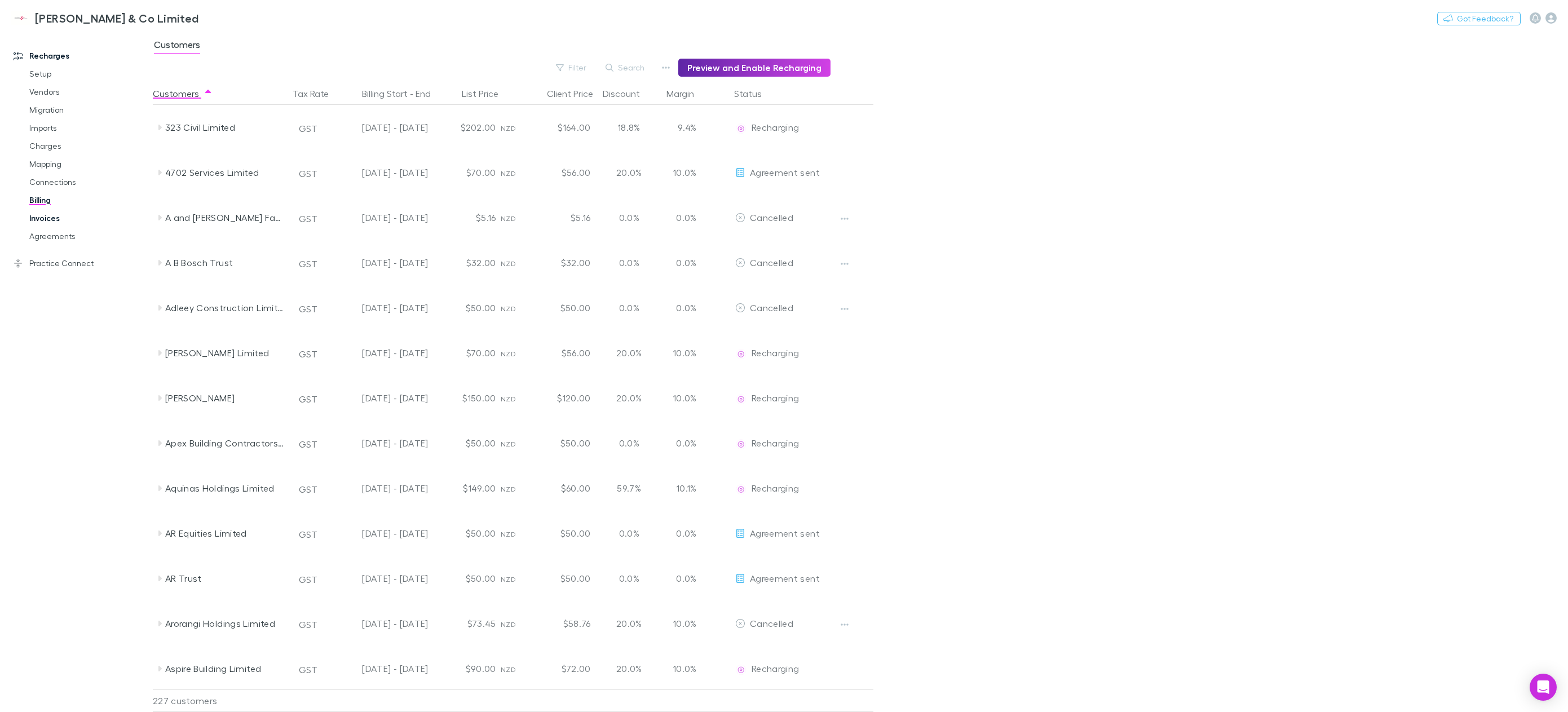
drag, startPoint x: 45, startPoint y: 222, endPoint x: 55, endPoint y: 223, distance: 10.0
click at [45, 222] on link "Invoices" at bounding box center [89, 218] width 141 height 18
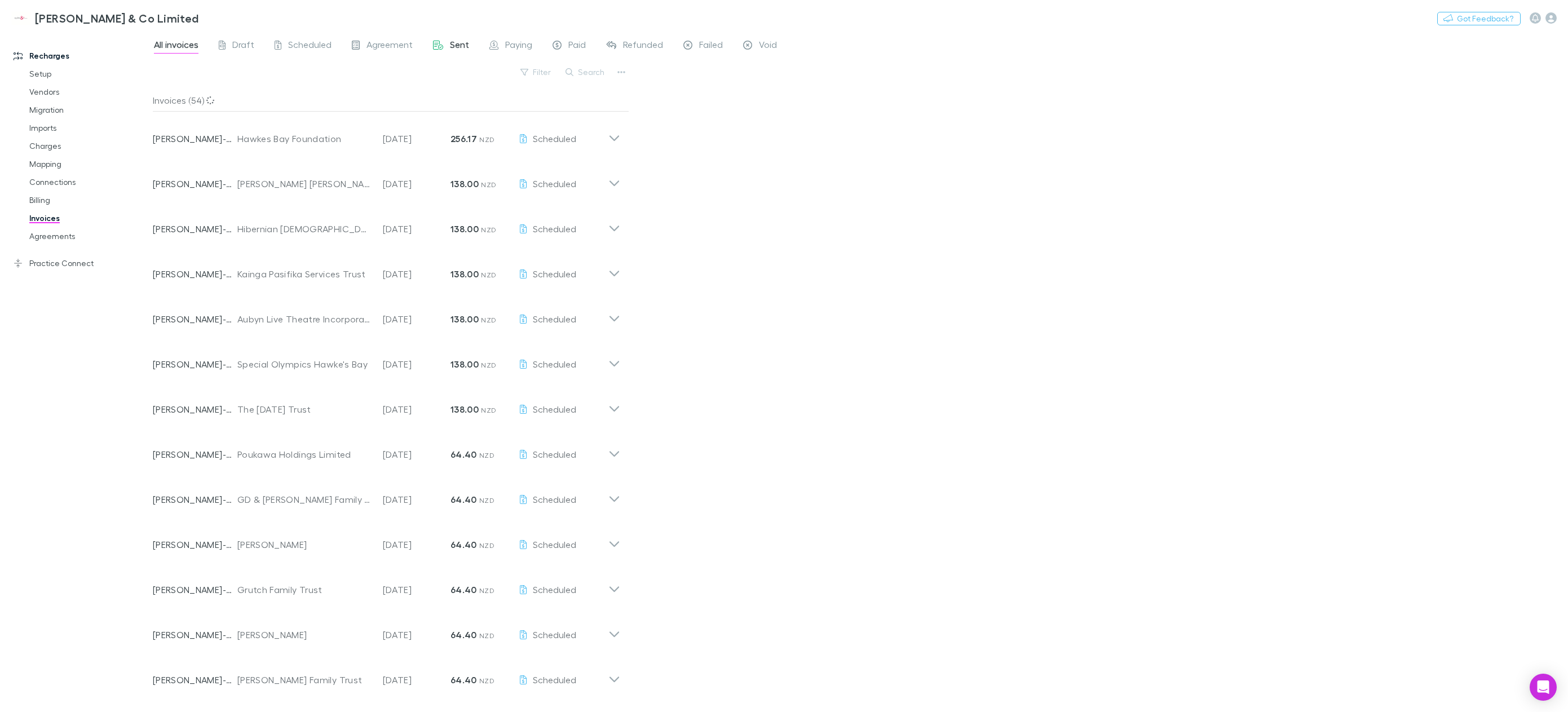
click at [459, 50] on span "Sent" at bounding box center [459, 46] width 19 height 15
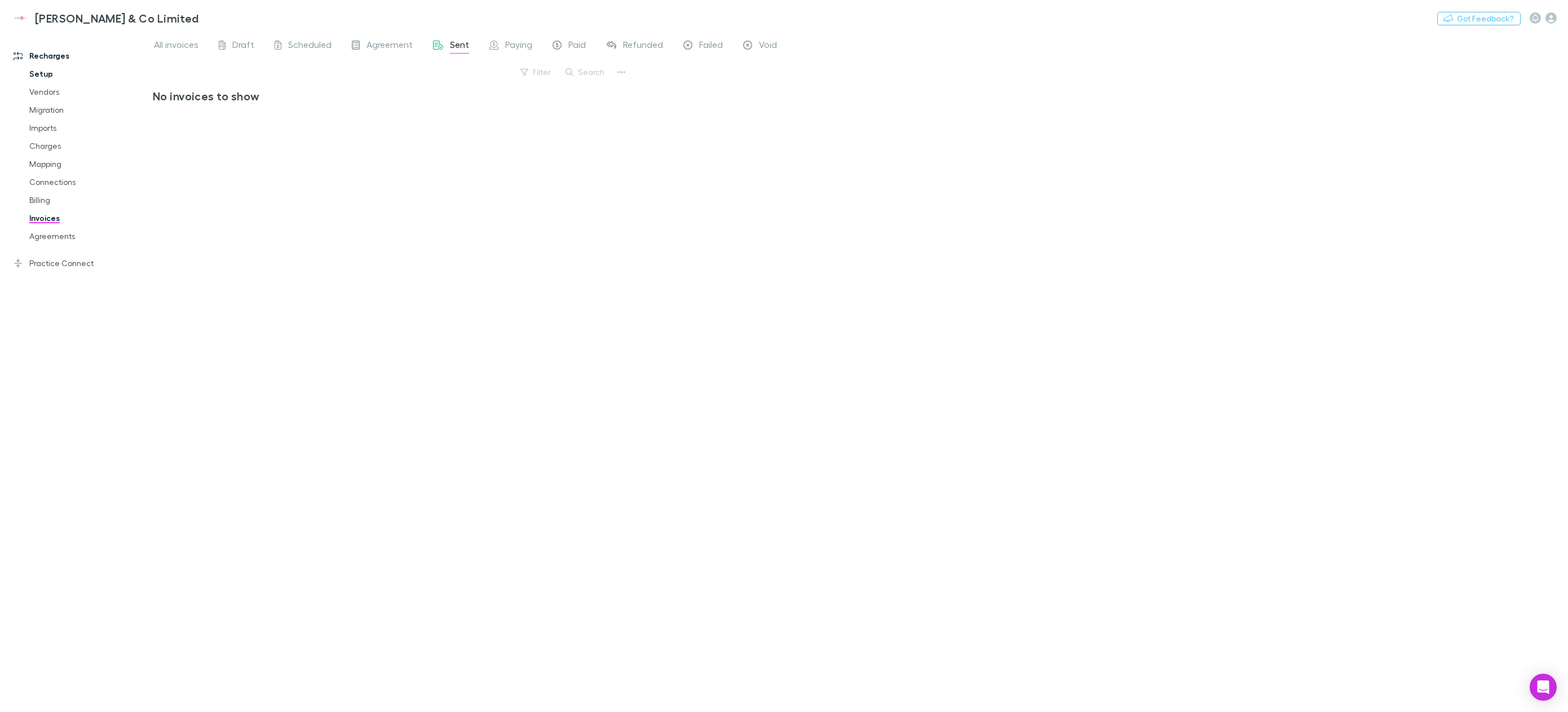
click at [49, 77] on link "Setup" at bounding box center [89, 74] width 141 height 18
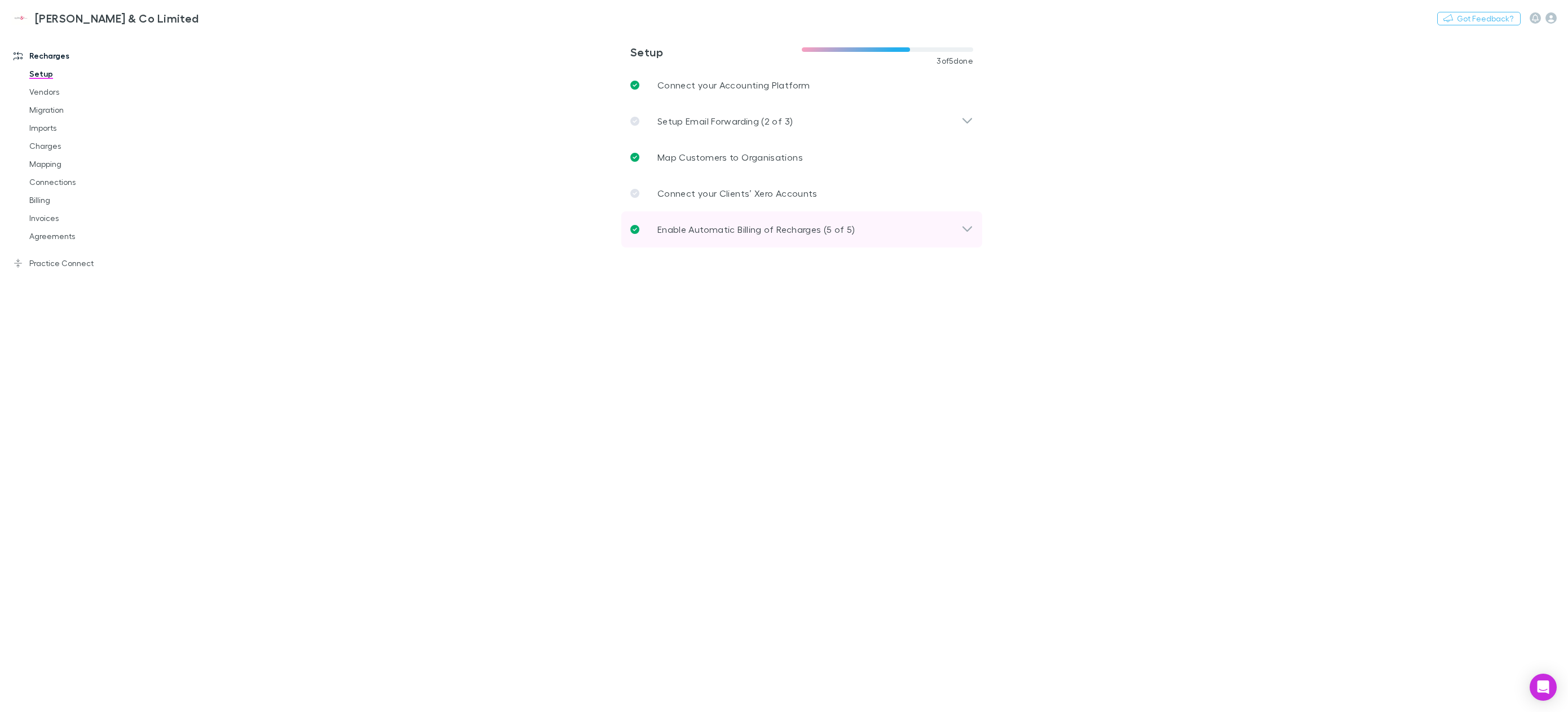
click at [797, 236] on div "Enable Automatic Billing of Recharges (5 of 5)" at bounding box center [802, 229] width 361 height 36
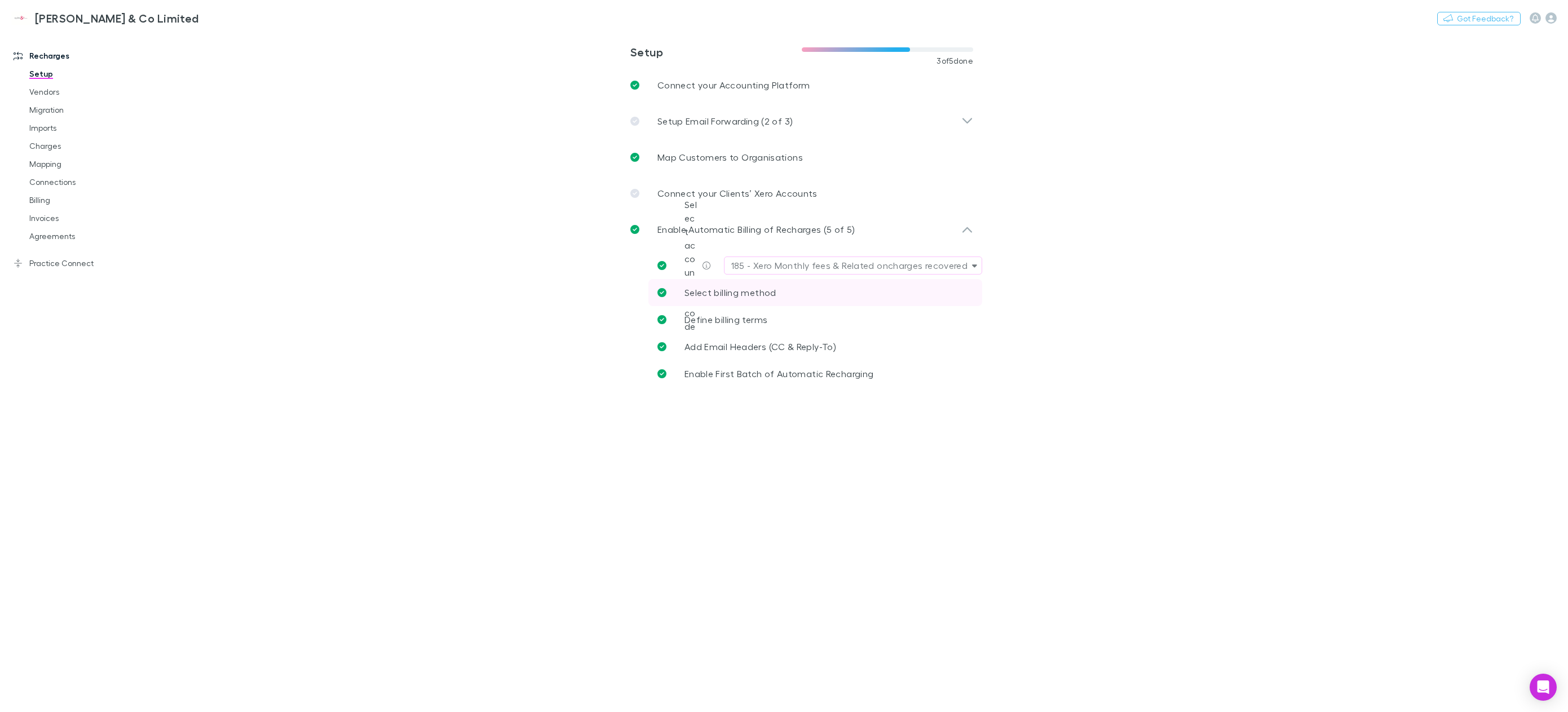
click at [757, 296] on span "Select billing method" at bounding box center [730, 292] width 92 height 11
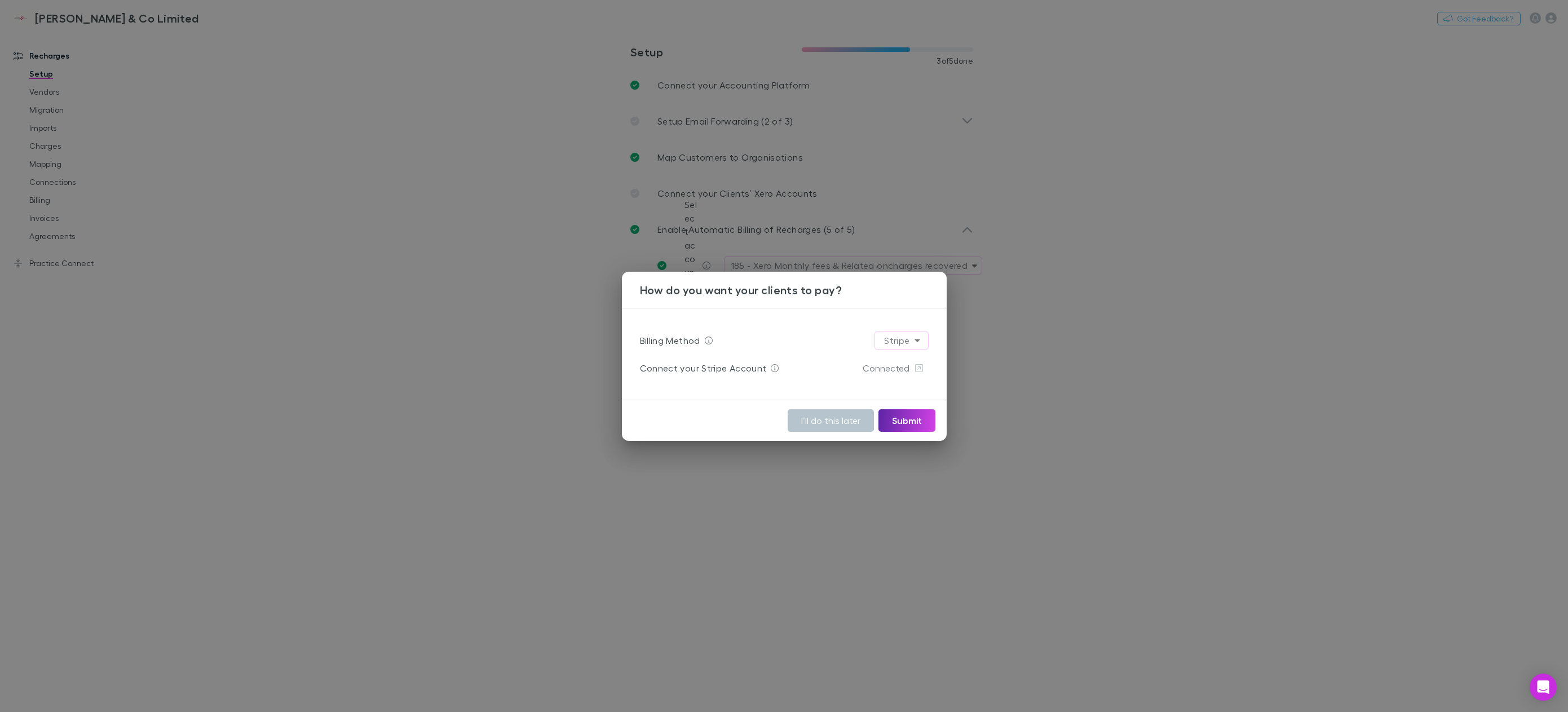
click at [867, 546] on div "How do you want your clients to pay? Billing Method Stripe ****** Connect your …" at bounding box center [784, 356] width 1568 height 712
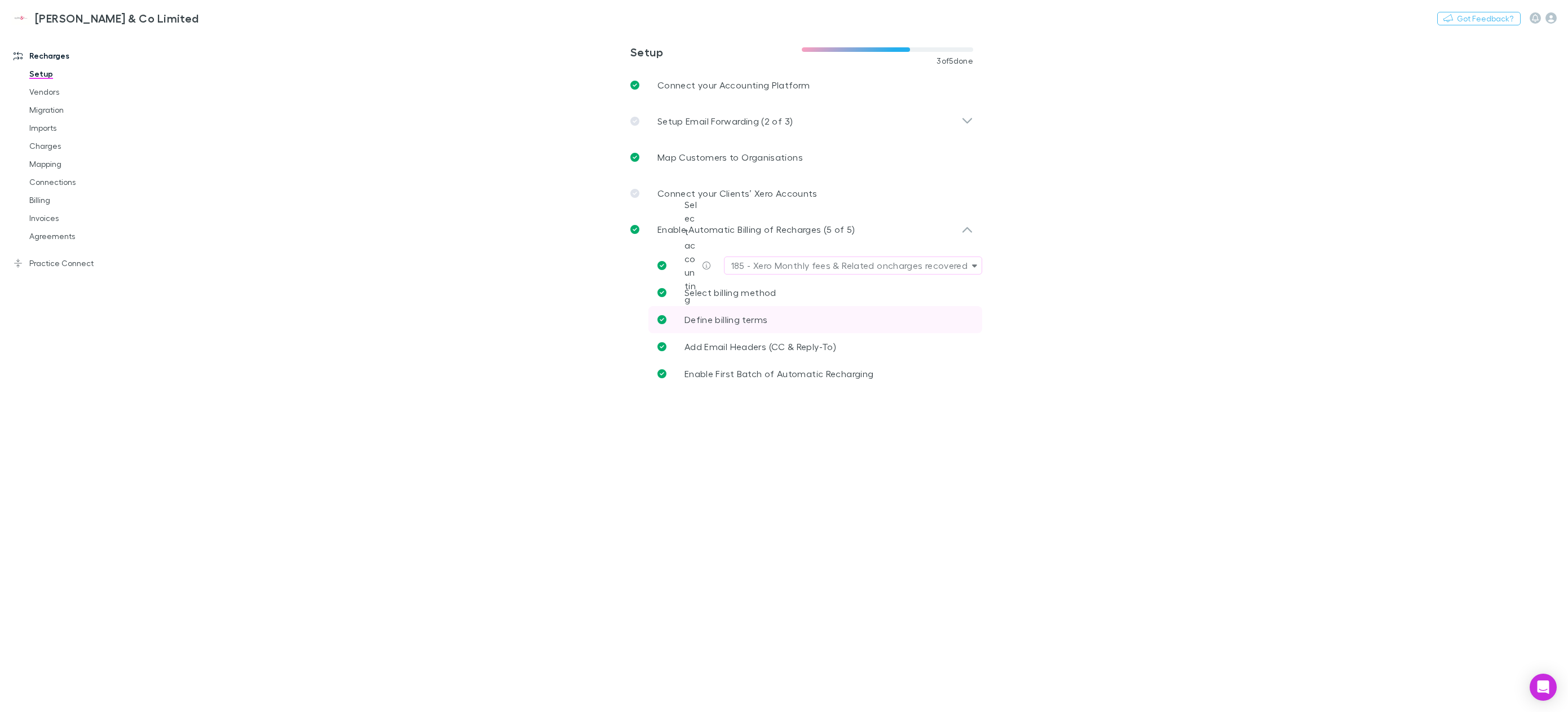
click at [747, 326] on p "Define billing terms" at bounding box center [726, 319] width 83 height 13
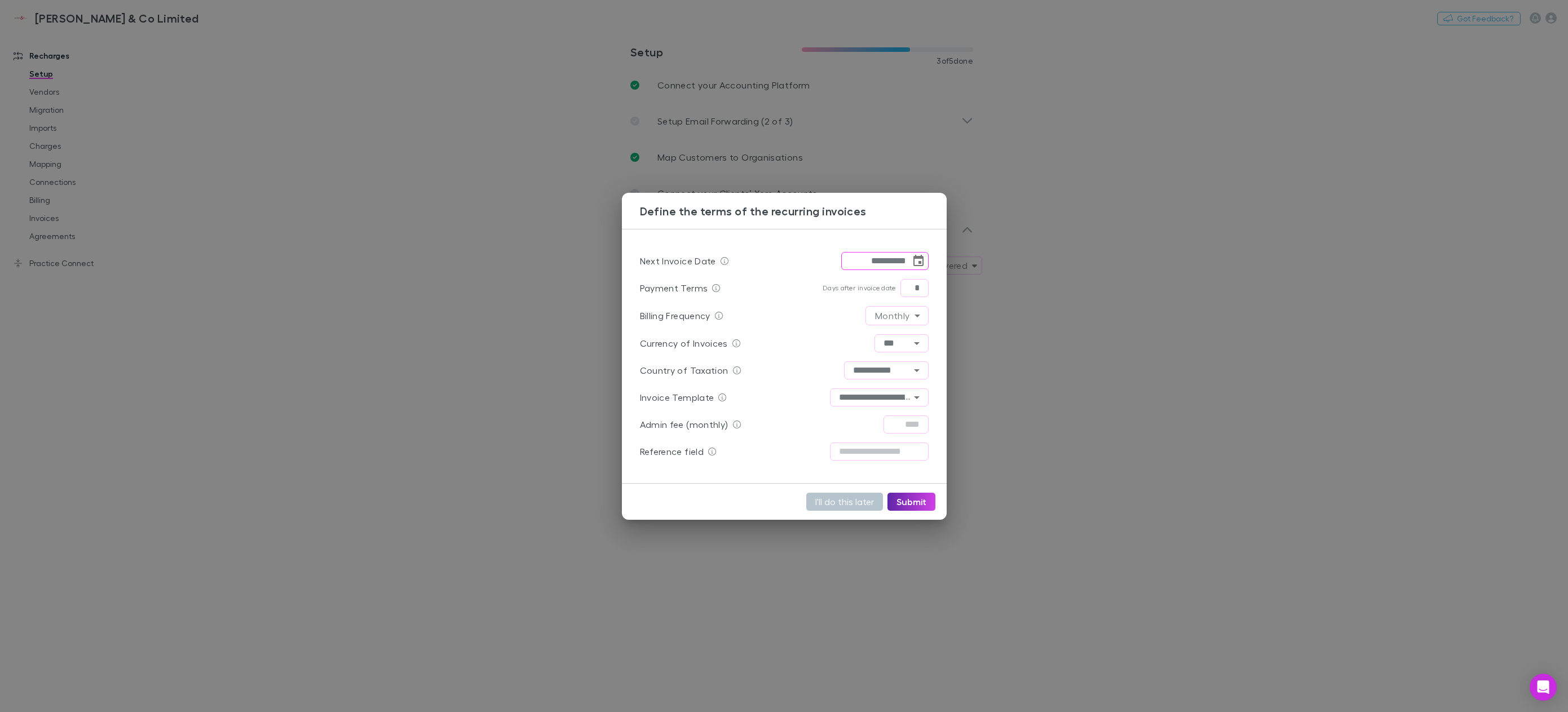
click at [918, 262] on icon "Choose date, selected date is Sep 2, 2025" at bounding box center [919, 261] width 13 height 13
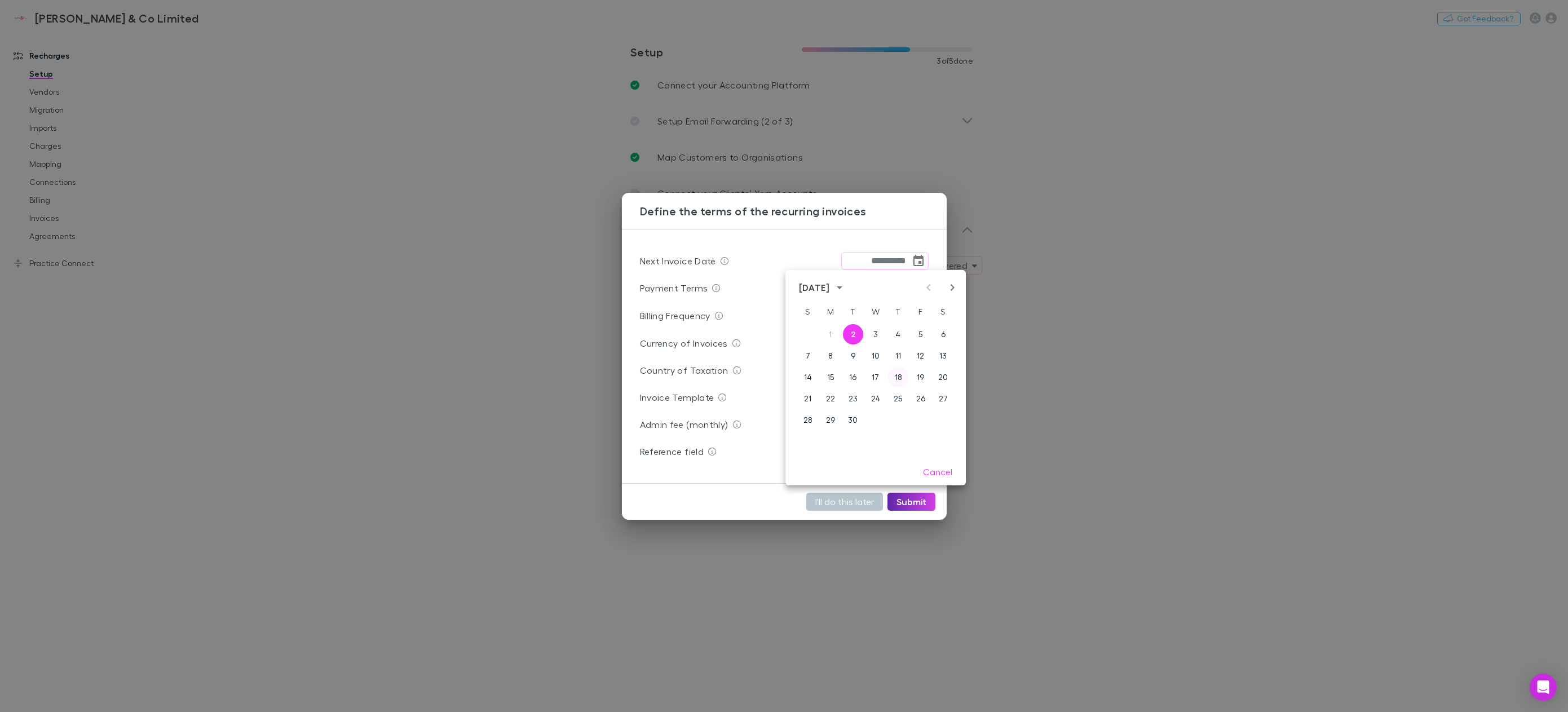
click at [899, 377] on button "18" at bounding box center [898, 377] width 20 height 20
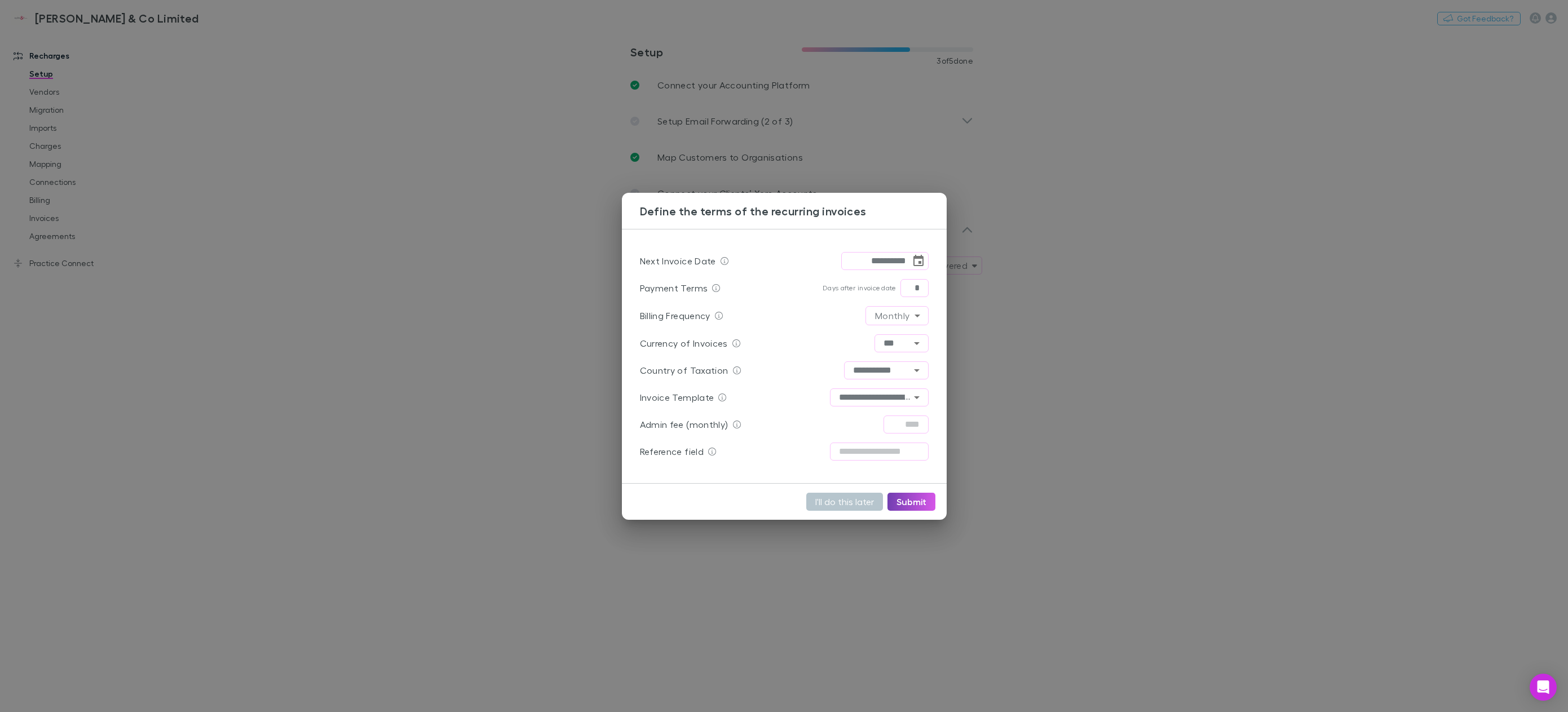
click at [923, 505] on button "Submit" at bounding box center [911, 502] width 48 height 18
type input "**********"
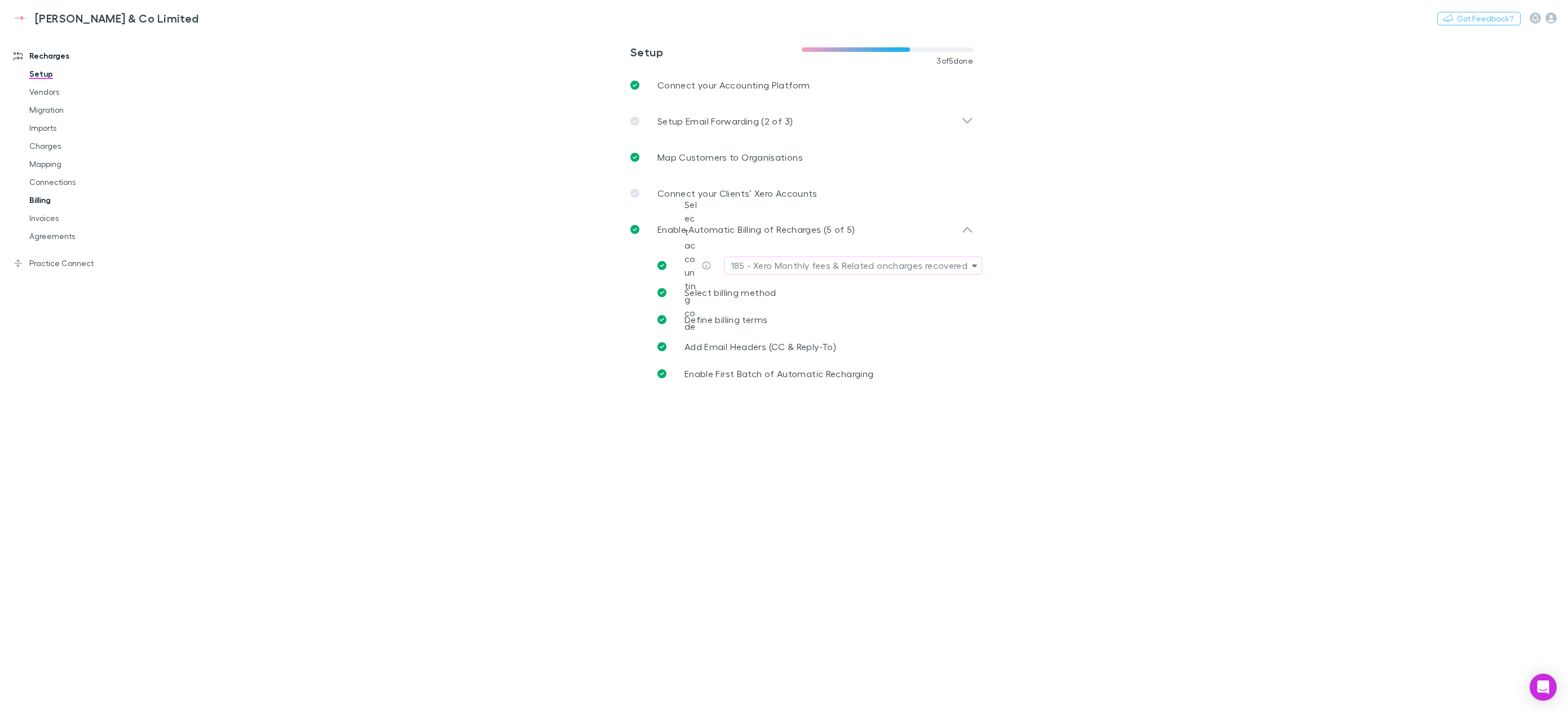
click at [48, 200] on link "Billing" at bounding box center [89, 200] width 141 height 18
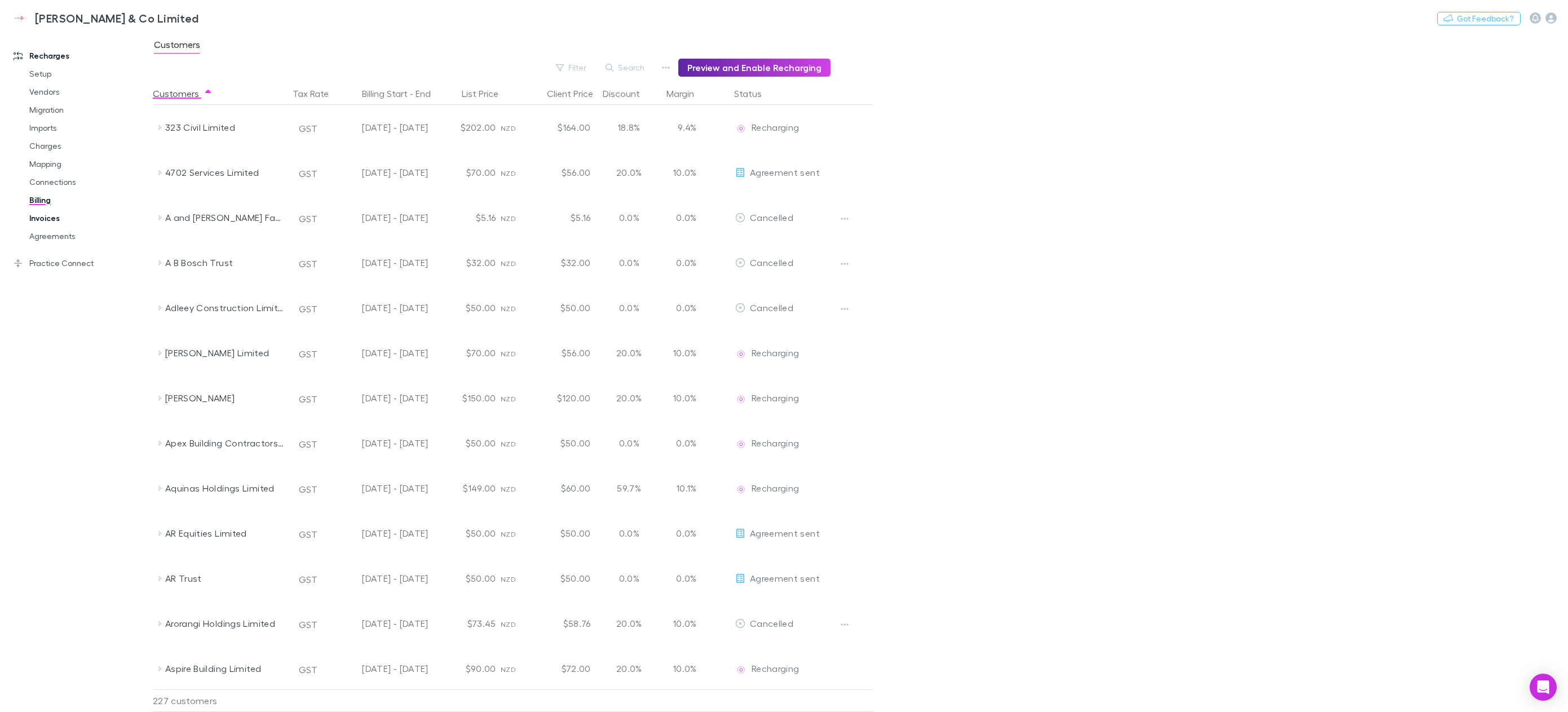
click at [52, 223] on link "Invoices" at bounding box center [89, 218] width 141 height 18
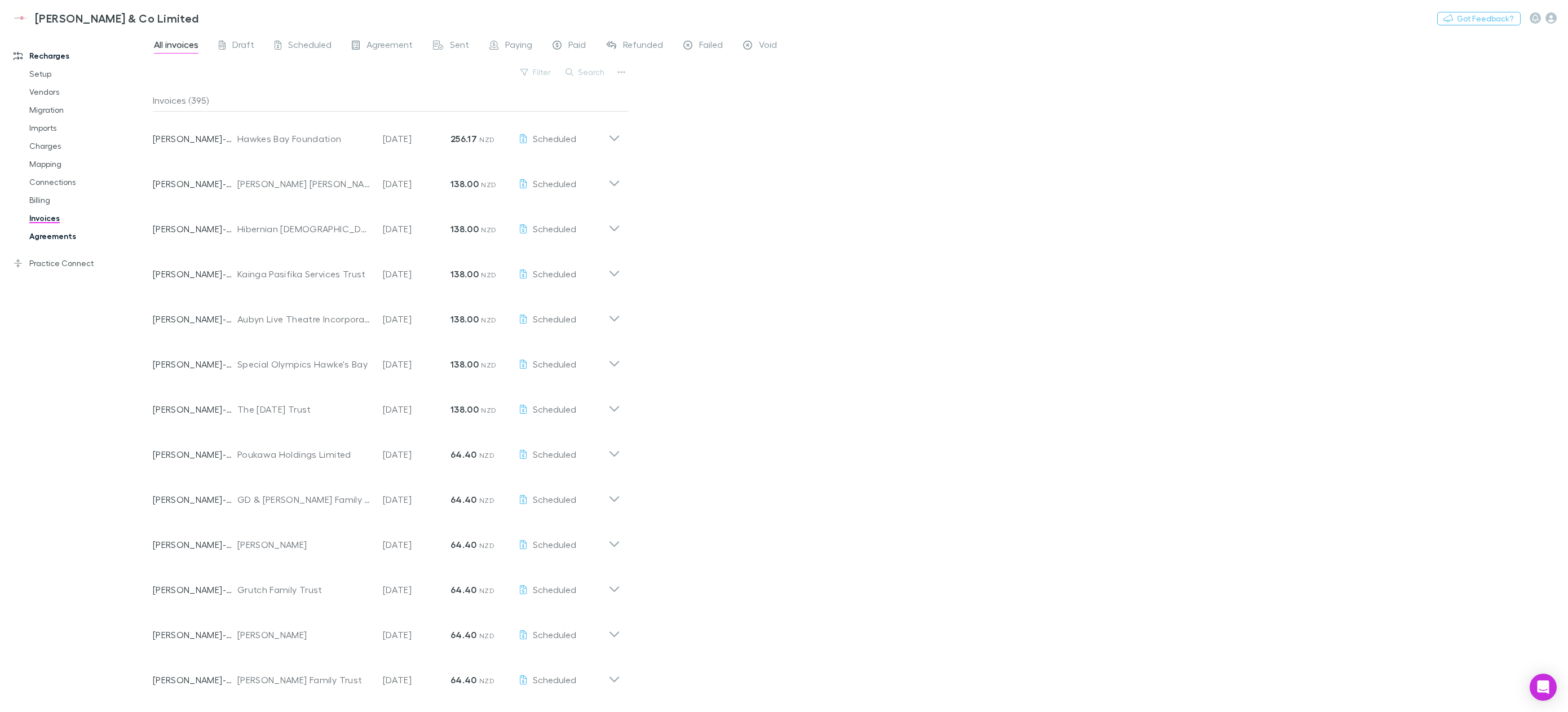
click at [88, 232] on link "Agreements" at bounding box center [89, 236] width 141 height 18
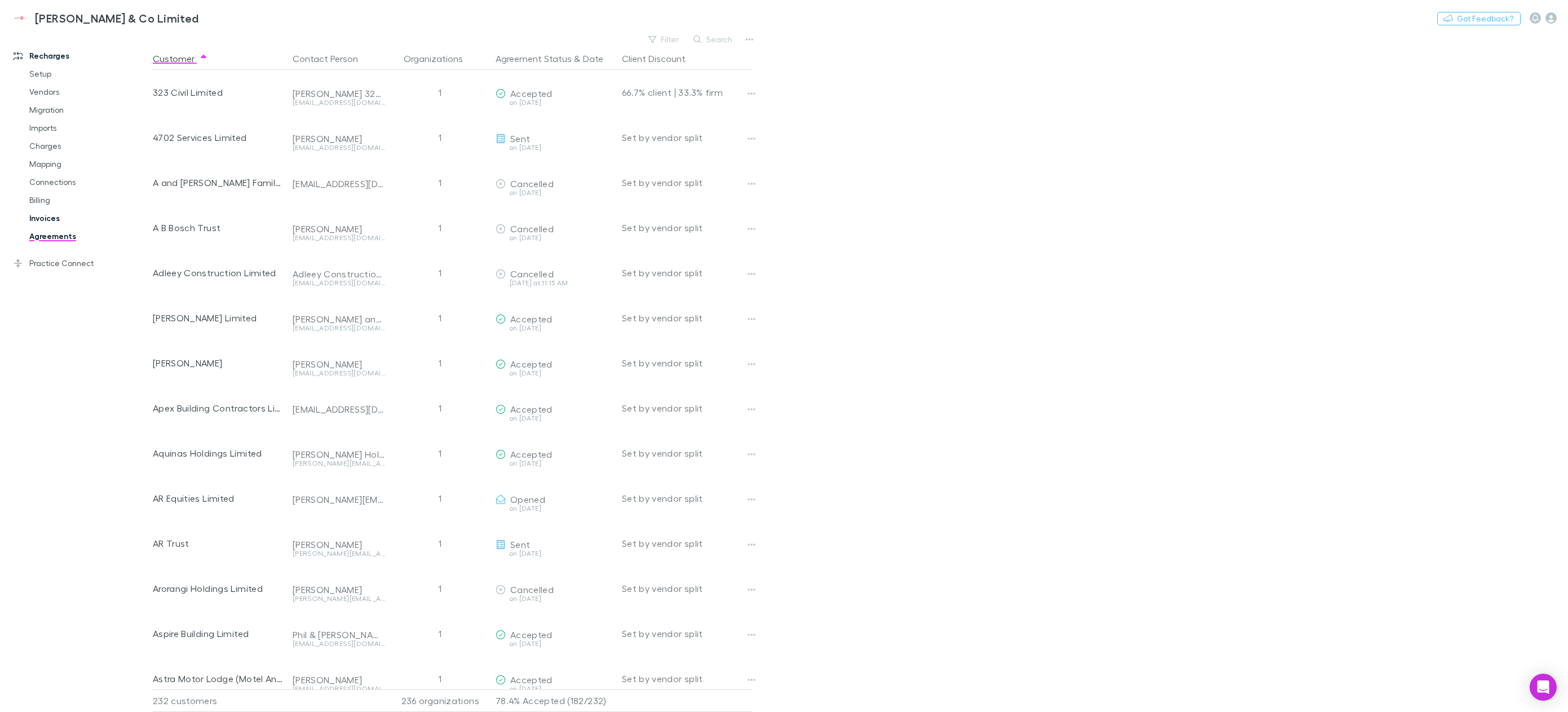
click at [58, 219] on link "Invoices" at bounding box center [89, 218] width 141 height 18
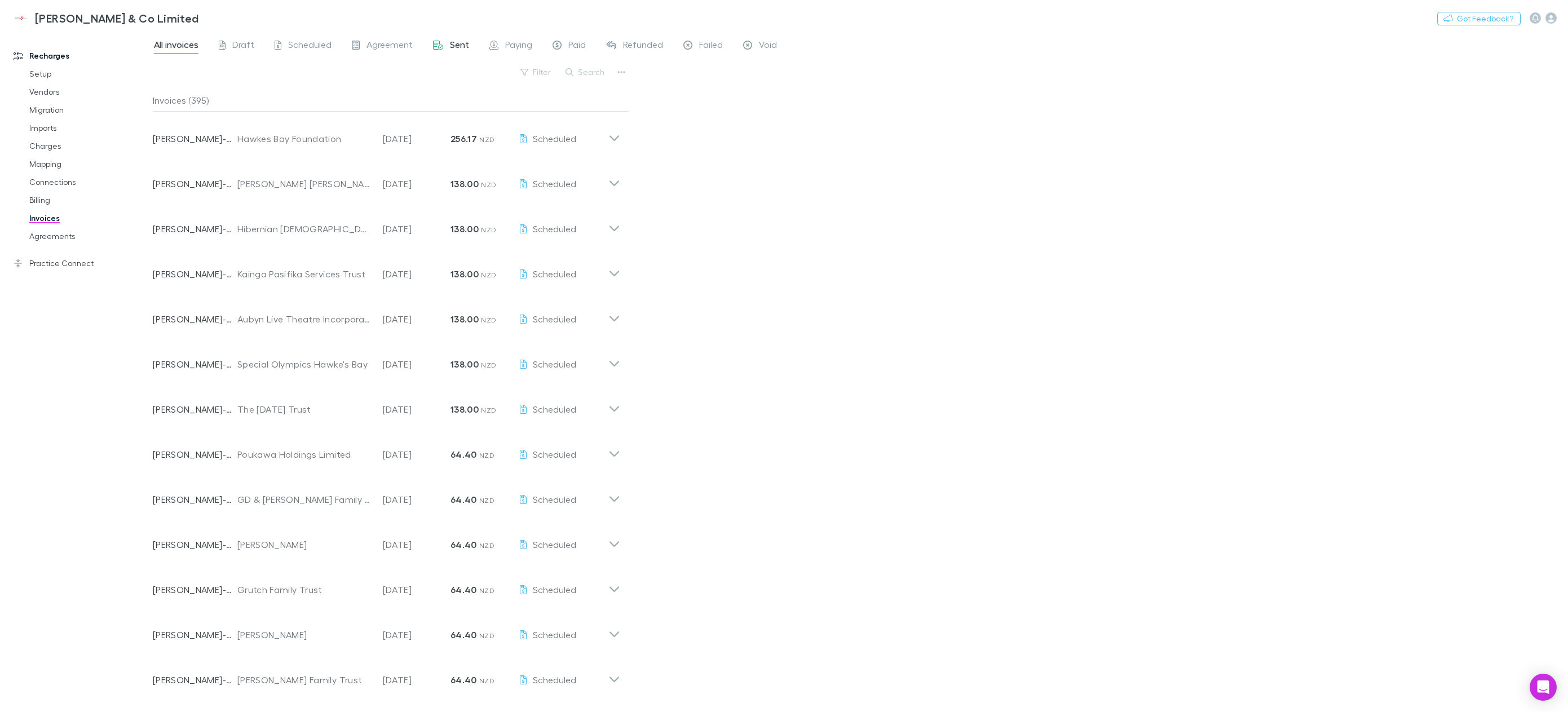
click at [450, 50] on span "Sent" at bounding box center [459, 46] width 19 height 15
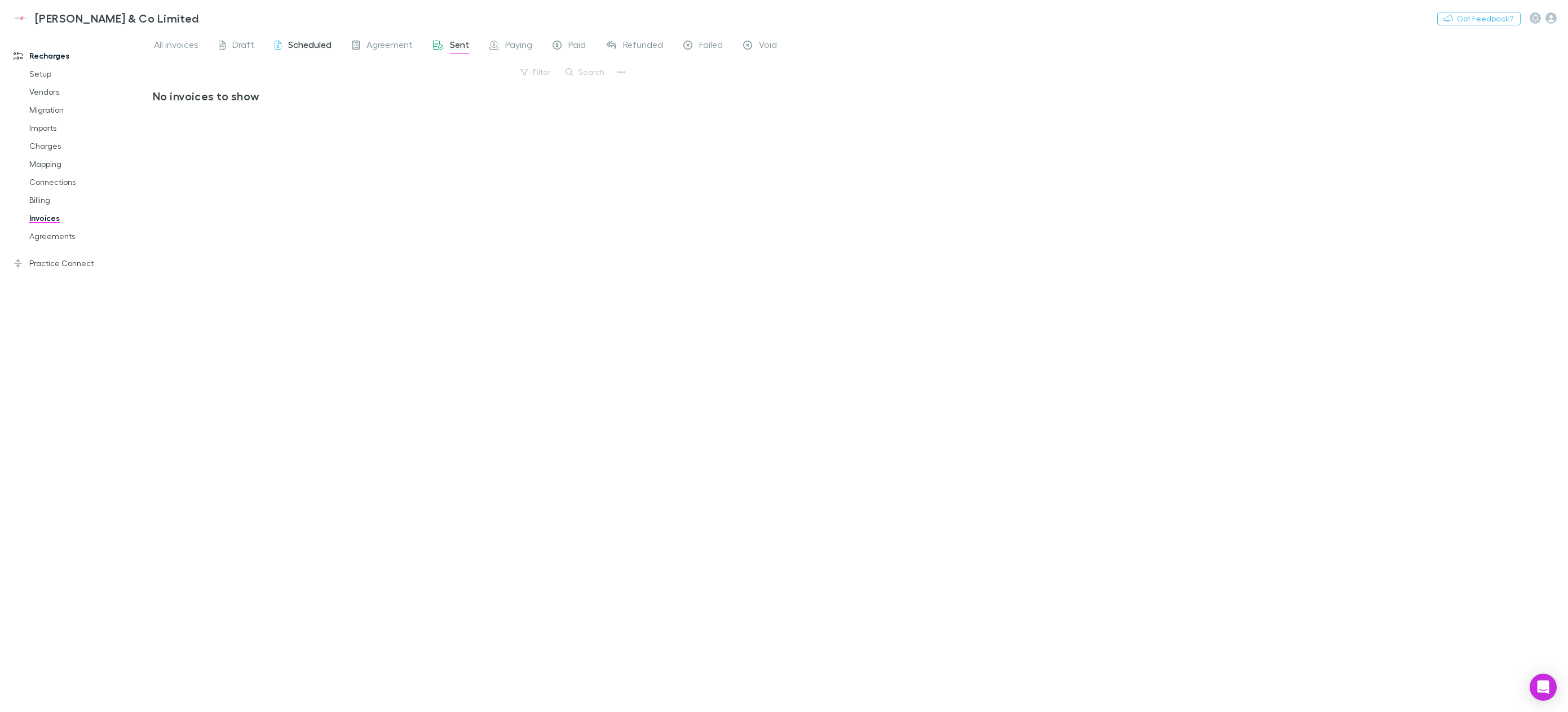
click at [308, 50] on span "Scheduled" at bounding box center [309, 46] width 43 height 15
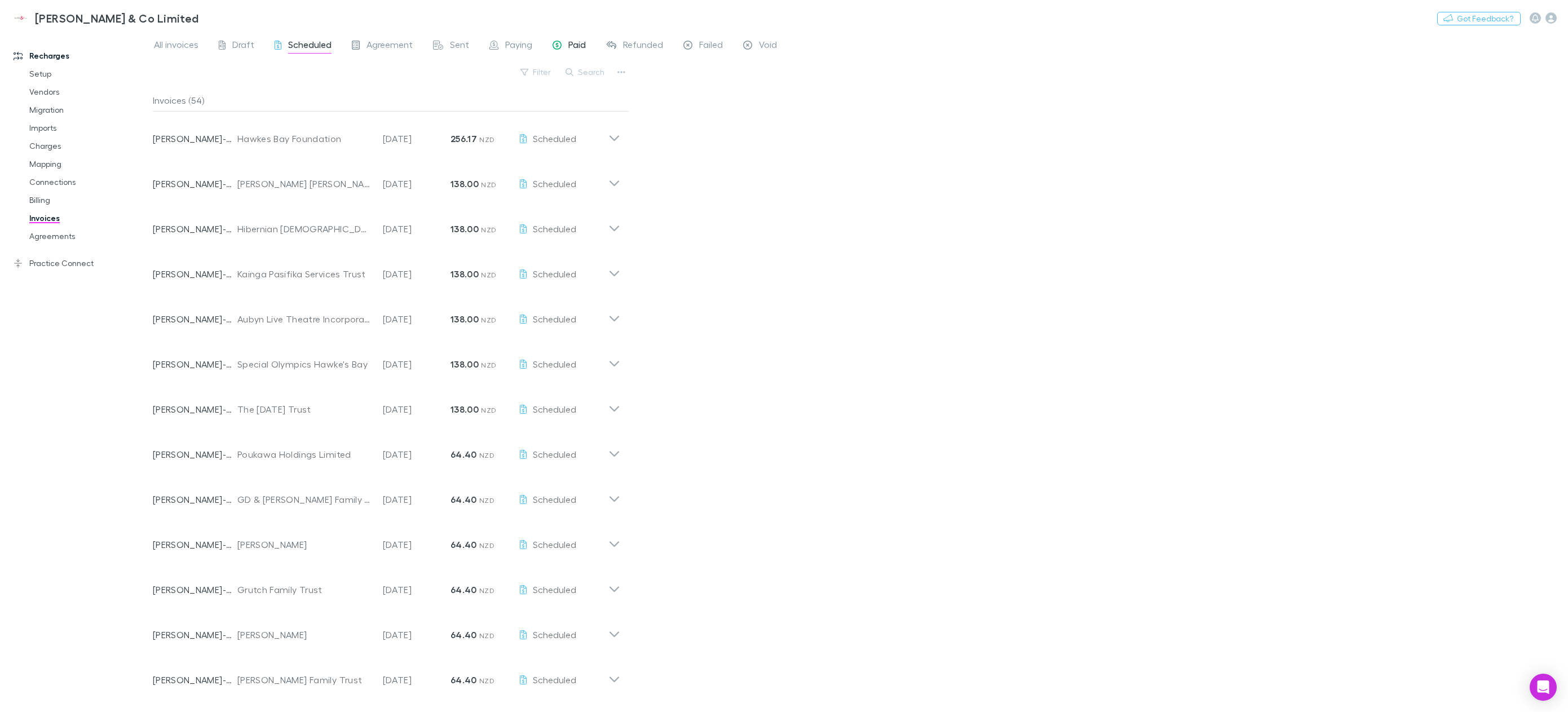
click at [581, 43] on span "Paid" at bounding box center [577, 46] width 18 height 15
click at [248, 43] on span "Draft" at bounding box center [243, 46] width 22 height 15
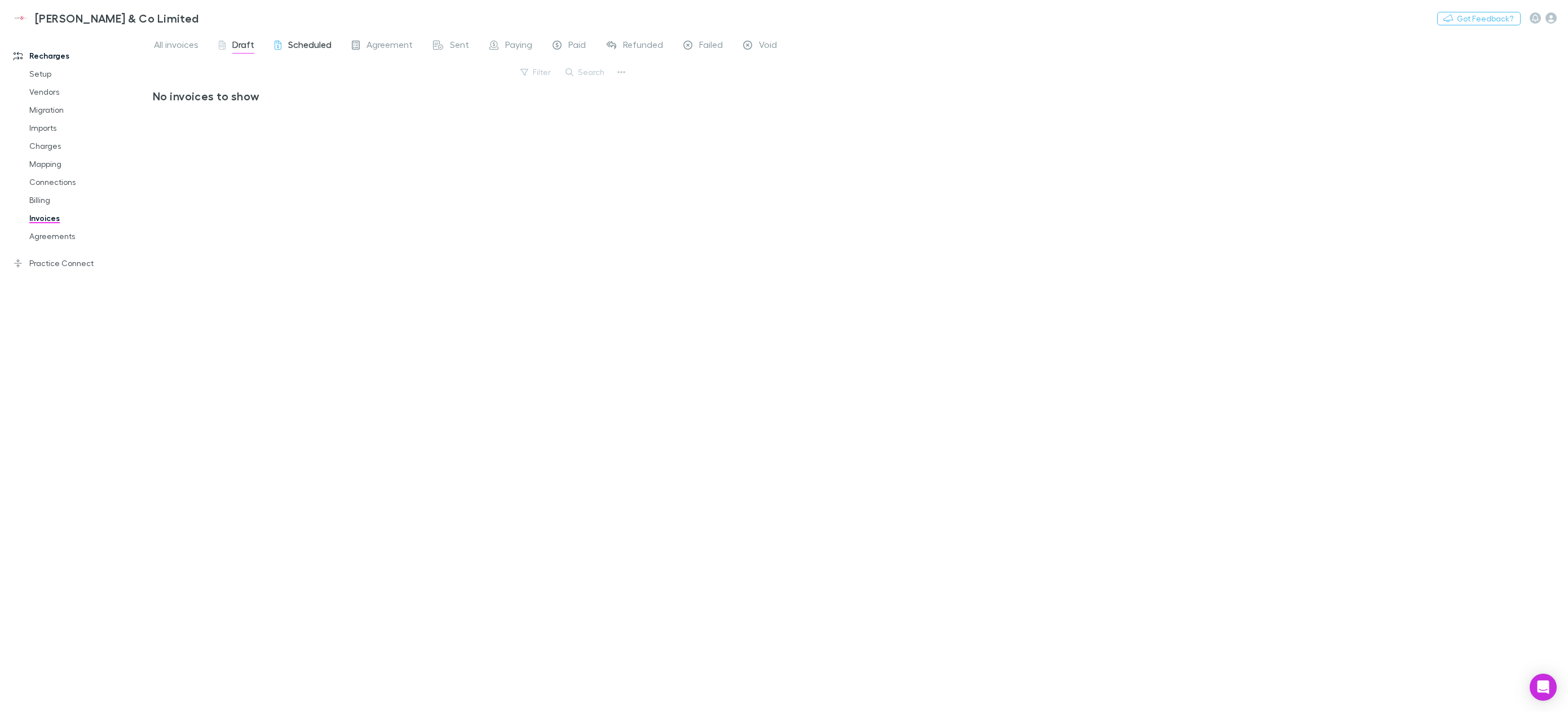
click at [312, 42] on span "Scheduled" at bounding box center [309, 46] width 43 height 15
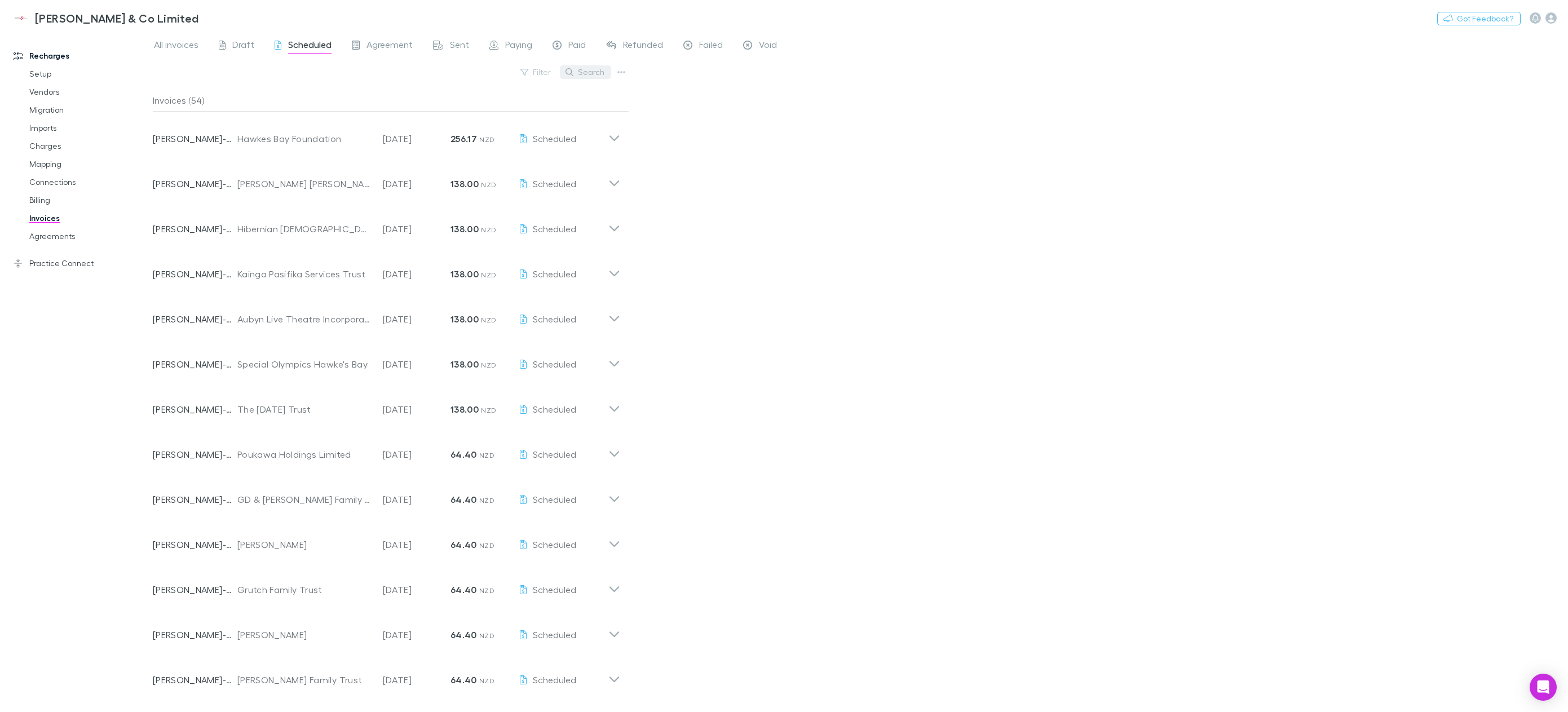
click at [570, 77] on button "Search" at bounding box center [586, 72] width 51 height 13
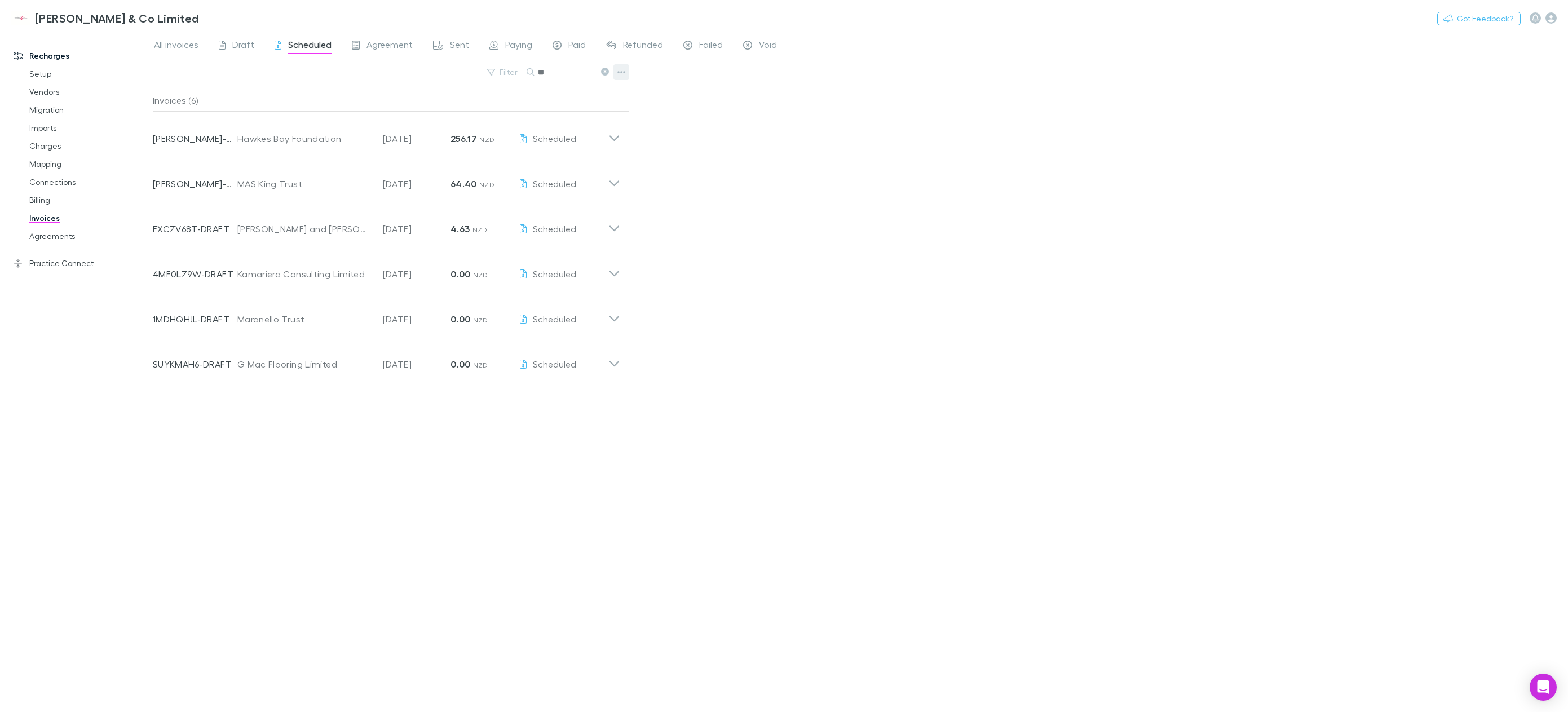
type input "*"
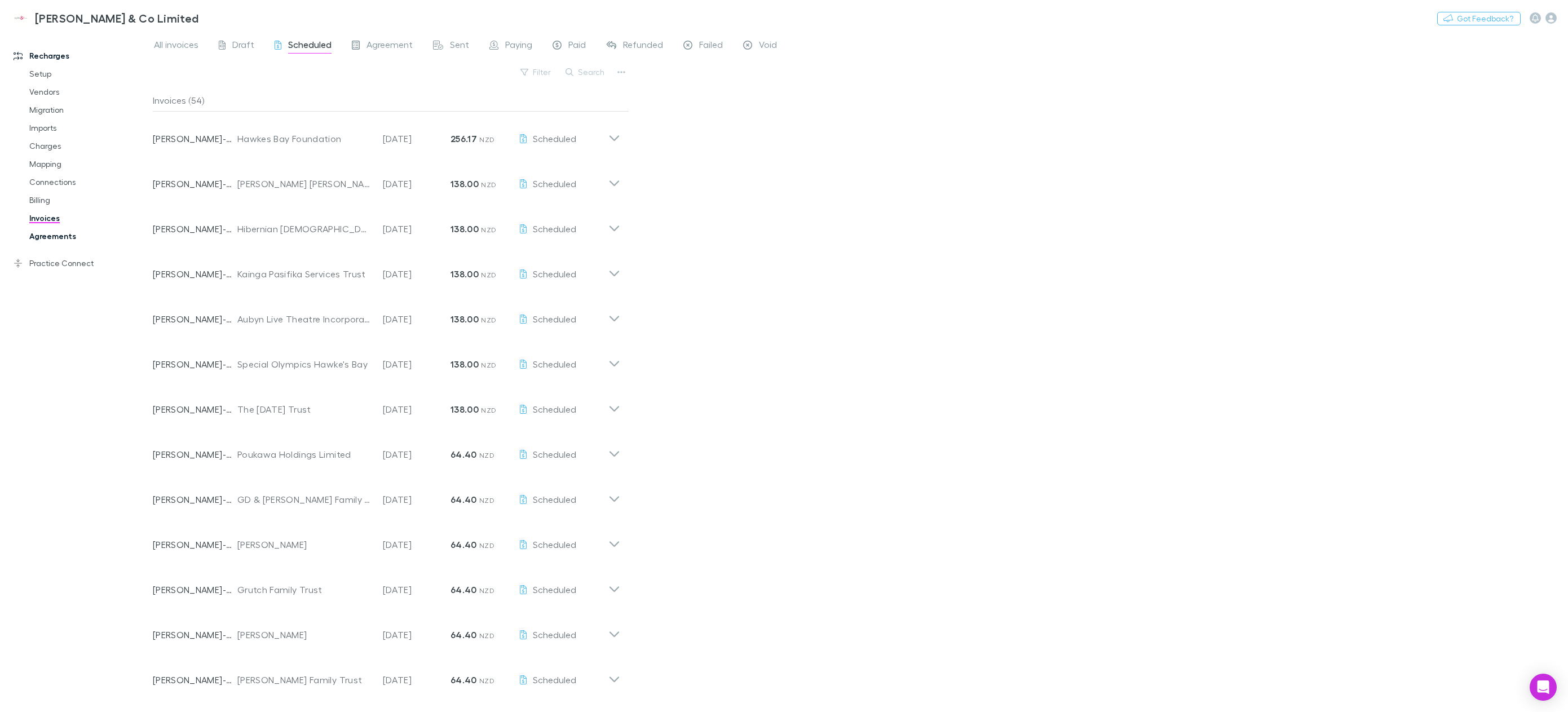
click at [75, 237] on link "Agreements" at bounding box center [89, 236] width 141 height 18
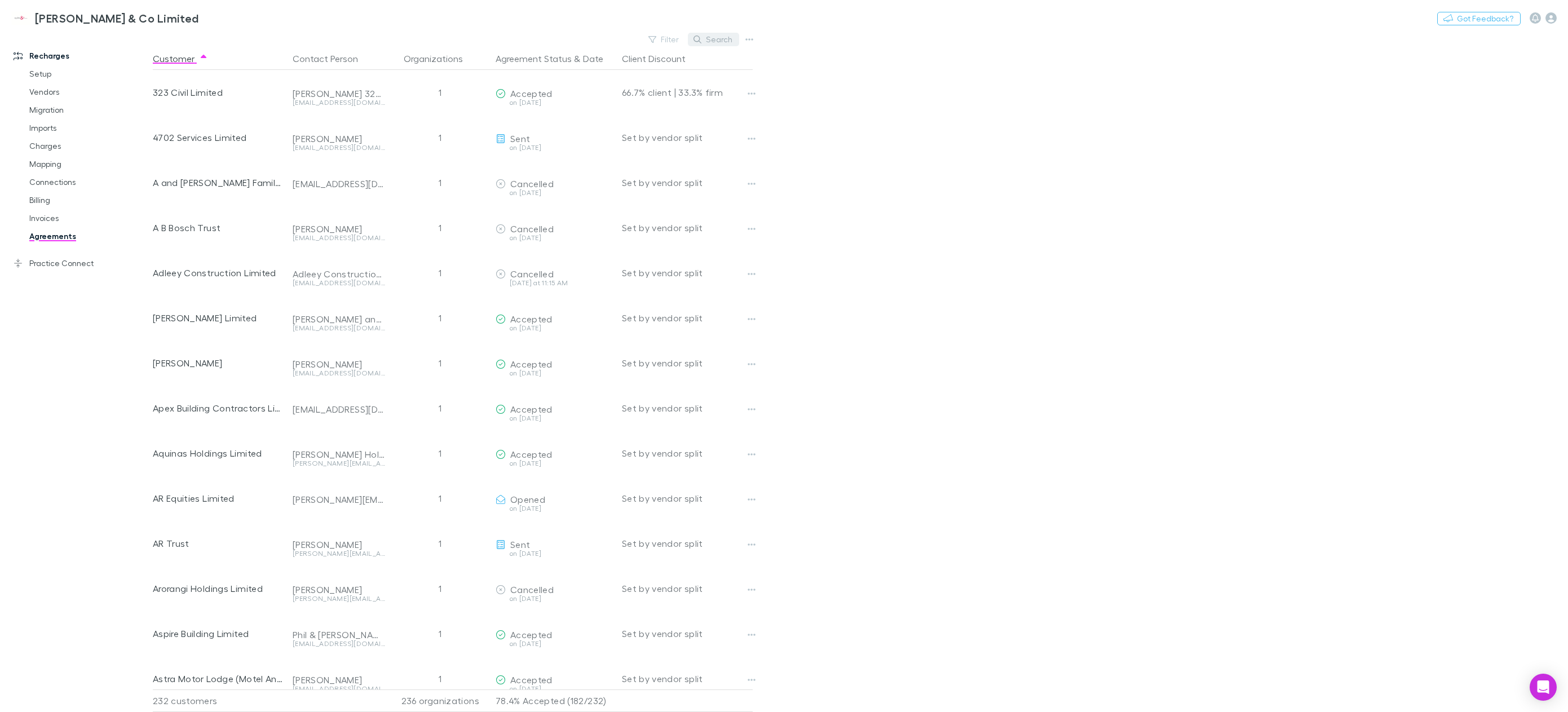
click at [704, 35] on button "Search" at bounding box center [713, 40] width 51 height 13
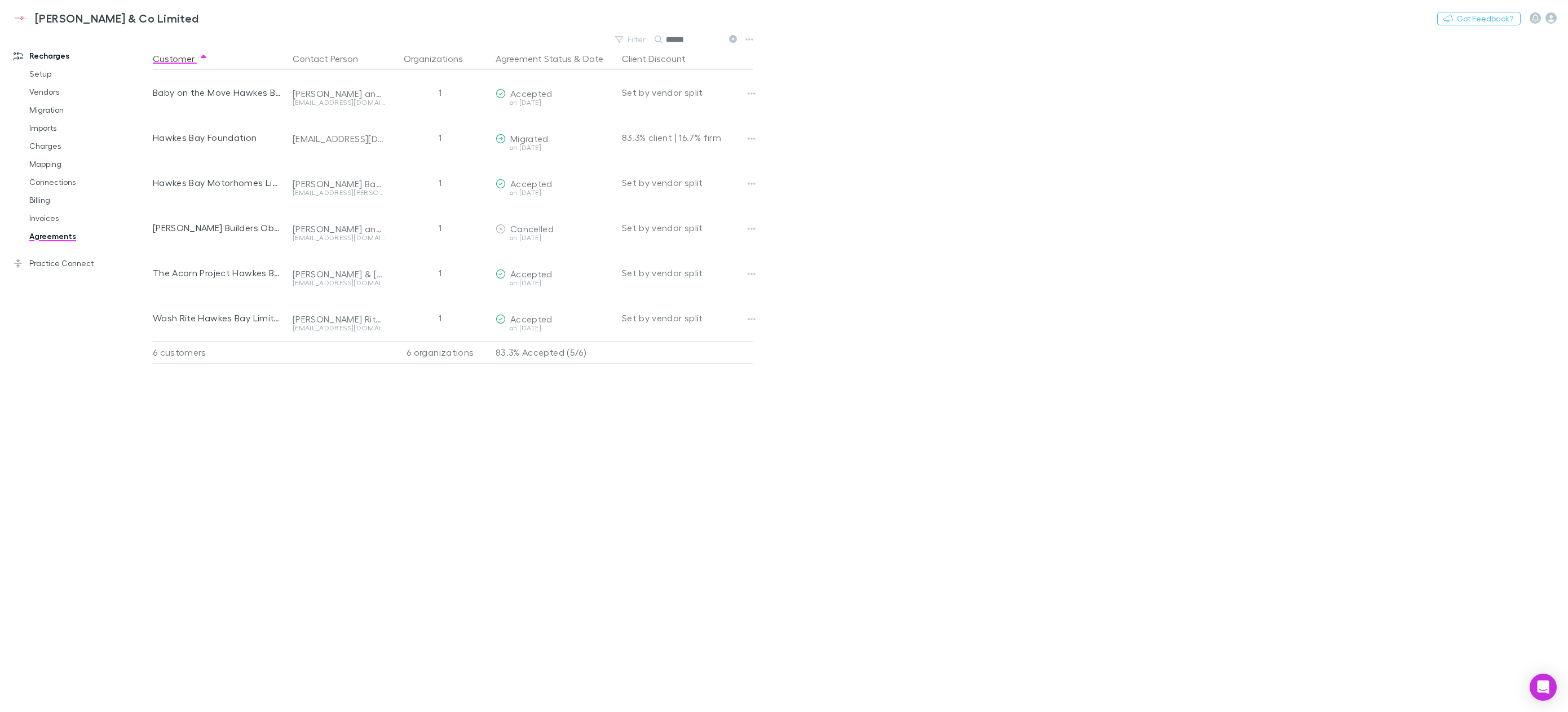
type input "******"
click at [698, 462] on div "Customer Contact Person Organizations Agreement Status & Date Client Discount B…" at bounding box center [463, 380] width 620 height 665
click at [735, 39] on icon at bounding box center [733, 38] width 8 height 8
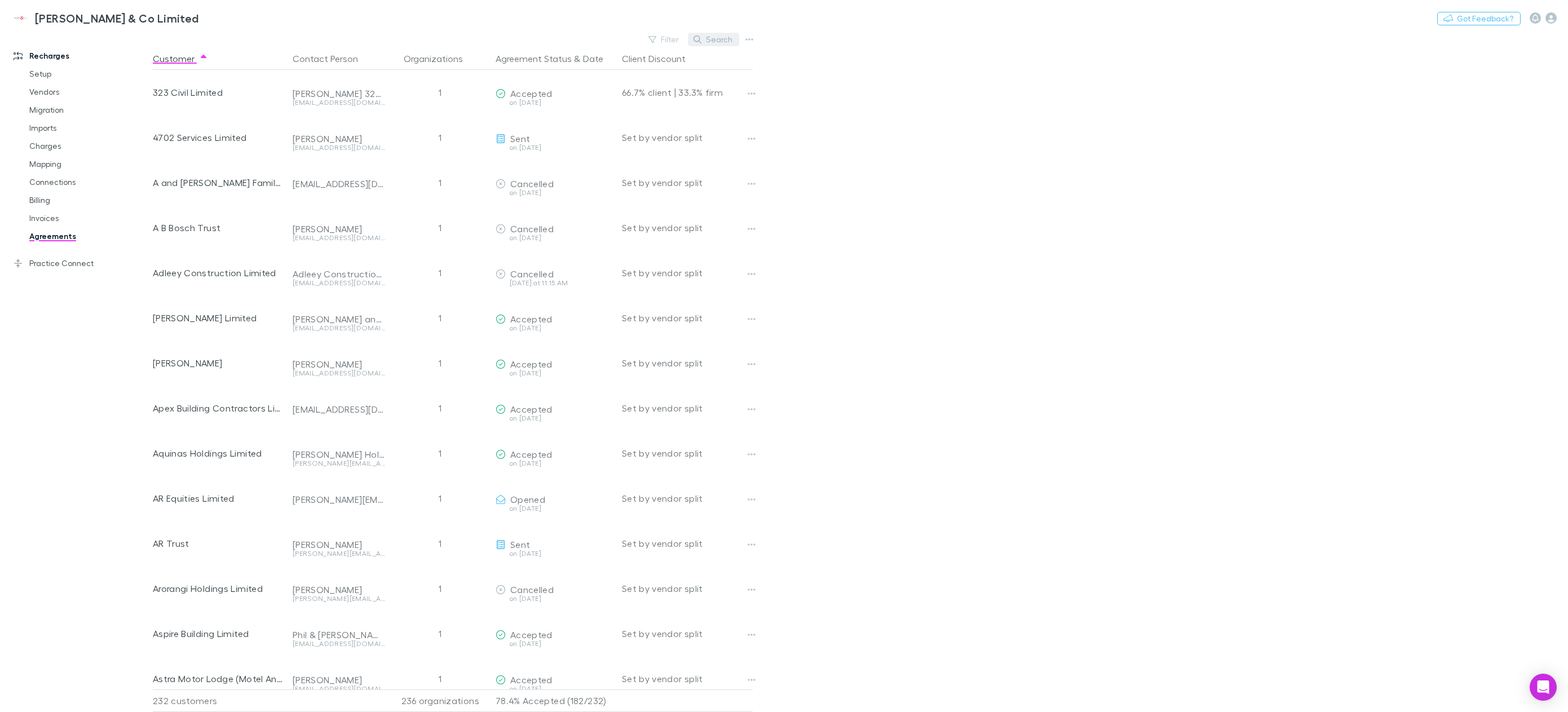
click at [723, 39] on button "Search" at bounding box center [713, 40] width 51 height 13
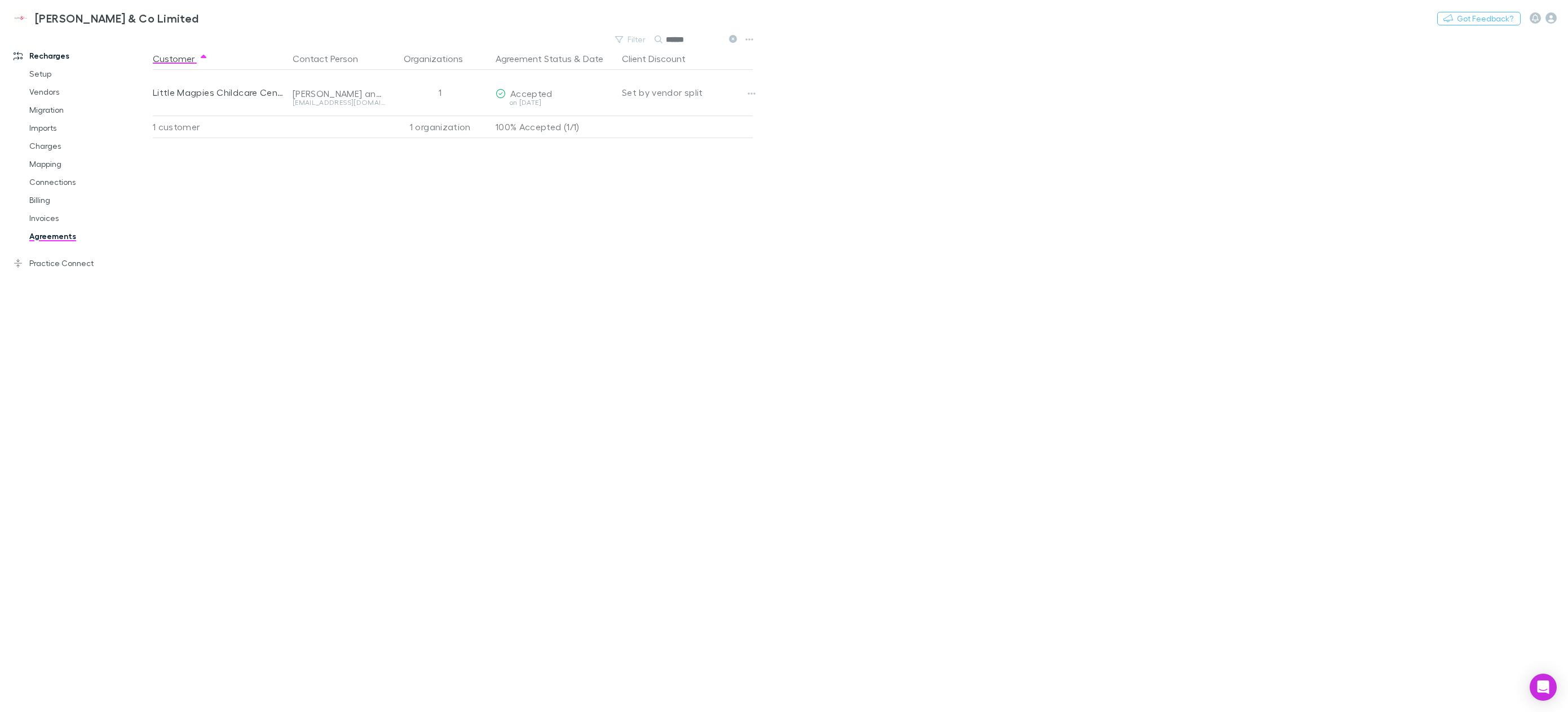
type input "******"
click at [62, 222] on link "Invoices" at bounding box center [89, 218] width 141 height 18
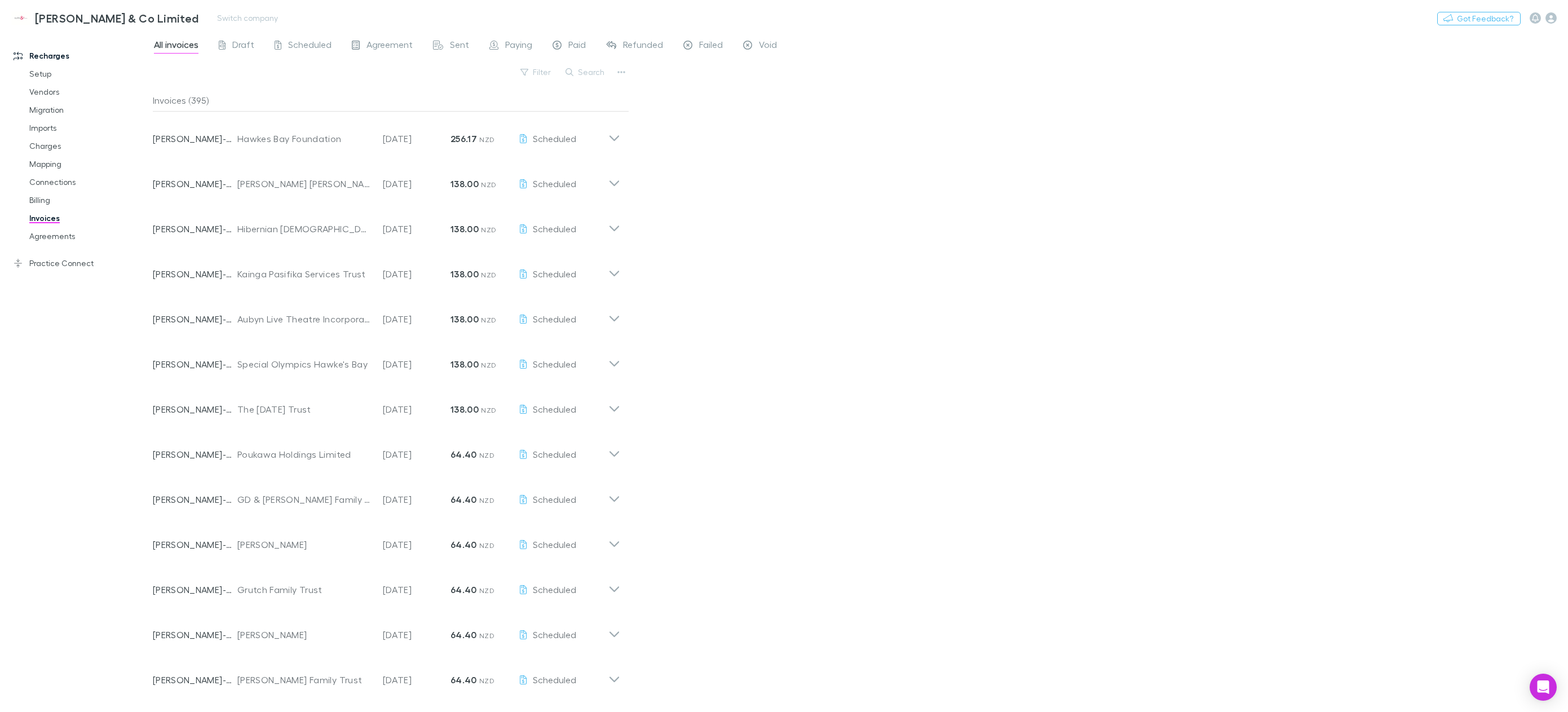
click at [125, 18] on h3 "[PERSON_NAME] & Co Limited" at bounding box center [117, 18] width 164 height 13
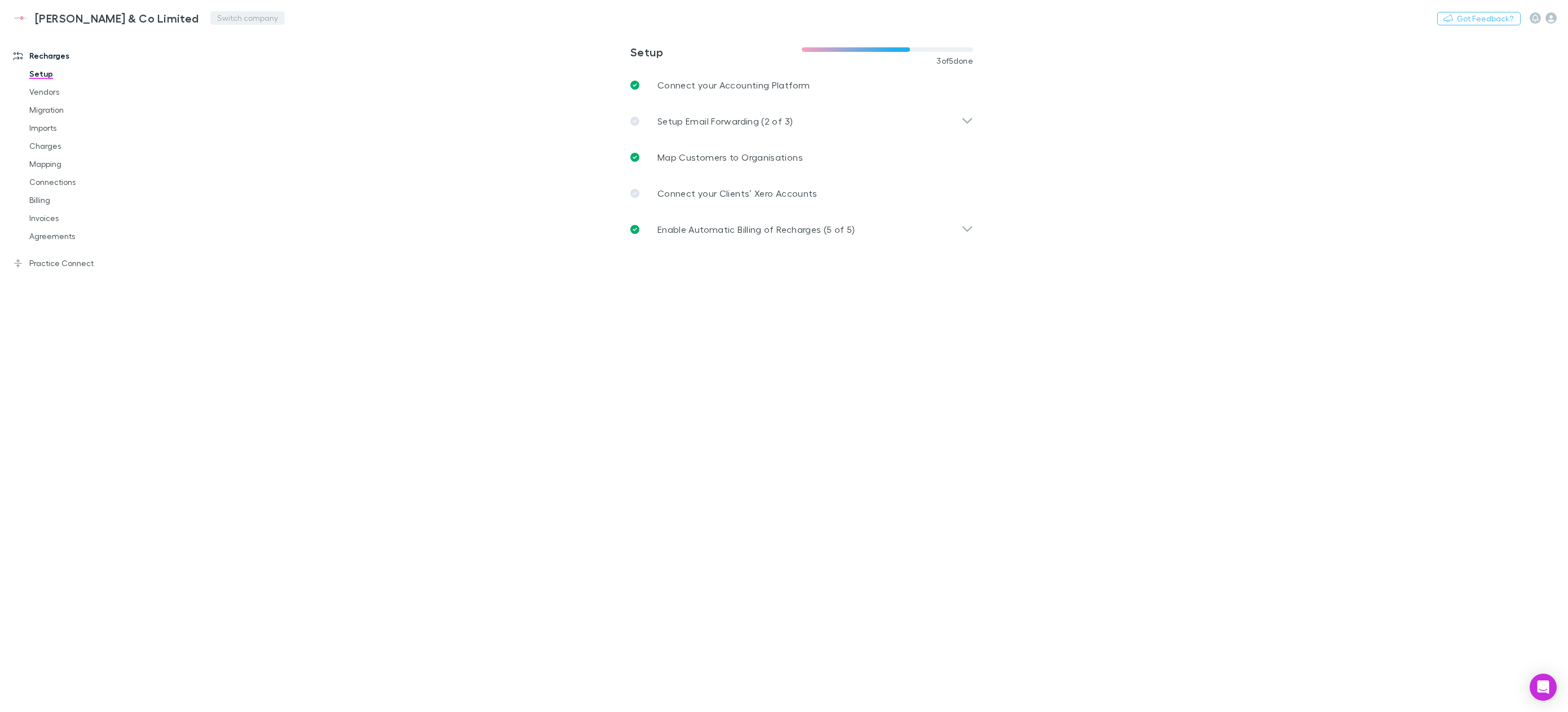
click at [211, 21] on button "Switch company" at bounding box center [248, 18] width 74 height 13
type input "***"
click at [201, 67] on p "Lucicharge" at bounding box center [189, 68] width 47 height 13
type input "**********"
click at [51, 214] on link "Invoices" at bounding box center [89, 218] width 141 height 18
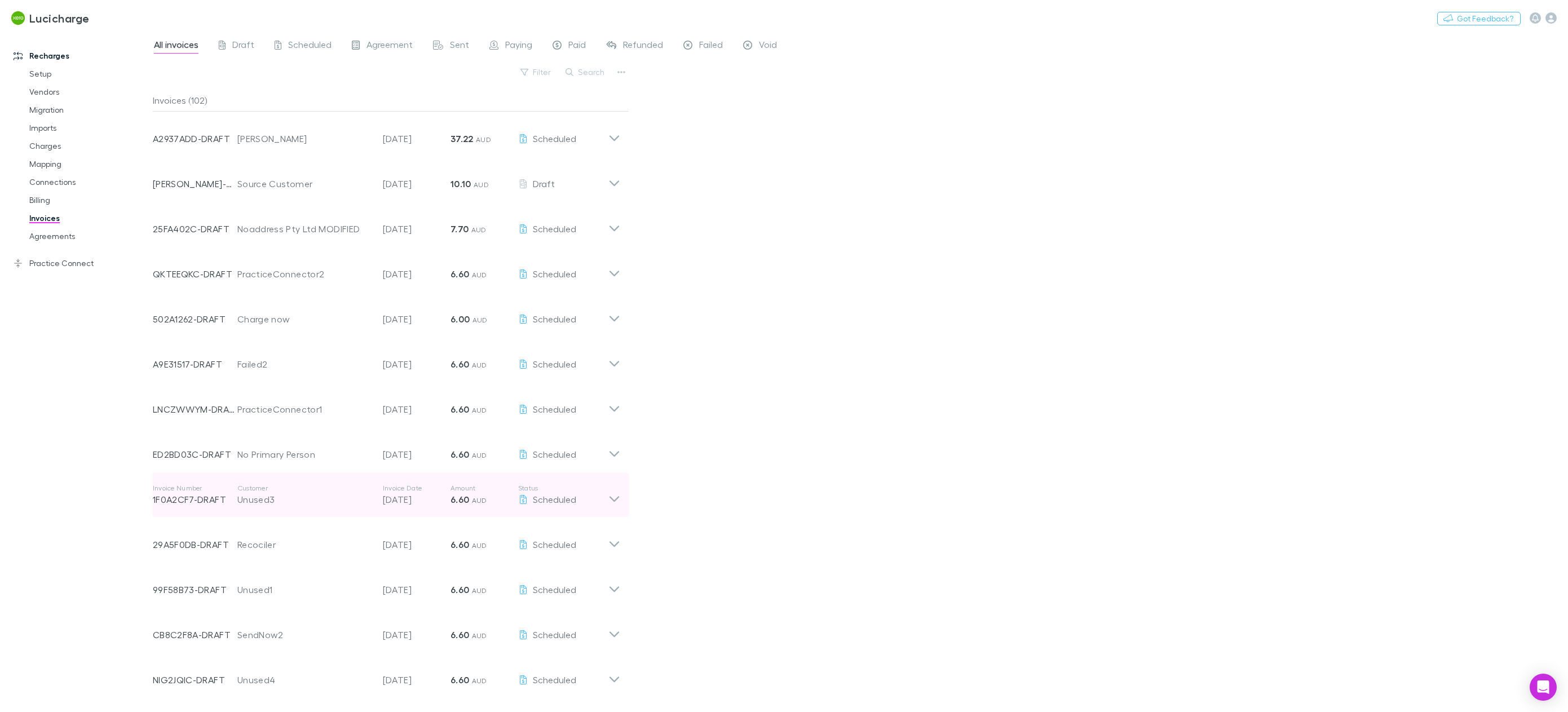
click at [341, 501] on div "Unused3" at bounding box center [304, 500] width 134 height 13
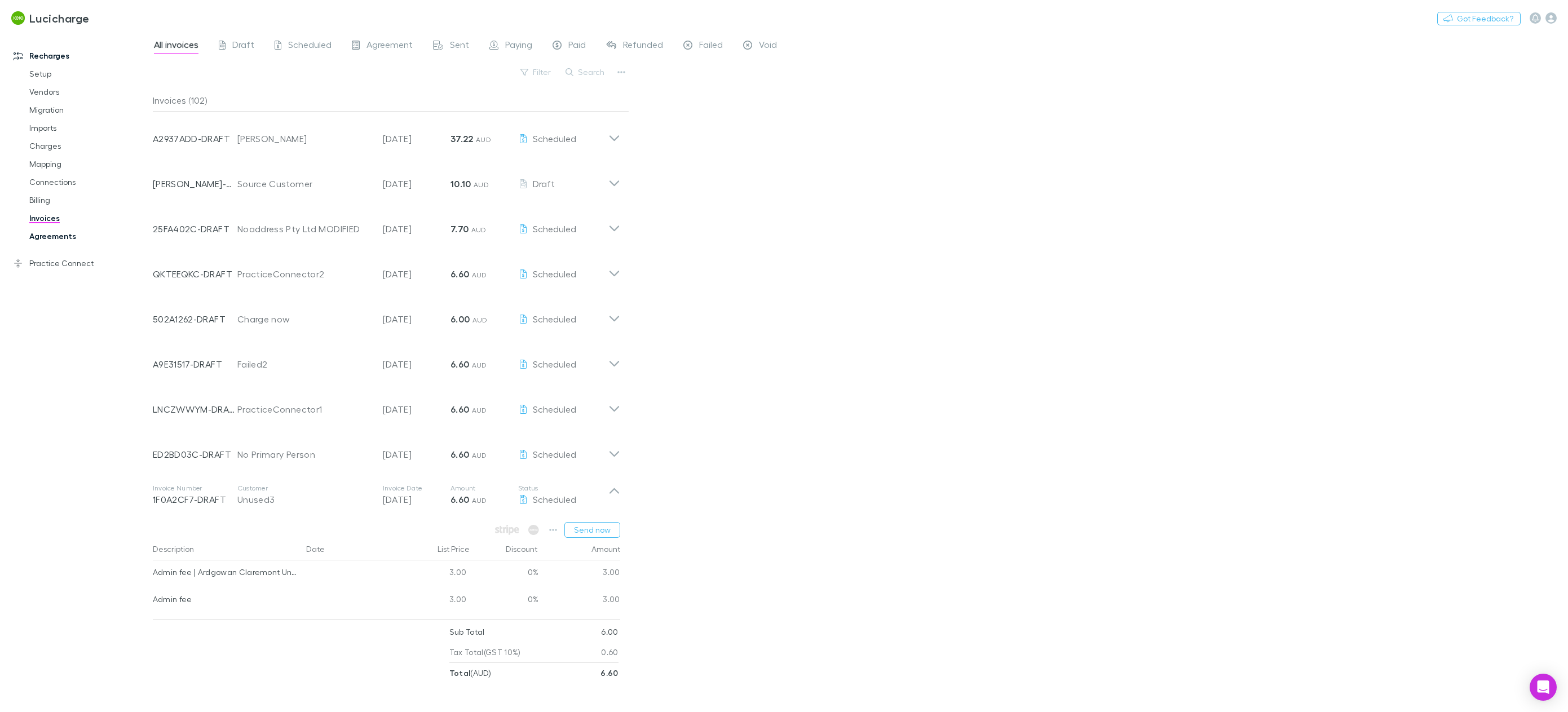
click at [61, 235] on link "Agreements" at bounding box center [89, 236] width 141 height 18
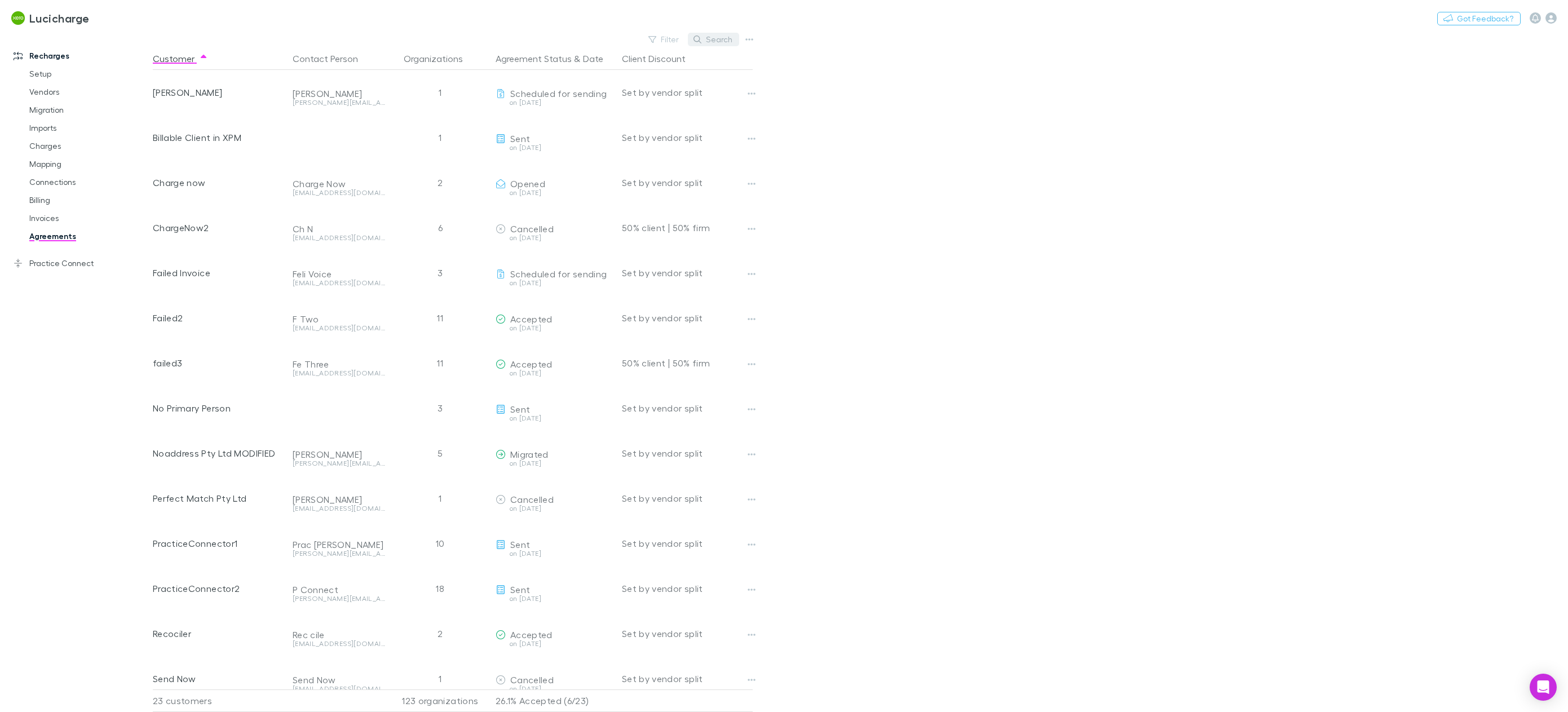
click at [701, 40] on icon "button" at bounding box center [697, 39] width 8 height 8
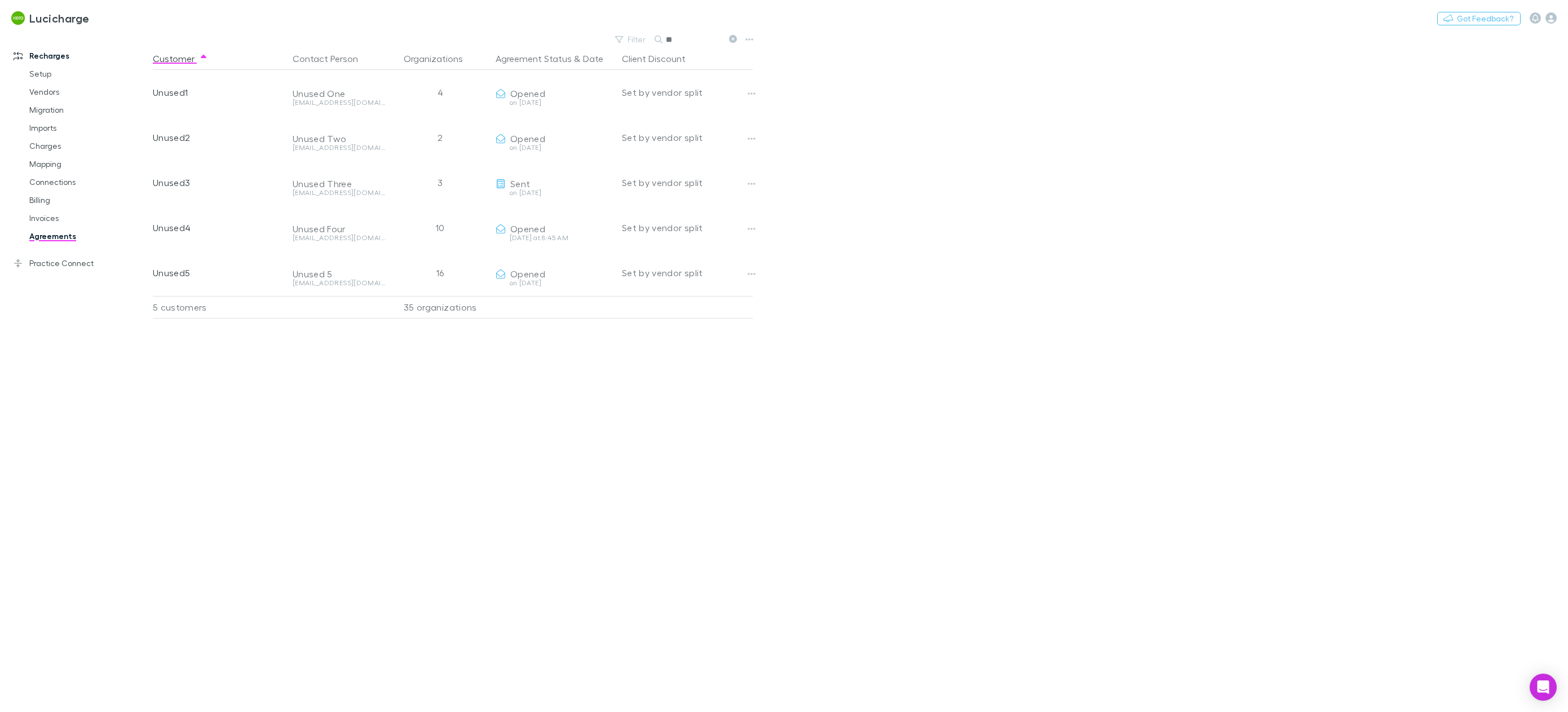
type input "**"
click at [57, 223] on link "Invoices" at bounding box center [89, 218] width 141 height 18
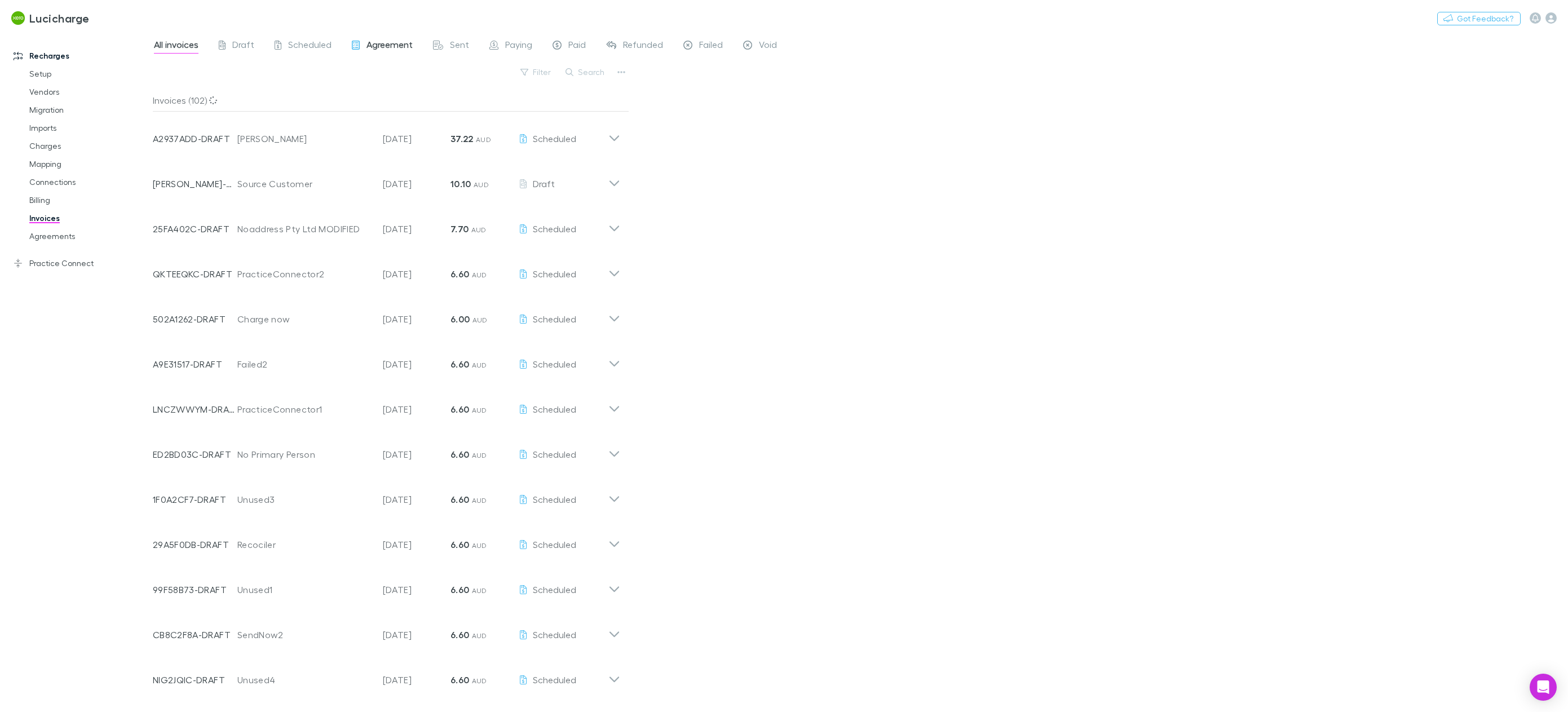
click at [383, 49] on span "Agreement" at bounding box center [390, 46] width 46 height 15
click at [610, 140] on icon at bounding box center [614, 134] width 12 height 23
